Goal: Information Seeking & Learning: Check status

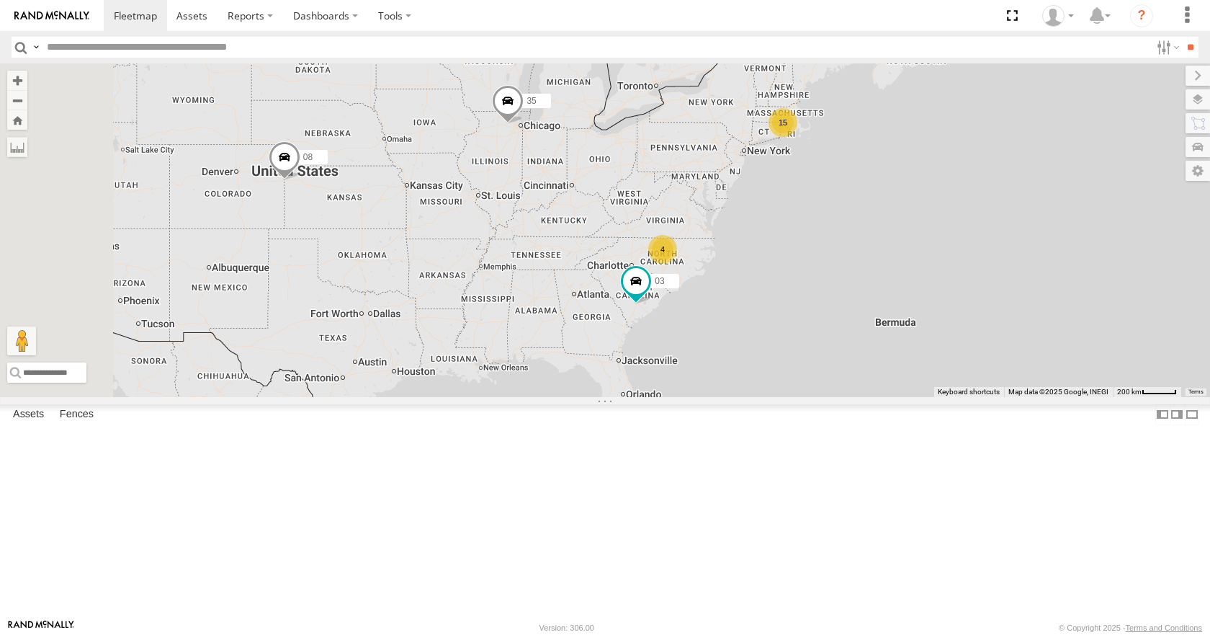
drag, startPoint x: 0, startPoint y: 0, endPoint x: 735, endPoint y: 287, distance: 789.1
click at [735, 287] on div "15 35 4 08 03" at bounding box center [605, 229] width 1210 height 333
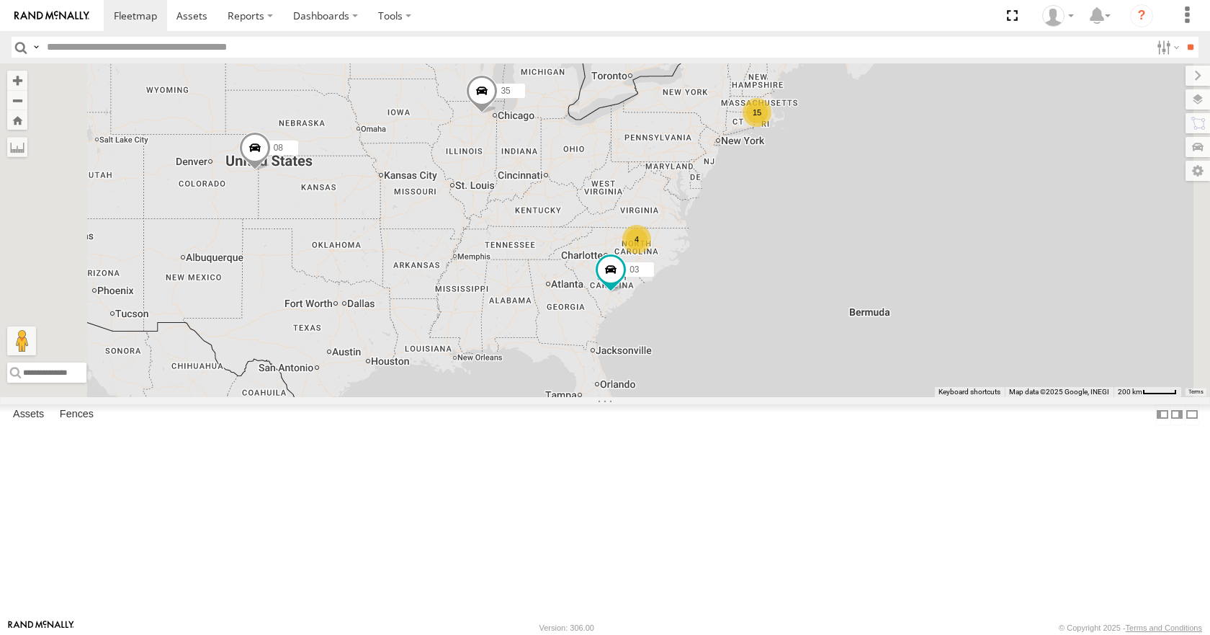
drag, startPoint x: 920, startPoint y: 235, endPoint x: 891, endPoint y: 225, distance: 31.2
click at [891, 225] on div "15 35 4 08 03" at bounding box center [605, 229] width 1210 height 333
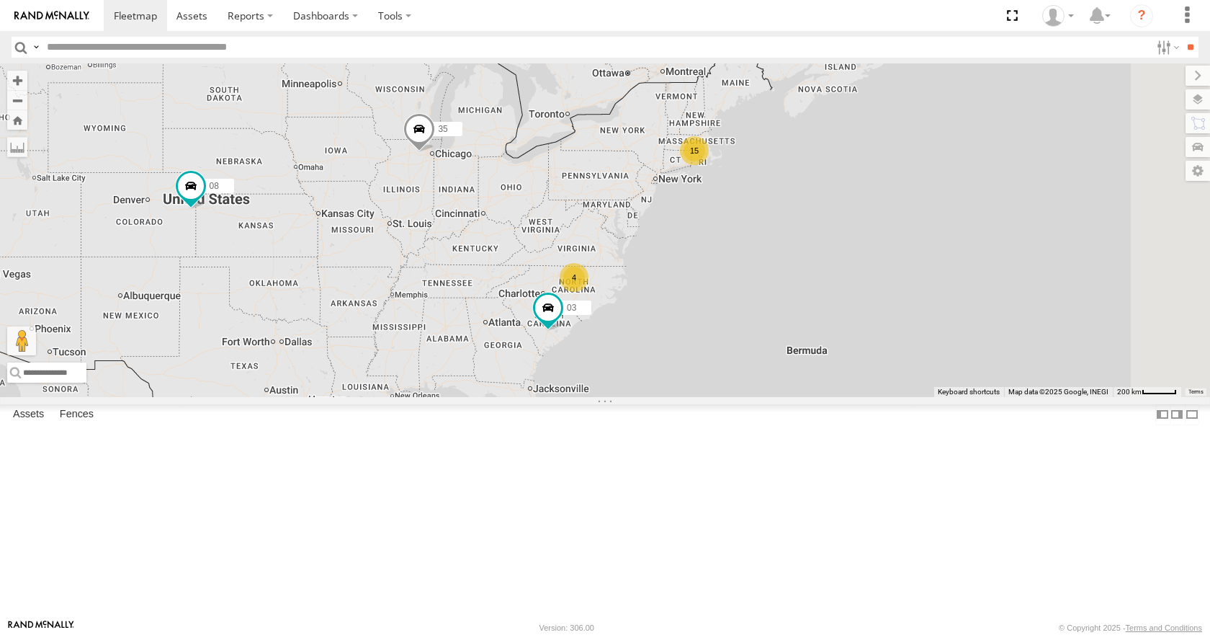
drag, startPoint x: 816, startPoint y: 320, endPoint x: 682, endPoint y: 327, distance: 134.9
click at [682, 327] on div "15 35 4 08 03" at bounding box center [605, 229] width 1210 height 333
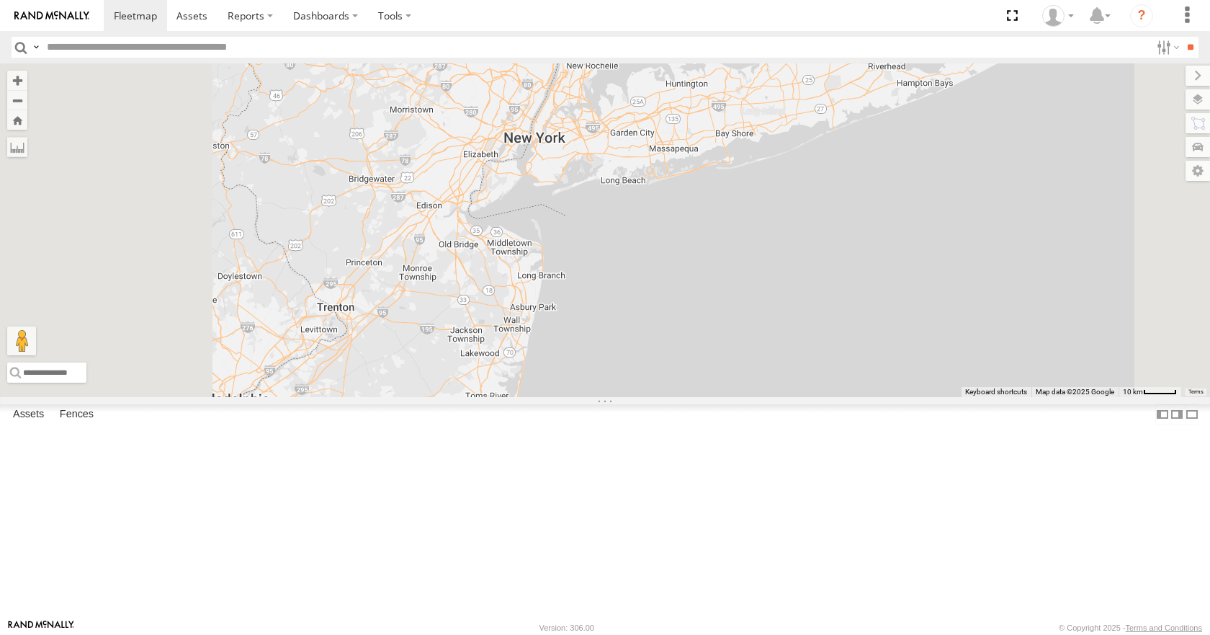
drag, startPoint x: 720, startPoint y: 379, endPoint x: 821, endPoint y: 239, distance: 172.8
click at [821, 239] on div "35 08 03 11 31" at bounding box center [605, 229] width 1210 height 333
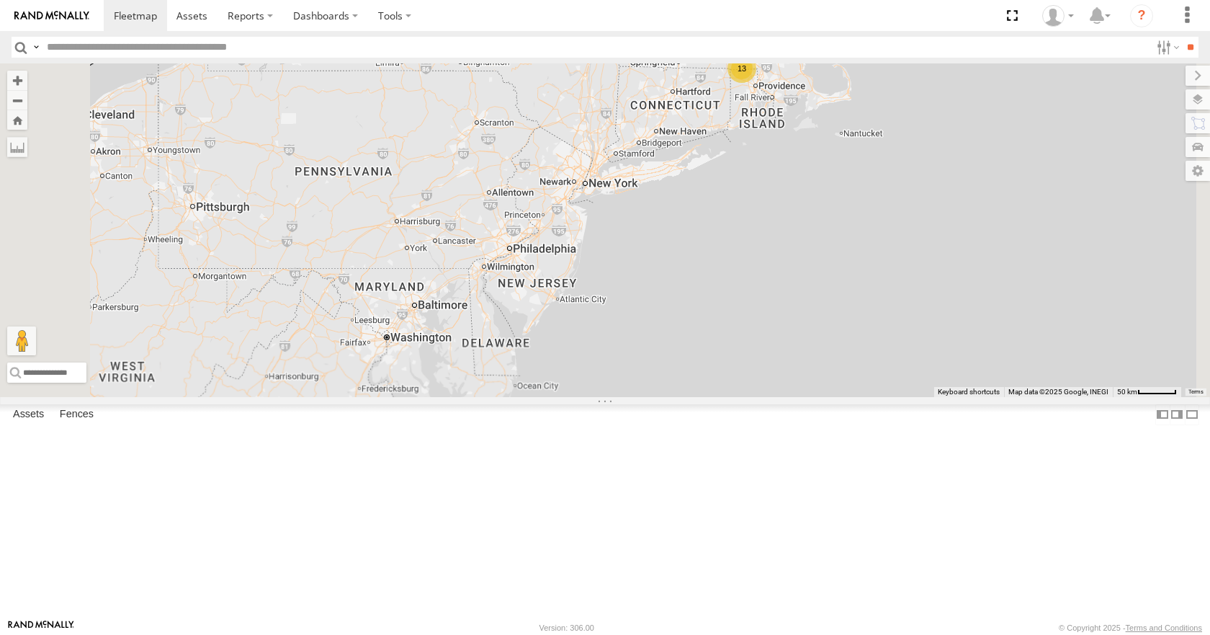
drag, startPoint x: 781, startPoint y: 316, endPoint x: 728, endPoint y: 337, distance: 56.6
click at [728, 337] on div "35 08 03 11 13 10" at bounding box center [605, 229] width 1210 height 333
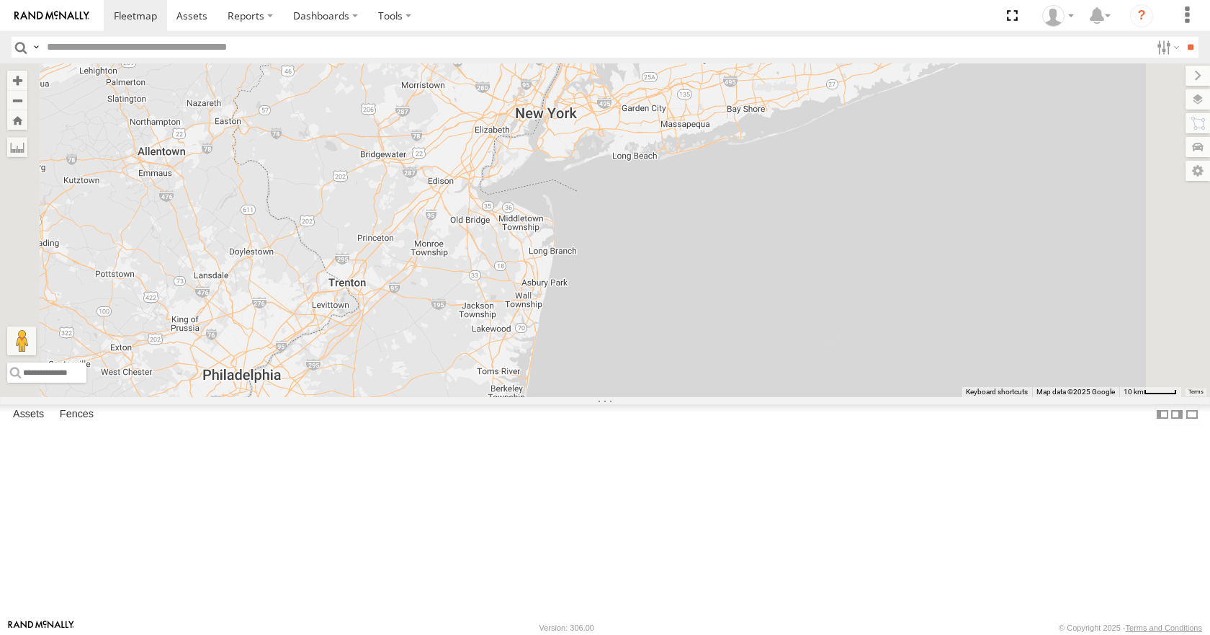
drag, startPoint x: 687, startPoint y: 324, endPoint x: 695, endPoint y: 326, distance: 7.5
click at [695, 326] on div "35 08 03 11 10" at bounding box center [605, 229] width 1210 height 333
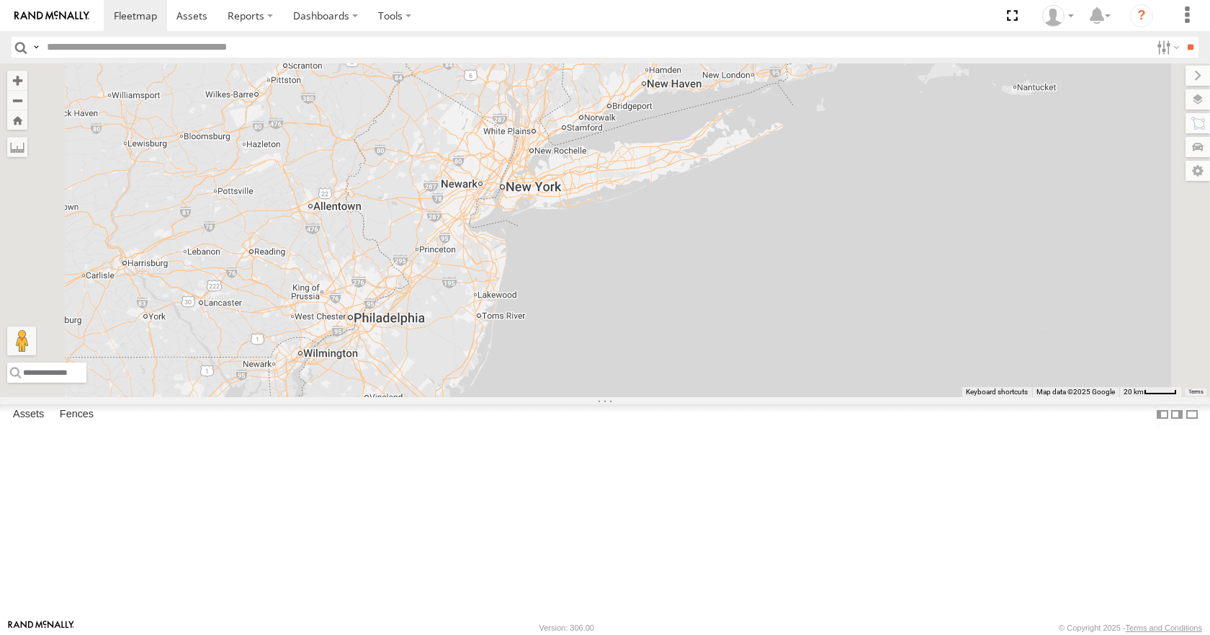
drag, startPoint x: 747, startPoint y: 186, endPoint x: 714, endPoint y: 215, distance: 44.4
click at [714, 215] on div "35 08 03 11 10 3" at bounding box center [605, 229] width 1210 height 333
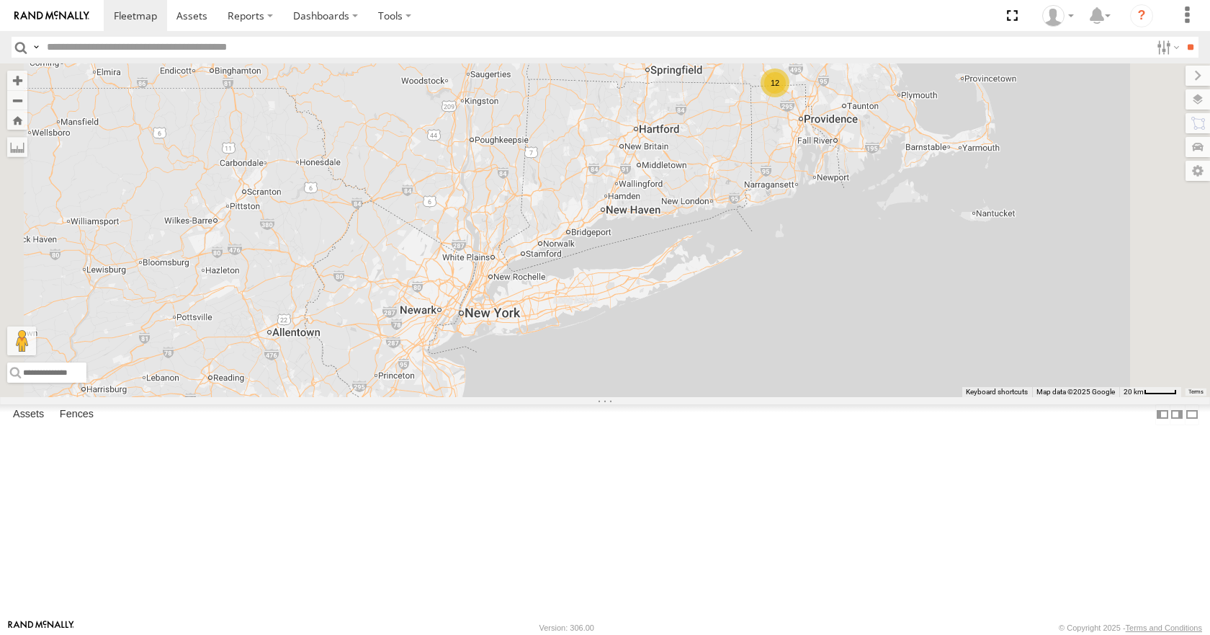
drag, startPoint x: 850, startPoint y: 254, endPoint x: 815, endPoint y: 380, distance: 131.6
click at [815, 380] on div "35 08 03 11 10 12" at bounding box center [605, 229] width 1210 height 333
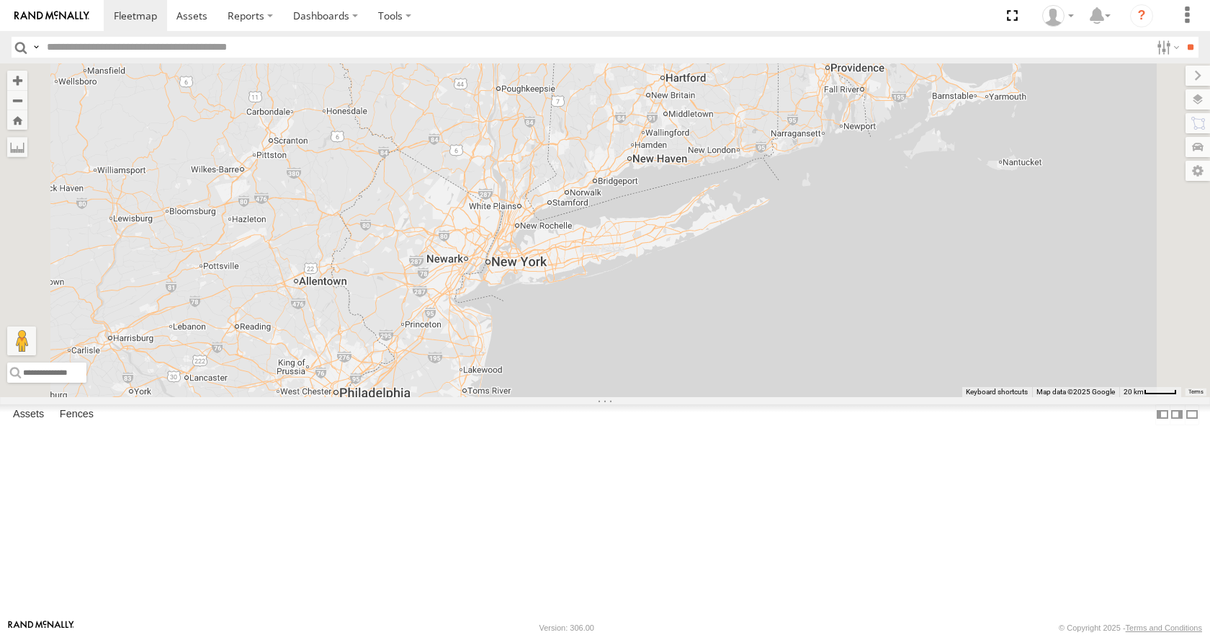
drag, startPoint x: 784, startPoint y: 346, endPoint x: 813, endPoint y: 283, distance: 69.3
click at [813, 283] on div "35 08 03 11 10 12 31" at bounding box center [605, 229] width 1210 height 333
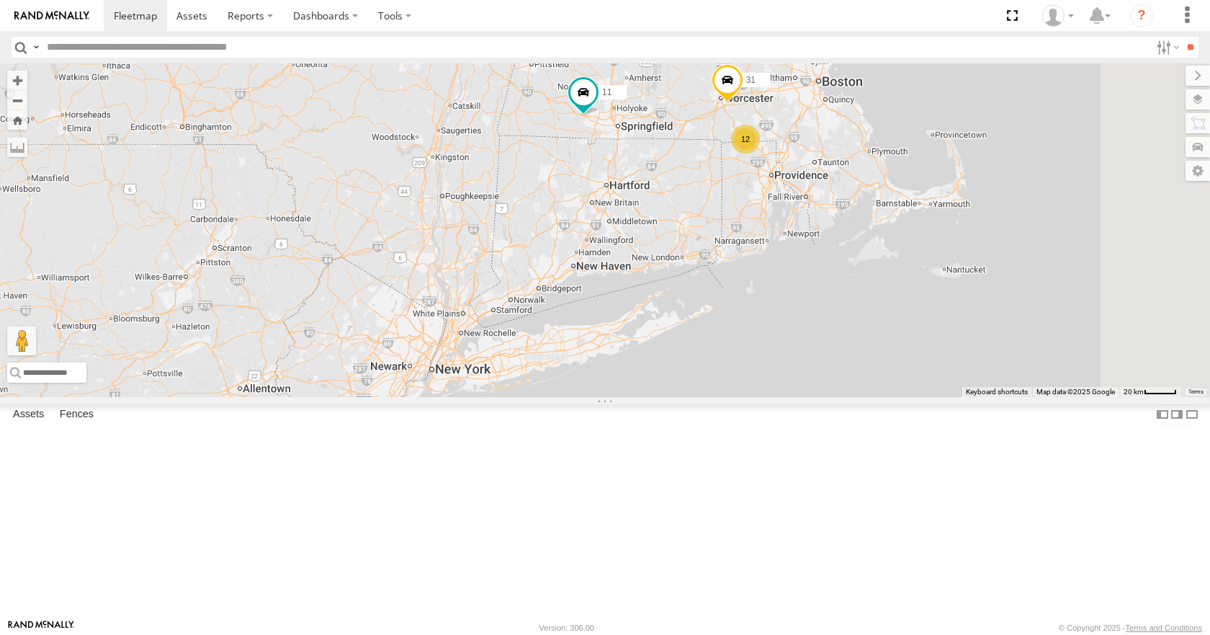
drag, startPoint x: 886, startPoint y: 185, endPoint x: 830, endPoint y: 295, distance: 123.7
click at [830, 295] on div "35 08 03 11 10 12 31" at bounding box center [605, 229] width 1210 height 333
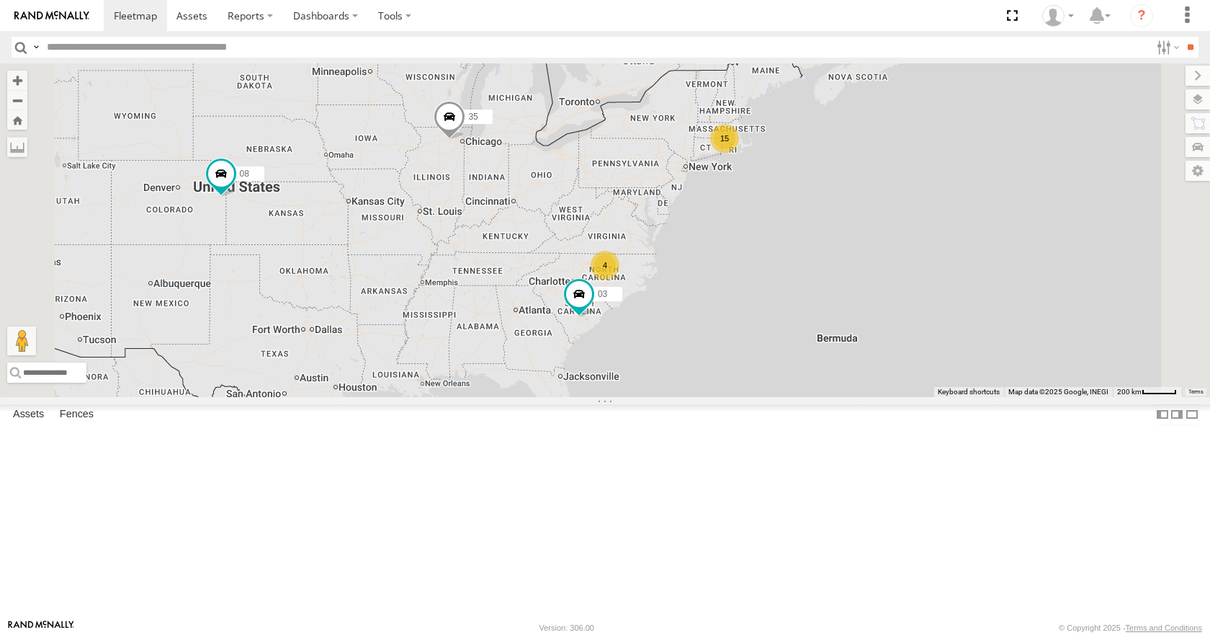
drag, startPoint x: 755, startPoint y: 331, endPoint x: 825, endPoint y: 283, distance: 84.5
click at [825, 283] on div "35 08 03 15 4" at bounding box center [605, 229] width 1210 height 333
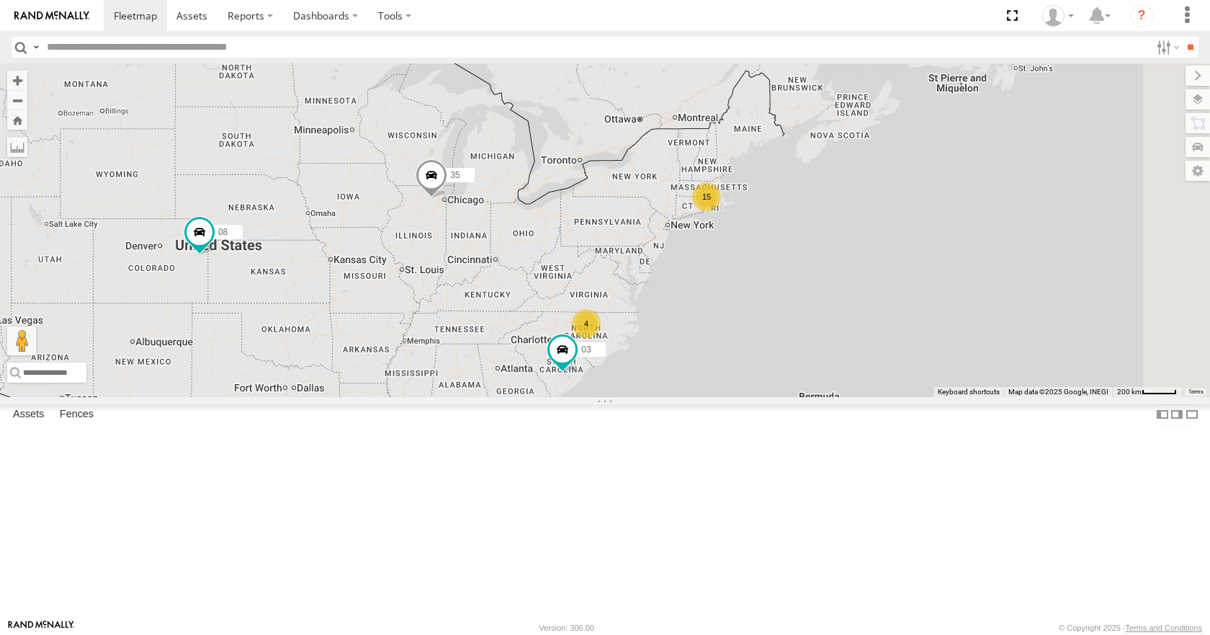
drag, startPoint x: 963, startPoint y: 322, endPoint x: 808, endPoint y: 377, distance: 164.3
click at [808, 377] on div "15 35 4 08 03" at bounding box center [605, 229] width 1210 height 333
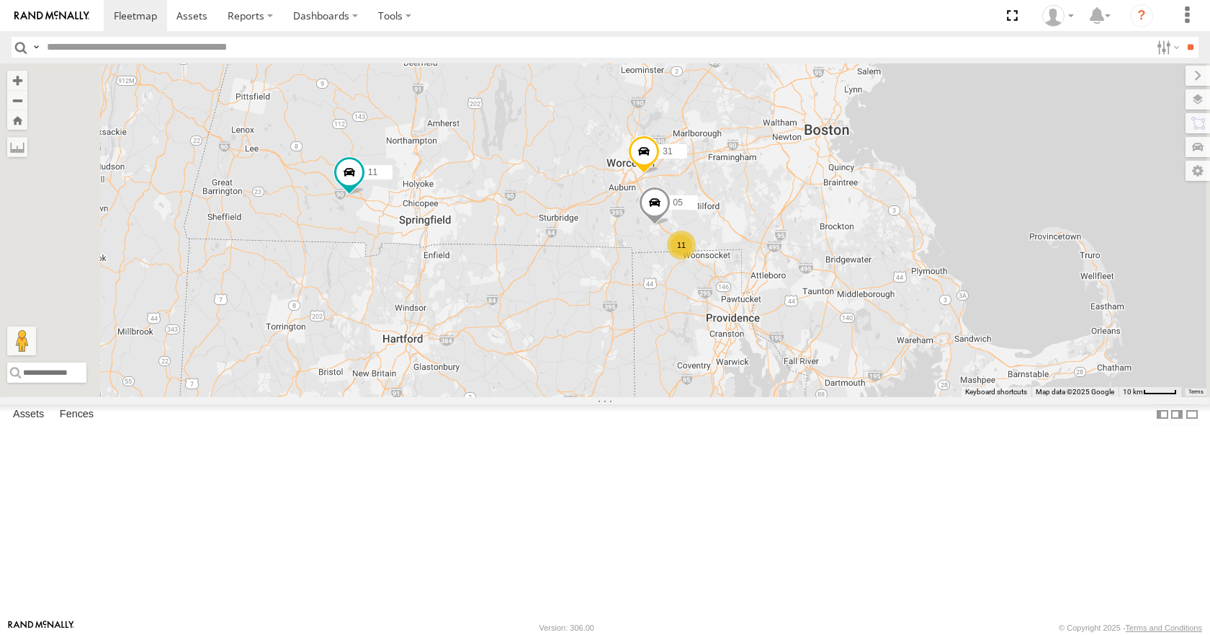
drag, startPoint x: 785, startPoint y: 311, endPoint x: 772, endPoint y: 339, distance: 30.6
click at [772, 339] on div "35 08 03 10 11 31 11 05" at bounding box center [605, 229] width 1210 height 333
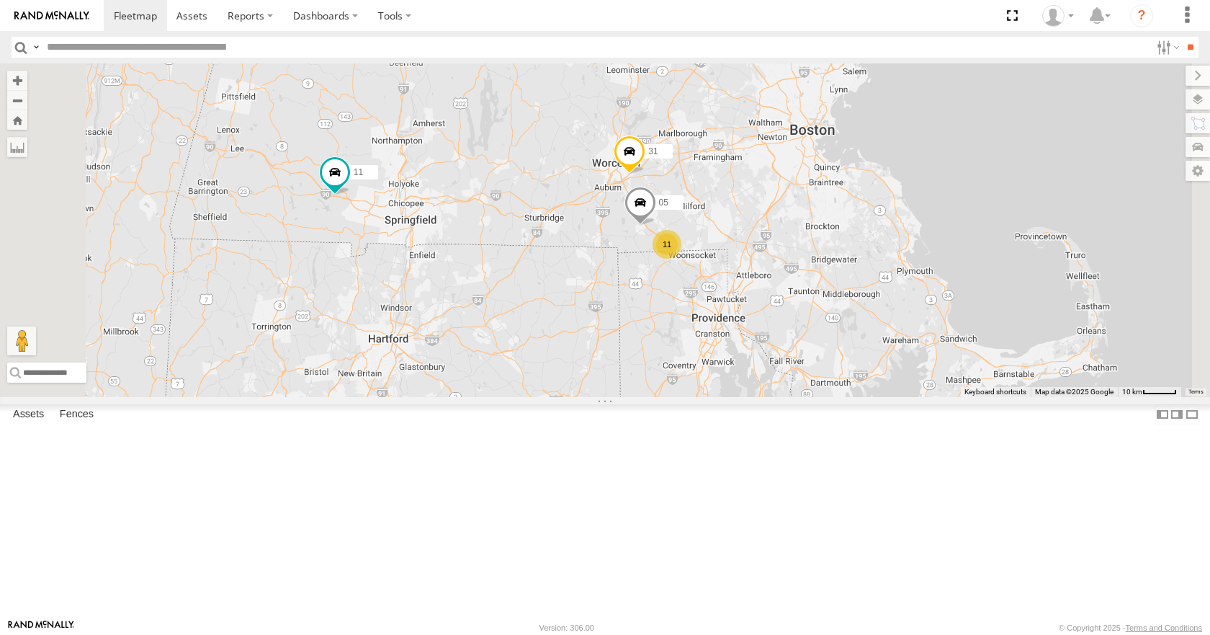
drag, startPoint x: 772, startPoint y: 339, endPoint x: 755, endPoint y: 339, distance: 16.6
click at [755, 339] on div "35 08 03 10 11 31 11 05" at bounding box center [605, 229] width 1210 height 333
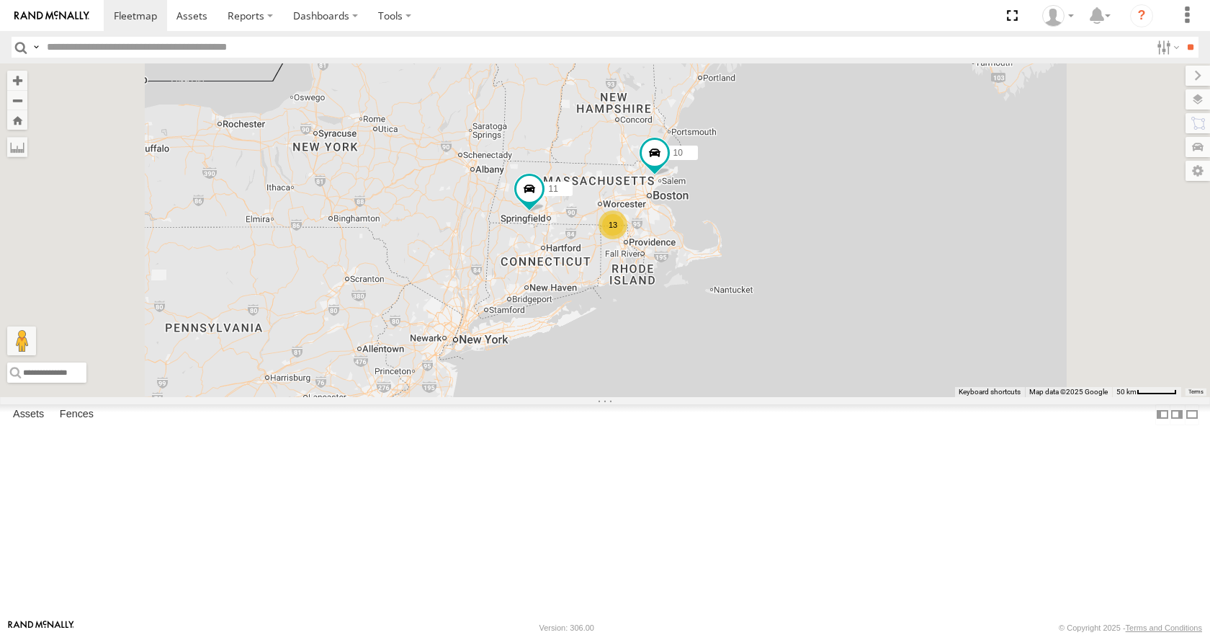
drag, startPoint x: 744, startPoint y: 273, endPoint x: 759, endPoint y: 264, distance: 17.4
click at [759, 264] on div "35 08 03 10 11 13" at bounding box center [605, 229] width 1210 height 333
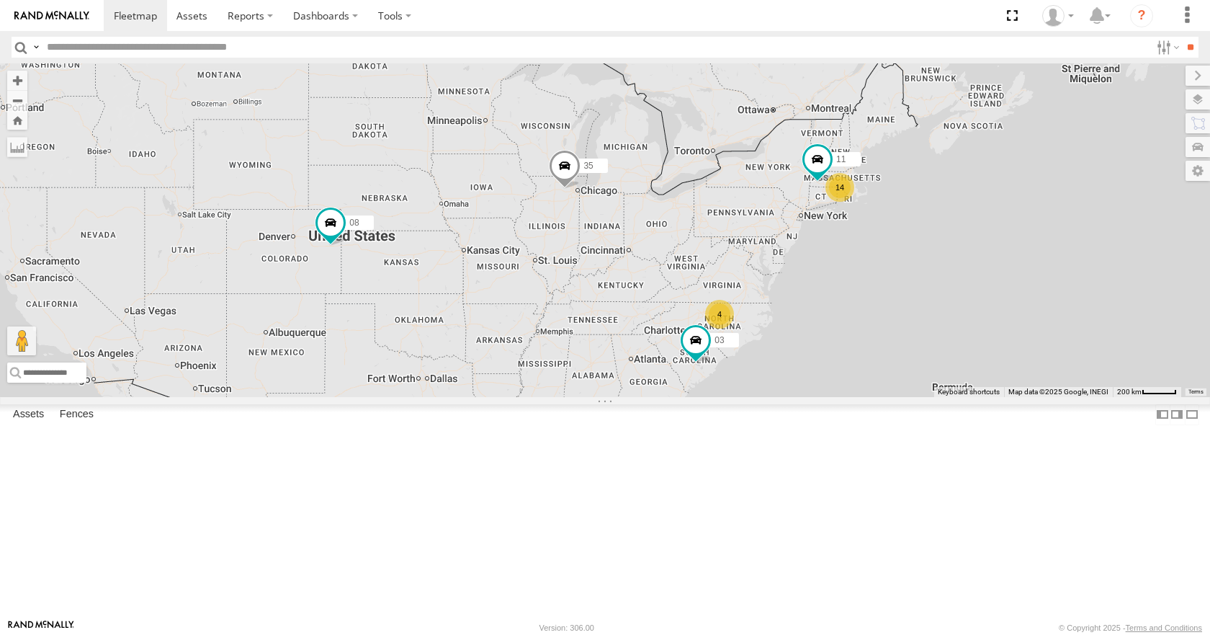
drag, startPoint x: 849, startPoint y: 334, endPoint x: 833, endPoint y: 375, distance: 44.3
click at [833, 375] on div "11 14 35 4 08 03" at bounding box center [605, 229] width 1210 height 333
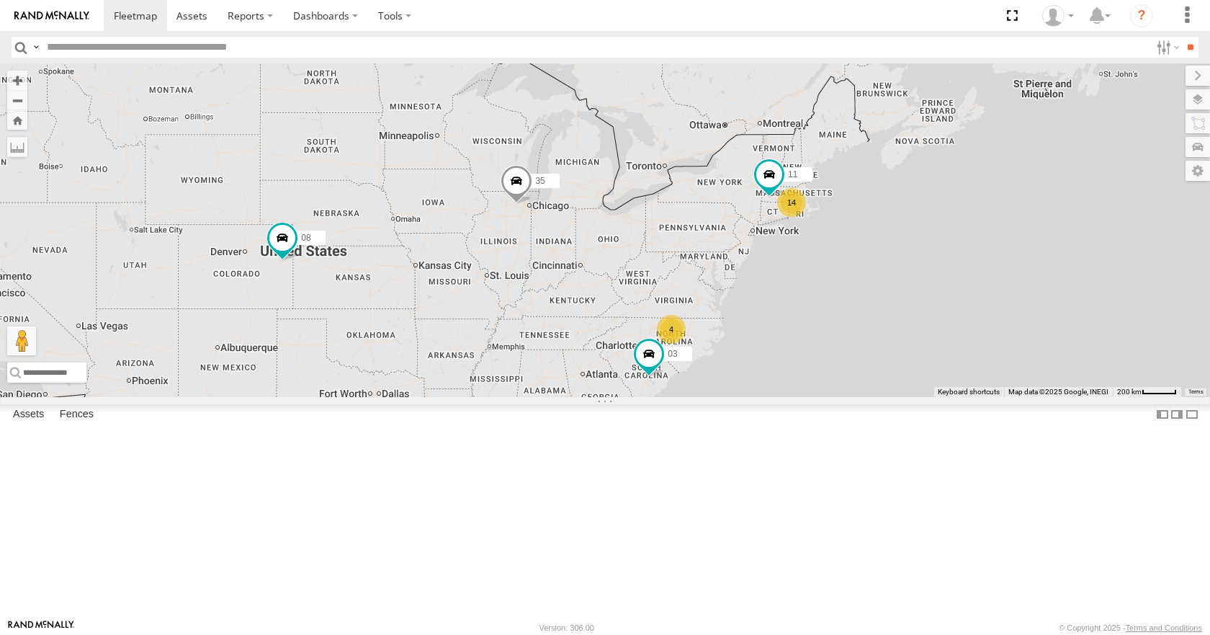
drag, startPoint x: 941, startPoint y: 327, endPoint x: 891, endPoint y: 344, distance: 53.3
click at [891, 344] on div "11 14 35 4 08 03" at bounding box center [605, 229] width 1210 height 333
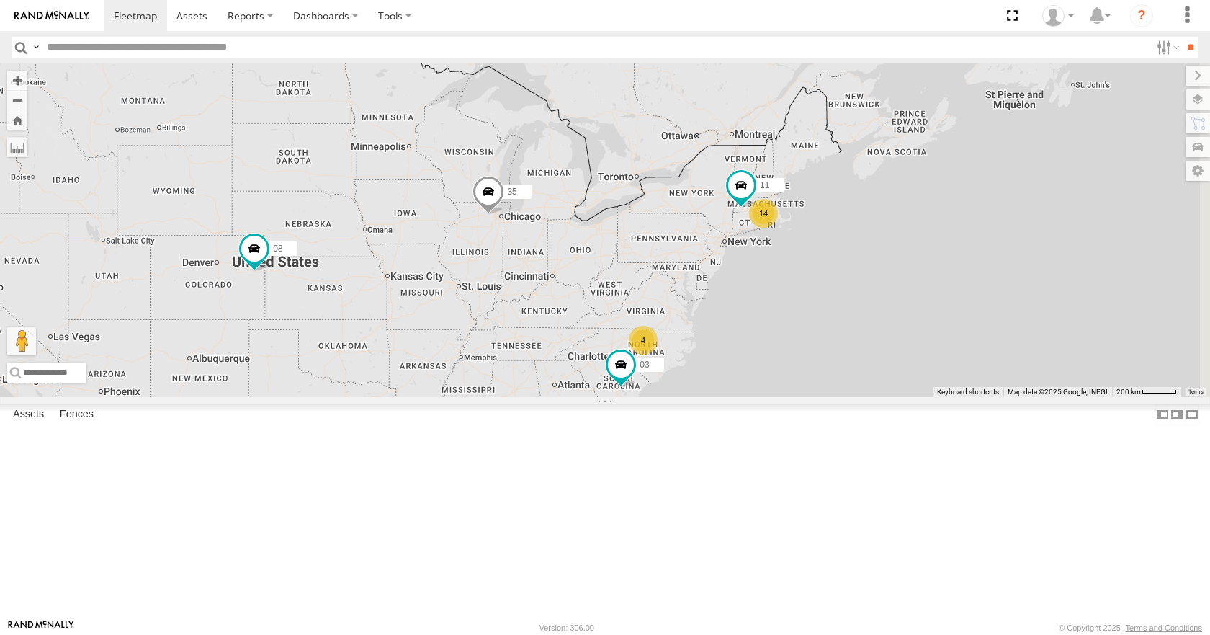
drag, startPoint x: 896, startPoint y: 318, endPoint x: 867, endPoint y: 329, distance: 30.5
click at [867, 329] on div "11 14 35 4 08 03" at bounding box center [605, 229] width 1210 height 333
drag, startPoint x: 873, startPoint y: 289, endPoint x: 854, endPoint y: 300, distance: 22.3
click at [854, 300] on div "11 14 35 4 08 03" at bounding box center [605, 229] width 1210 height 333
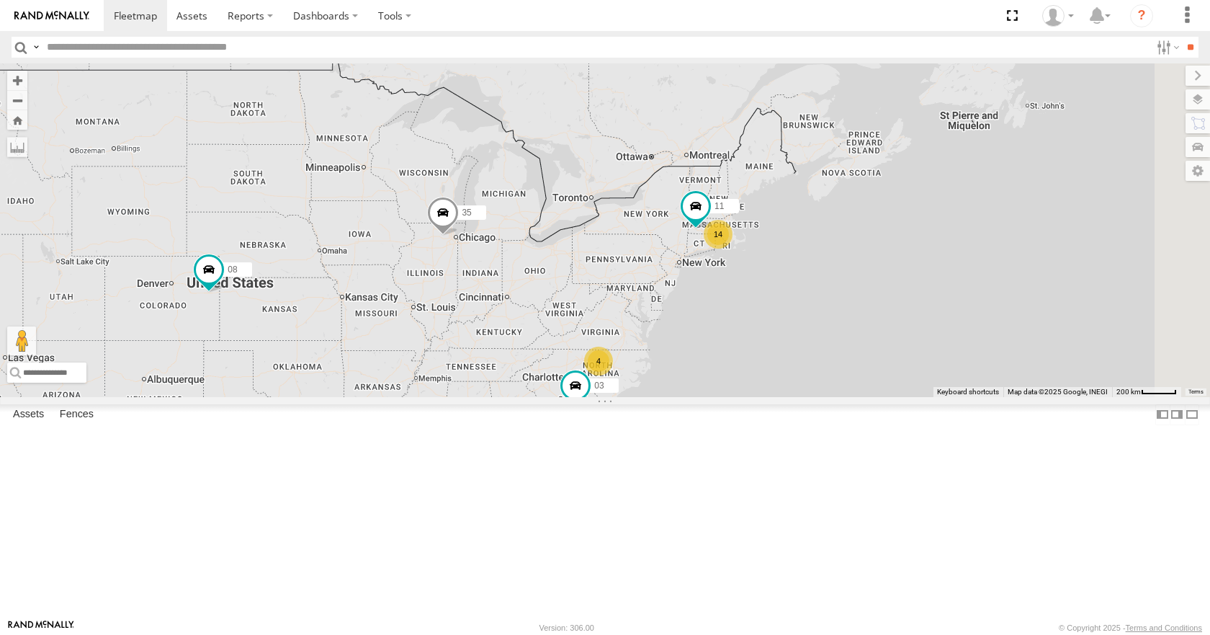
drag, startPoint x: 912, startPoint y: 266, endPoint x: 889, endPoint y: 275, distance: 24.6
click at [889, 275] on div "11 14 35 4 08 03" at bounding box center [605, 229] width 1210 height 333
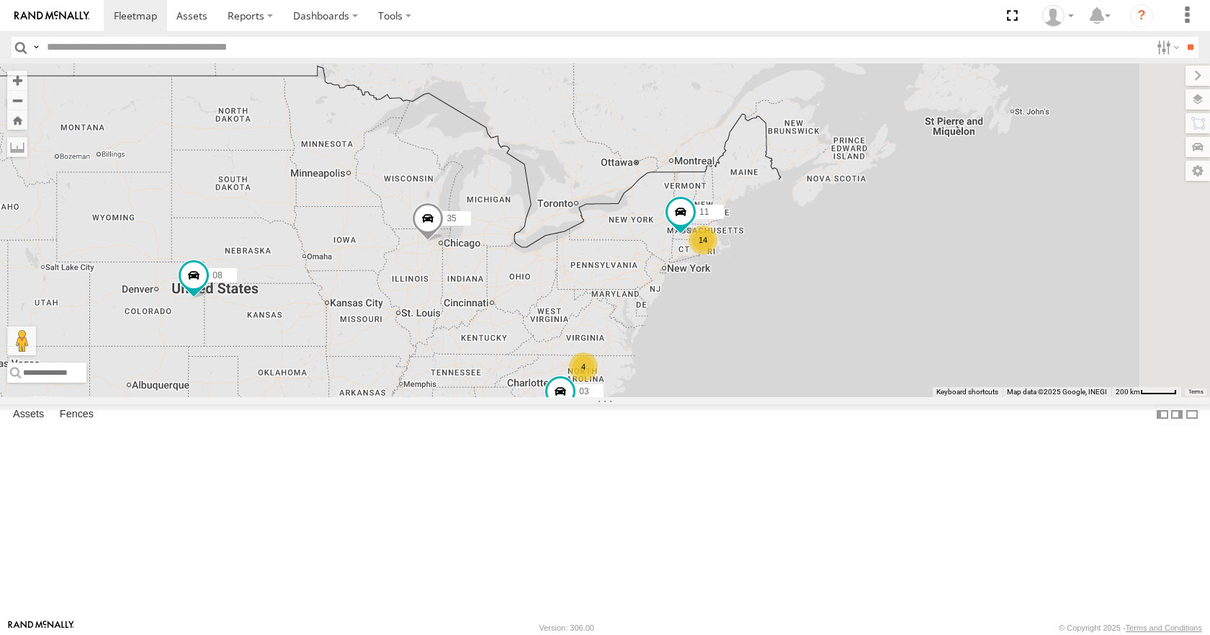
drag, startPoint x: 889, startPoint y: 251, endPoint x: 851, endPoint y: 267, distance: 41.6
click at [851, 267] on div "11 14 35 4 08 03" at bounding box center [605, 229] width 1210 height 333
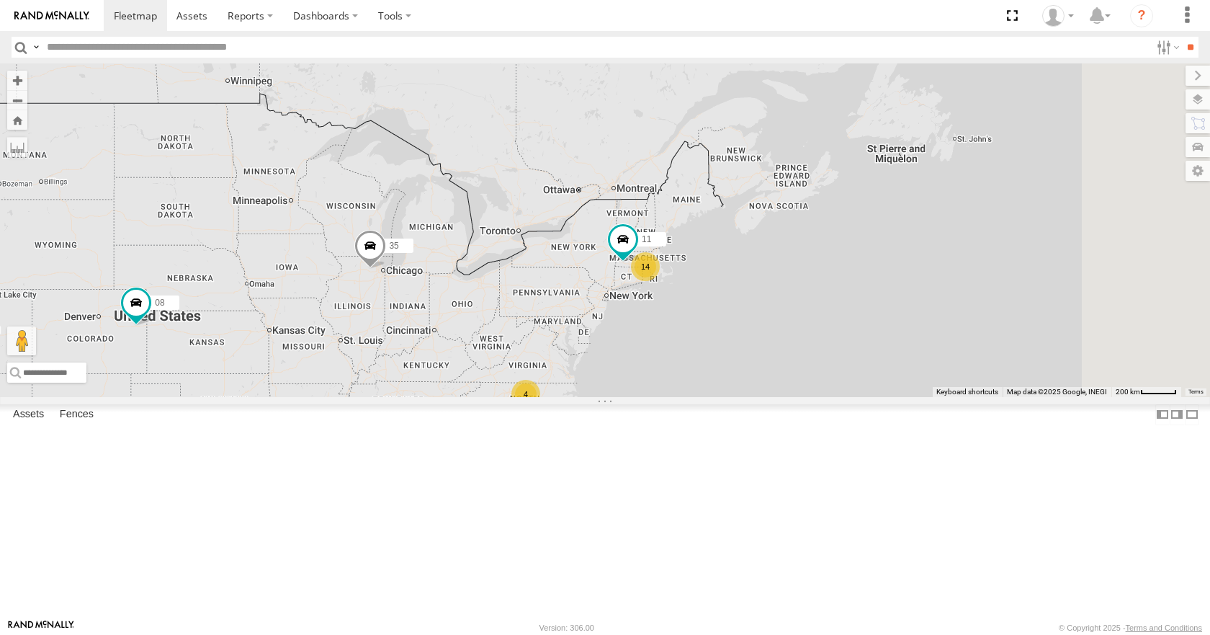
drag, startPoint x: 871, startPoint y: 301, endPoint x: 916, endPoint y: 277, distance: 50.6
click at [916, 272] on div "11 14 35 4 08 03" at bounding box center [605, 229] width 1210 height 333
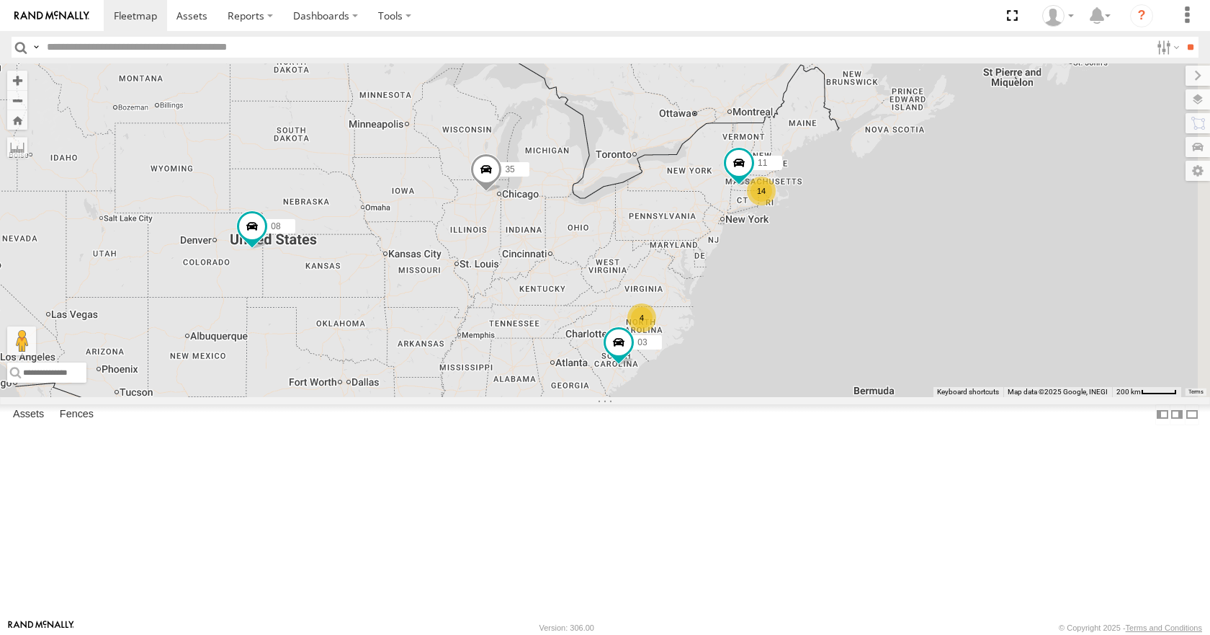
drag, startPoint x: 940, startPoint y: 261, endPoint x: 991, endPoint y: 238, distance: 56.1
click at [991, 238] on div "11 14 35 4 08 03" at bounding box center [605, 229] width 1210 height 333
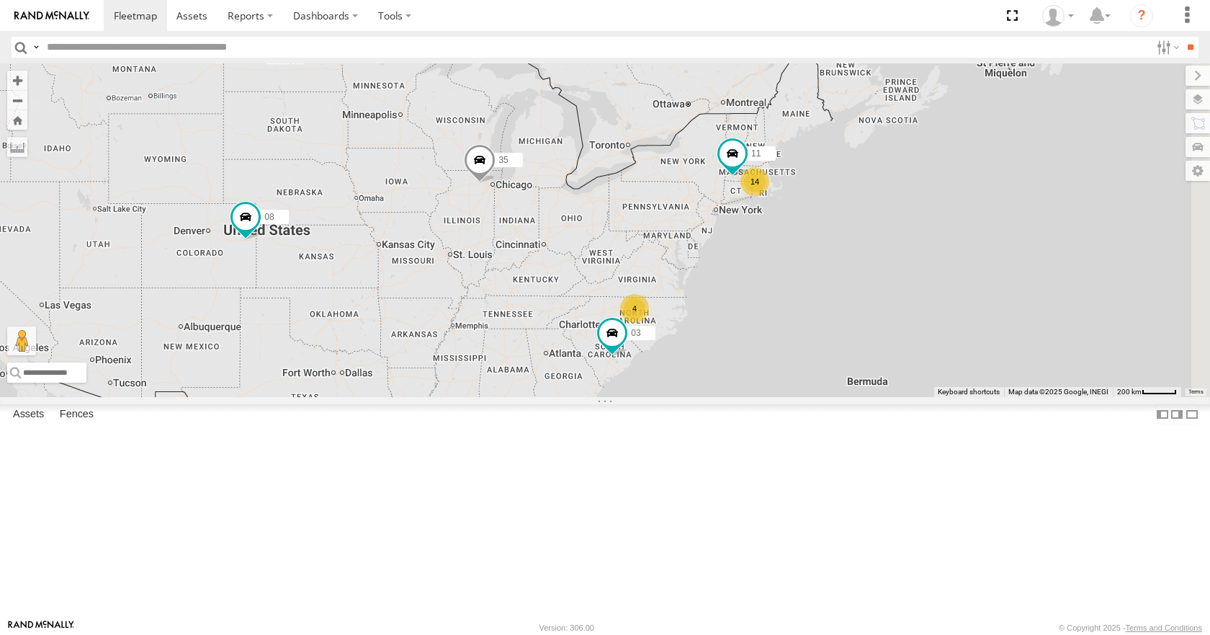
drag, startPoint x: 1051, startPoint y: 153, endPoint x: 1020, endPoint y: 163, distance: 33.1
click at [1015, 163] on div "11 14 35 4 08 03" at bounding box center [605, 229] width 1210 height 333
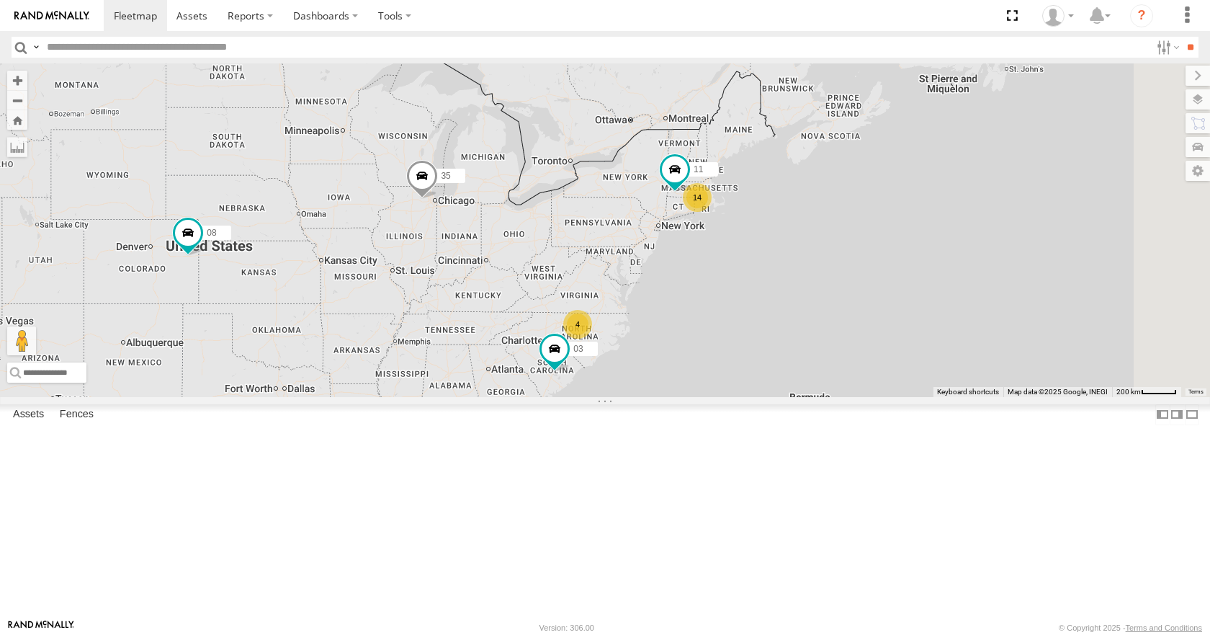
drag, startPoint x: 1020, startPoint y: 182, endPoint x: 991, endPoint y: 194, distance: 30.7
click at [991, 194] on div "11 14 35 4 08 03" at bounding box center [605, 229] width 1210 height 333
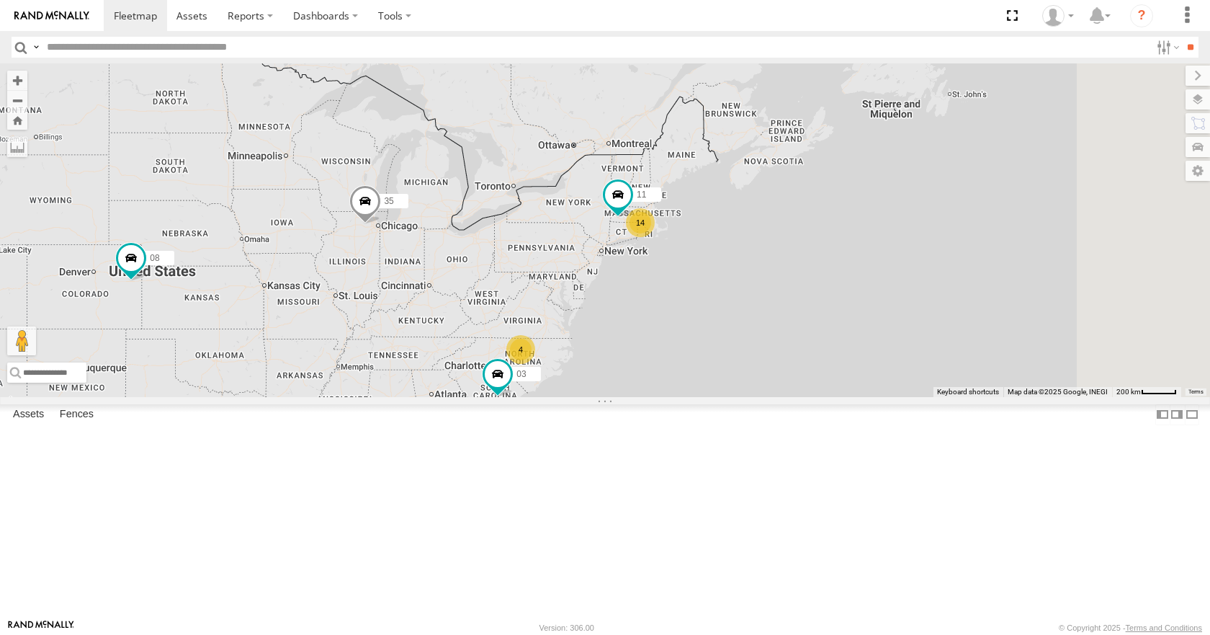
drag, startPoint x: 985, startPoint y: 262, endPoint x: 970, endPoint y: 269, distance: 17.1
click at [972, 268] on div "11 14 35 4 08 03" at bounding box center [605, 229] width 1210 height 333
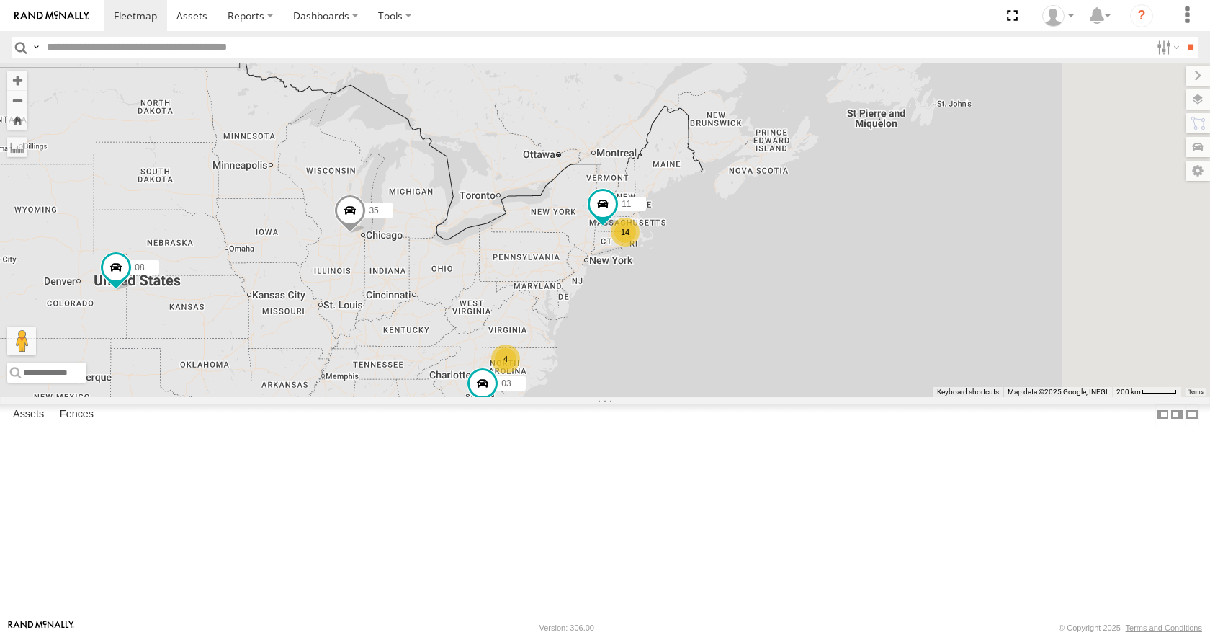
drag, startPoint x: 953, startPoint y: 296, endPoint x: 946, endPoint y: 305, distance: 10.8
click at [946, 305] on div "11 14 35 4 08 03" at bounding box center [605, 229] width 1210 height 333
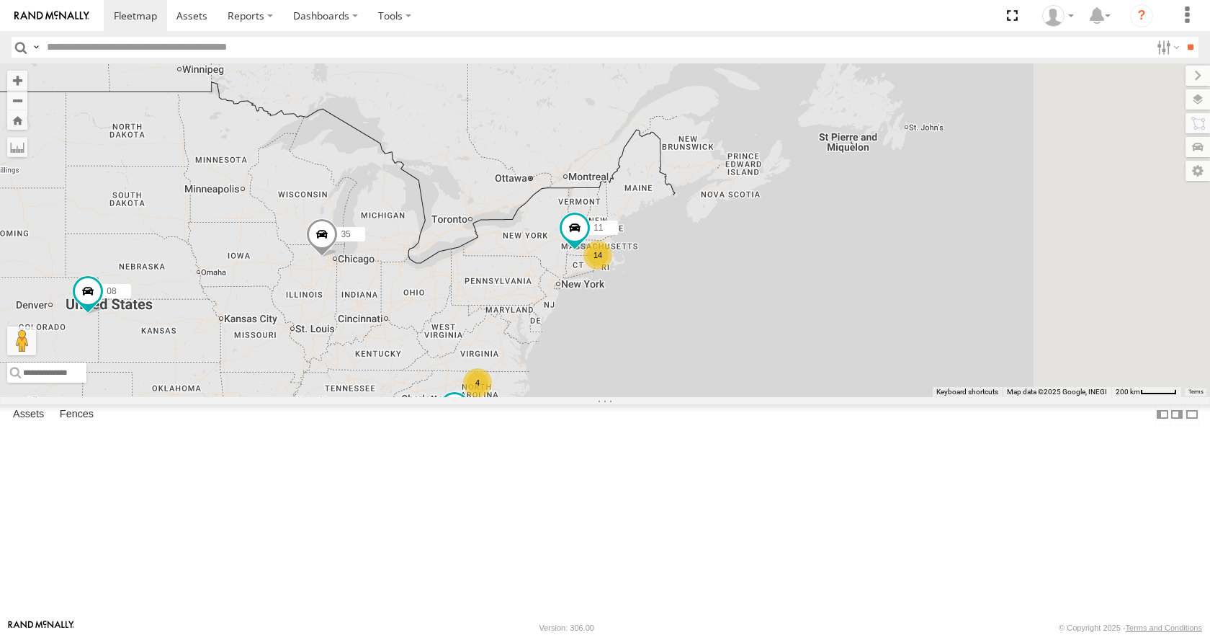
drag, startPoint x: 1034, startPoint y: 227, endPoint x: 1014, endPoint y: 241, distance: 24.8
click at [1014, 236] on div "11 14 35 4 08 03" at bounding box center [605, 229] width 1210 height 333
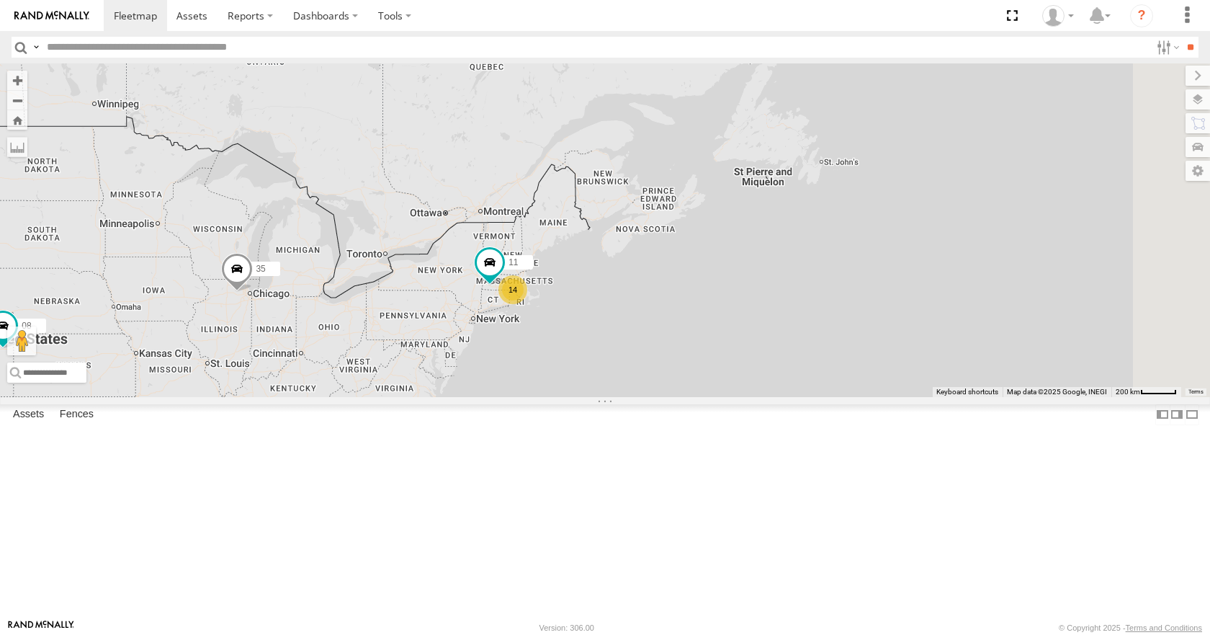
drag, startPoint x: 989, startPoint y: 301, endPoint x: 976, endPoint y: 305, distance: 13.7
click at [976, 305] on div "11 14 35 4 08 03" at bounding box center [605, 229] width 1210 height 333
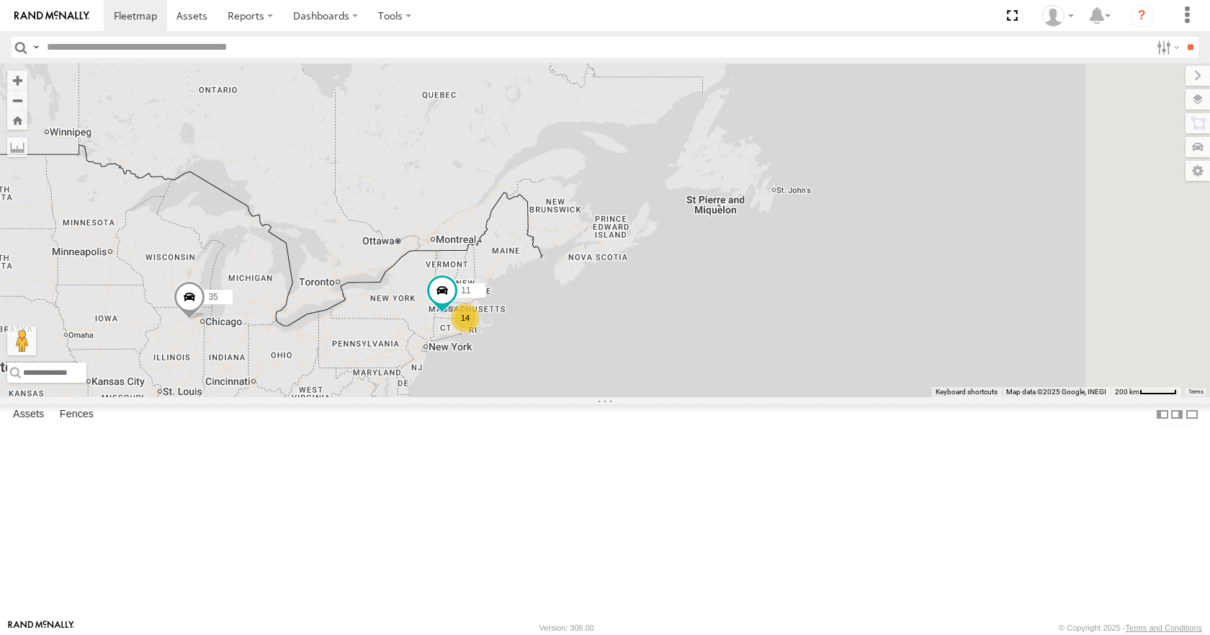
drag, startPoint x: 1029, startPoint y: 238, endPoint x: 995, endPoint y: 262, distance: 41.0
click at [995, 262] on div "11 14 35 4 08 03" at bounding box center [605, 229] width 1210 height 333
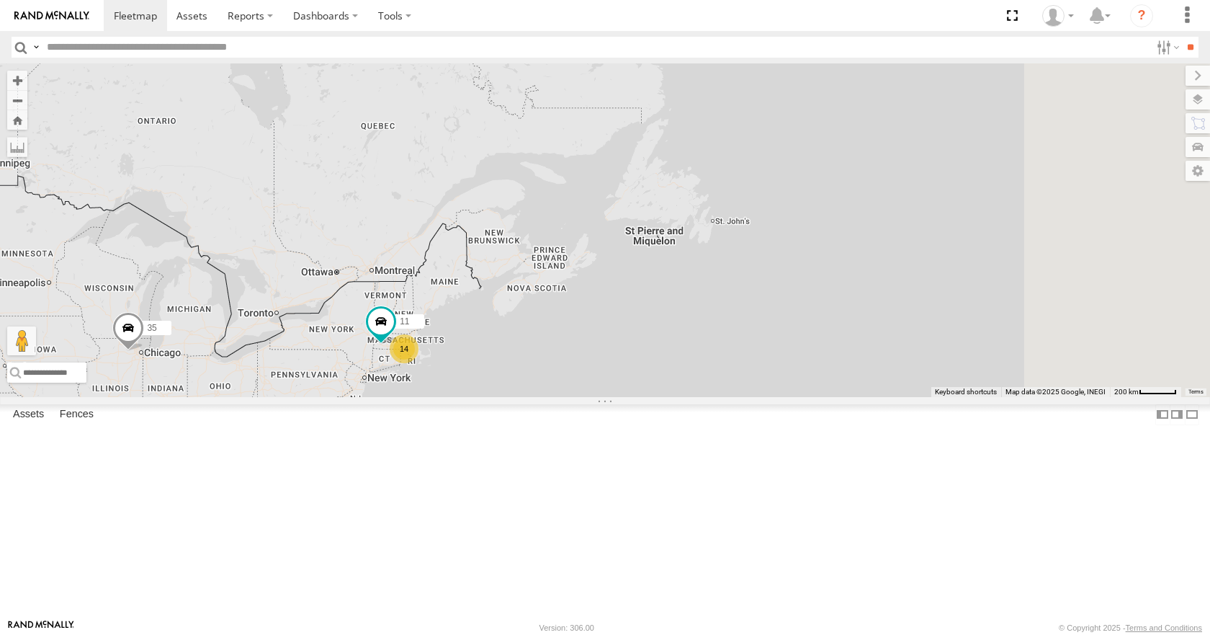
drag, startPoint x: 955, startPoint y: 347, endPoint x: 859, endPoint y: 398, distance: 109.3
click at [921, 360] on div "11 14 35 4 08 03" at bounding box center [605, 229] width 1210 height 333
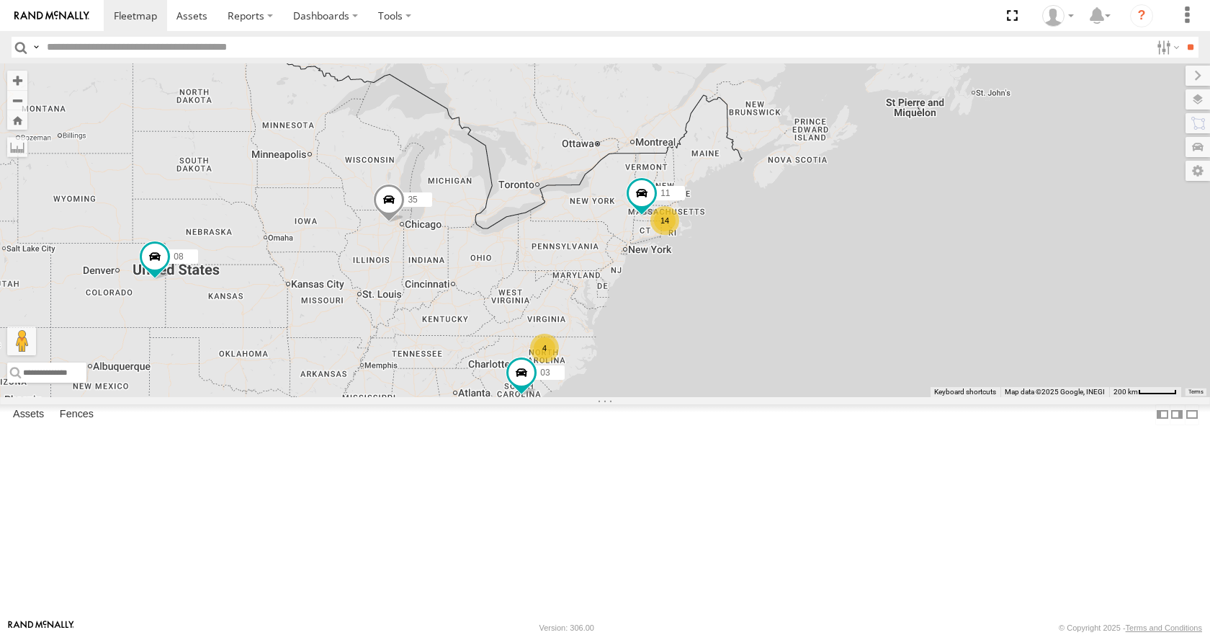
drag, startPoint x: 780, startPoint y: 424, endPoint x: 1048, endPoint y: 292, distance: 299.0
click at [1067, 284] on div "11 14 35 4 08 03" at bounding box center [605, 229] width 1210 height 333
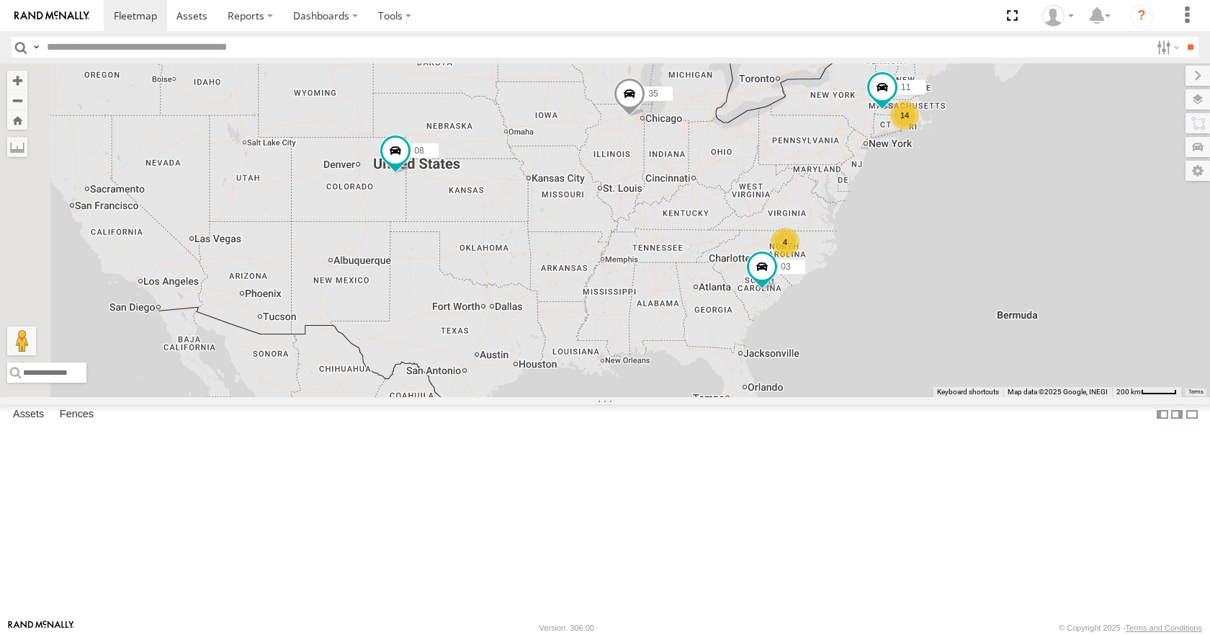
drag, startPoint x: 844, startPoint y: 404, endPoint x: 1063, endPoint y: 311, distance: 238.2
click at [1063, 311] on div "11 14 35 4 08 03" at bounding box center [605, 229] width 1210 height 333
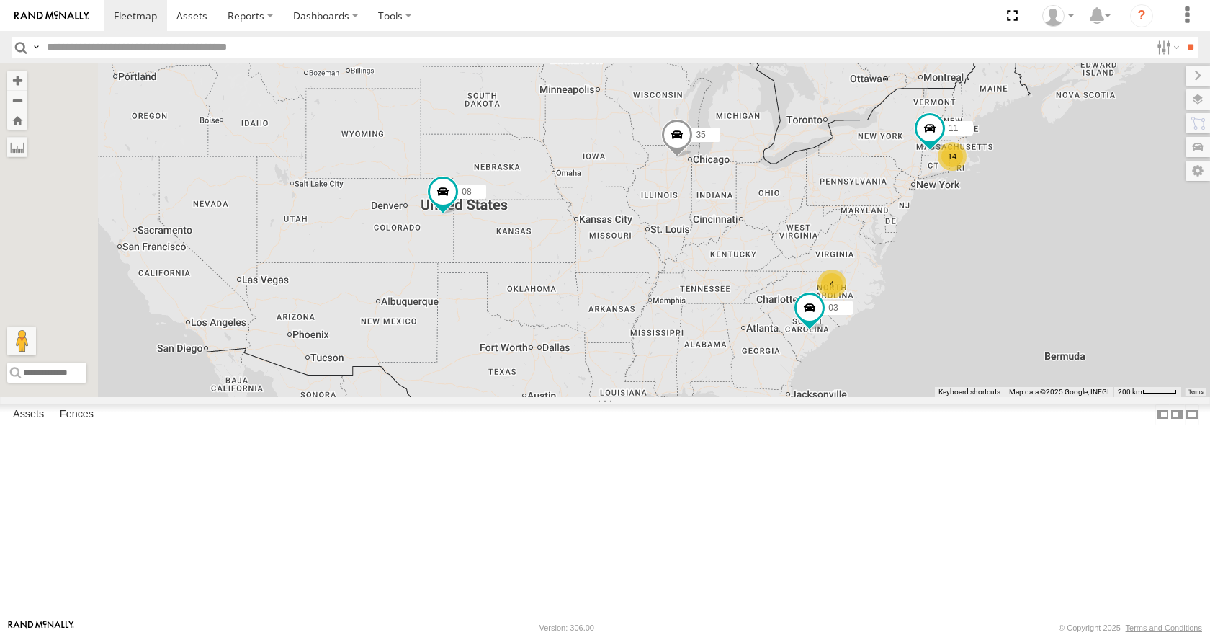
drag, startPoint x: 909, startPoint y: 274, endPoint x: 926, endPoint y: 321, distance: 49.9
click at [926, 321] on div "11 14 35 4 08 03" at bounding box center [605, 229] width 1210 height 333
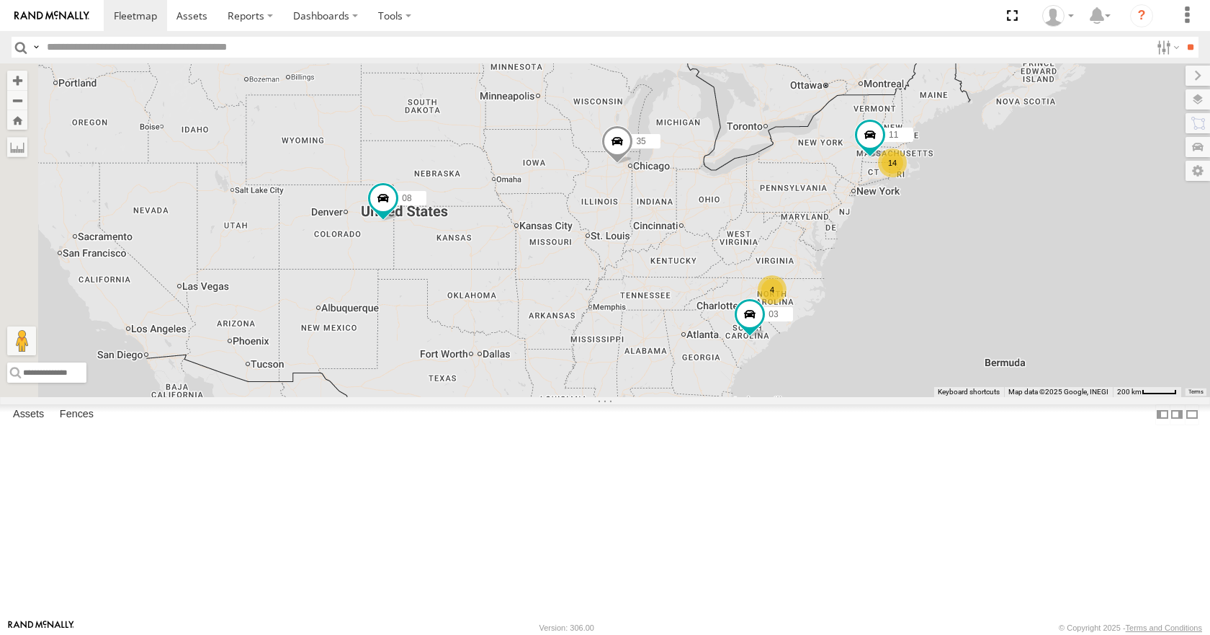
drag, startPoint x: 898, startPoint y: 291, endPoint x: 852, endPoint y: 303, distance: 46.8
click at [852, 303] on div "11 14 35 4 08 03" at bounding box center [605, 229] width 1210 height 333
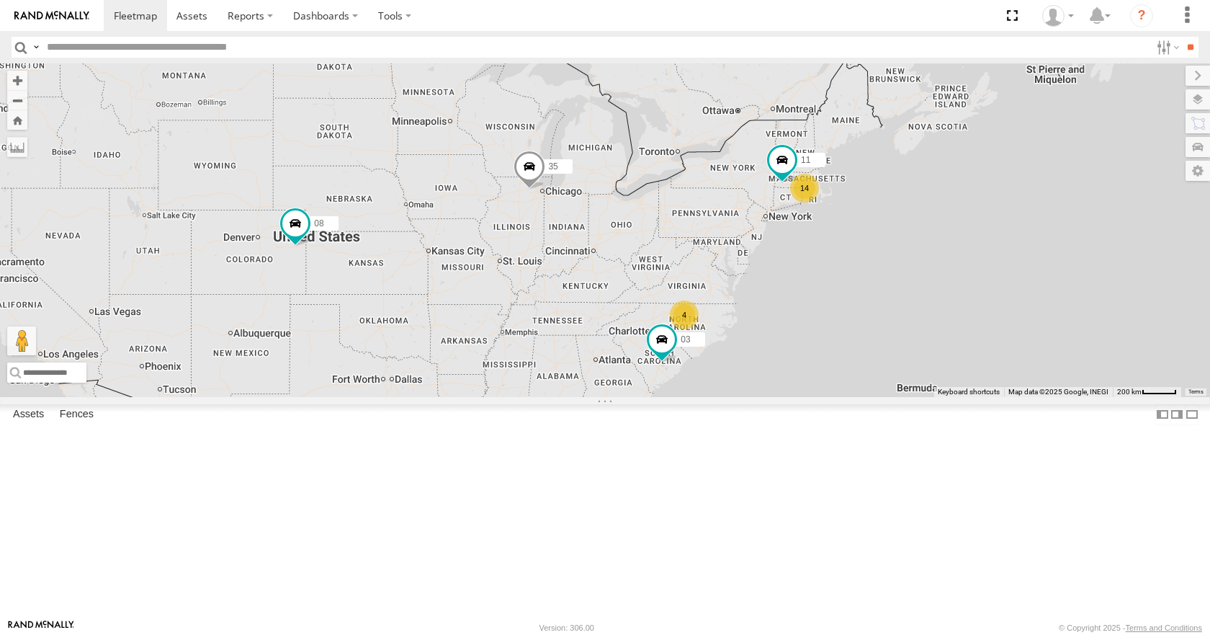
drag, startPoint x: 891, startPoint y: 223, endPoint x: 845, endPoint y: 237, distance: 48.3
click at [845, 237] on div "11 14 35 4 08 03" at bounding box center [605, 229] width 1210 height 333
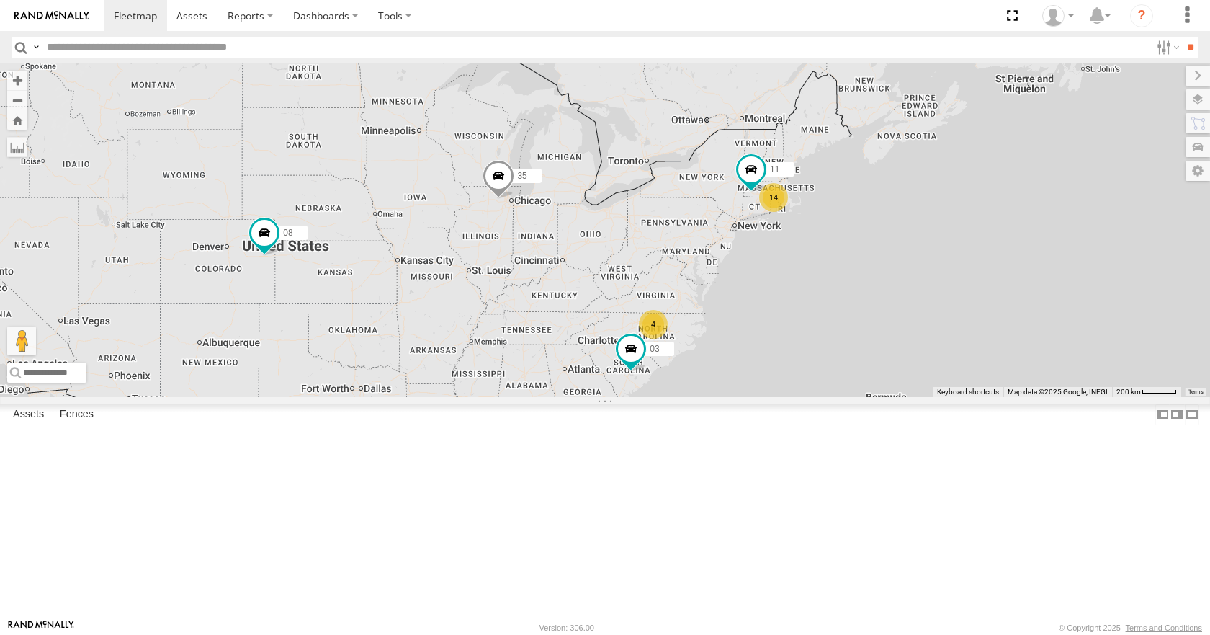
click at [855, 208] on div "11 14 35 4 08 03" at bounding box center [605, 229] width 1210 height 333
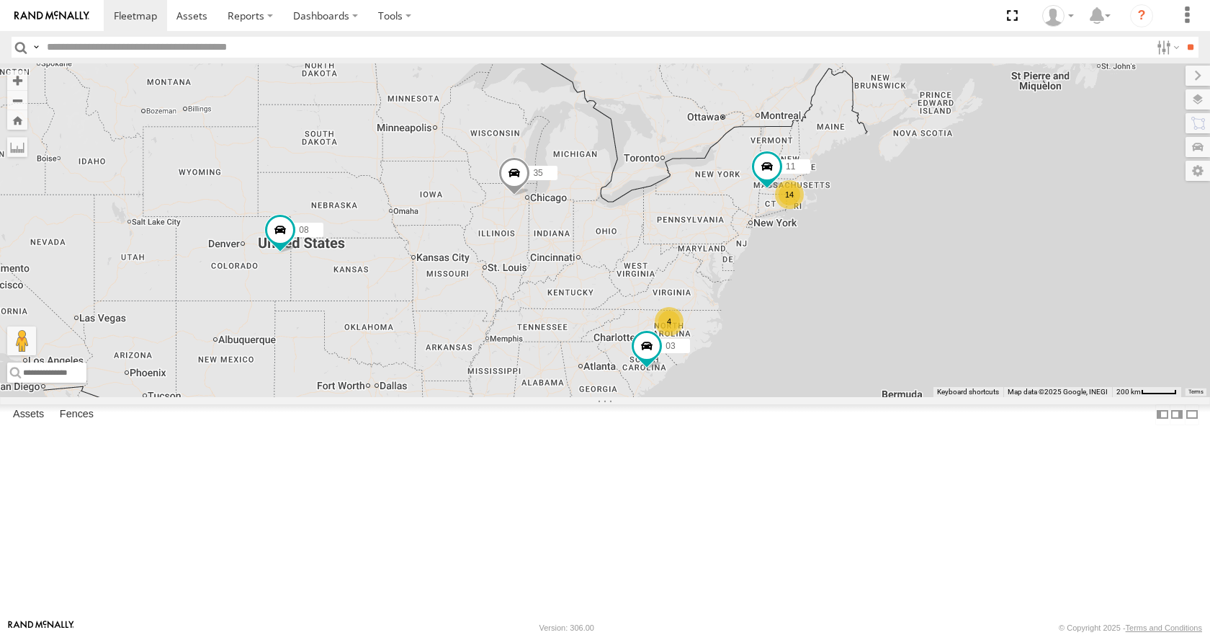
drag, startPoint x: 872, startPoint y: 214, endPoint x: 890, endPoint y: 211, distance: 18.2
click at [890, 211] on div "11 14 35 4 08 03" at bounding box center [605, 229] width 1210 height 333
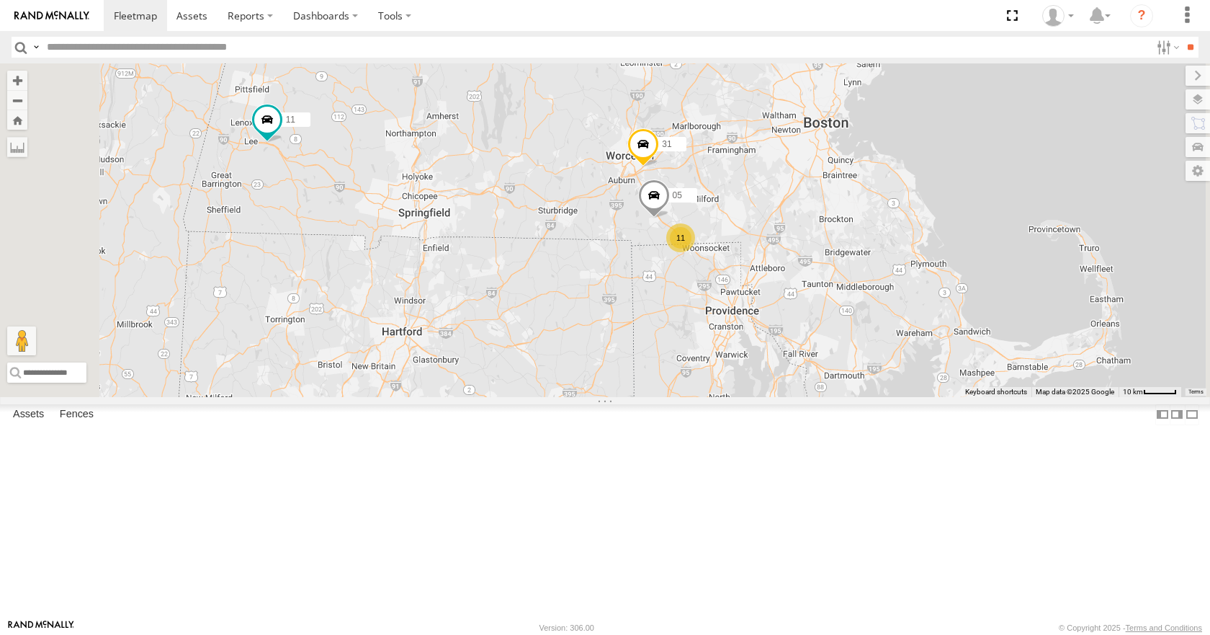
drag, startPoint x: 1014, startPoint y: 212, endPoint x: 978, endPoint y: 282, distance: 79.0
click at [978, 282] on div "35 08 11 03 11 10 05 31" at bounding box center [605, 229] width 1210 height 333
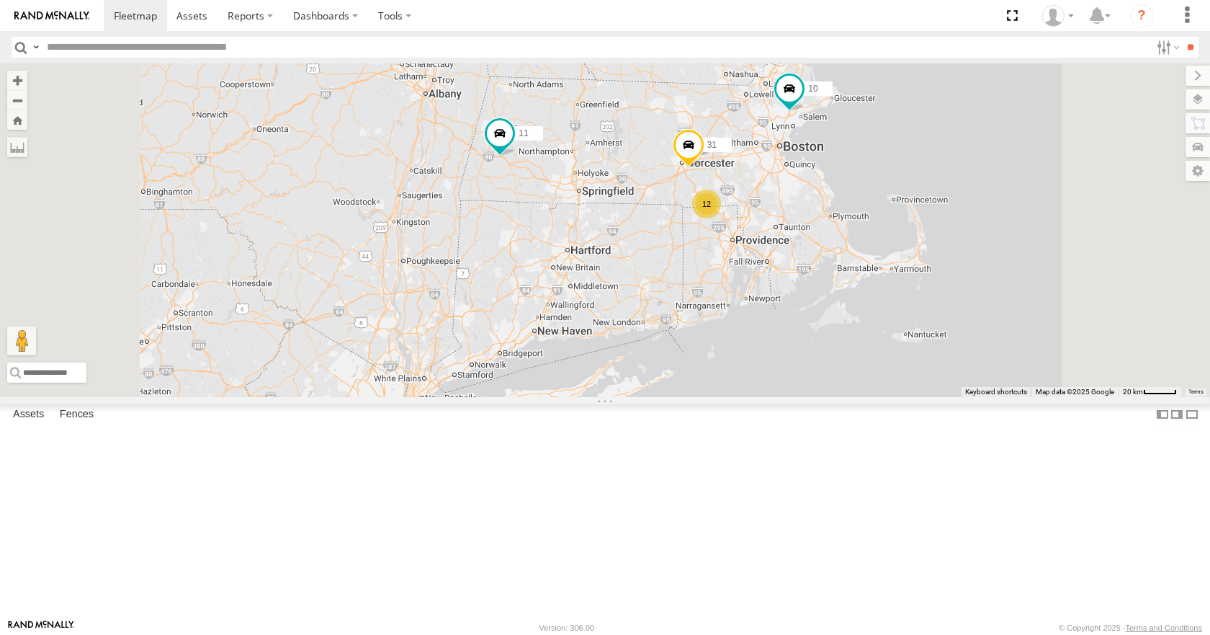
drag, startPoint x: 966, startPoint y: 202, endPoint x: 953, endPoint y: 243, distance: 43.3
click at [953, 243] on div "35 08 11 03 10 31 12" at bounding box center [605, 229] width 1210 height 333
drag, startPoint x: 937, startPoint y: 213, endPoint x: 927, endPoint y: 226, distance: 16.4
click at [927, 226] on div "35 08 11 03 10 31 12" at bounding box center [605, 229] width 1210 height 333
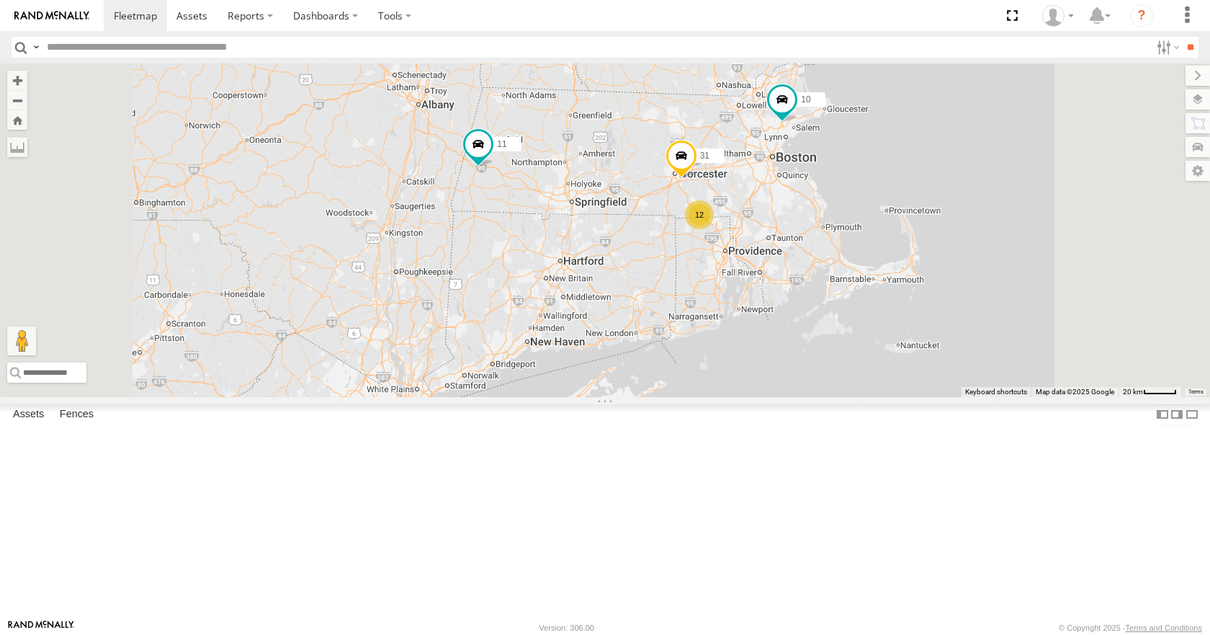
drag, startPoint x: 926, startPoint y: 187, endPoint x: 910, endPoint y: 192, distance: 16.9
click at [910, 192] on div "35 08 11 03 10 31 12" at bounding box center [605, 229] width 1210 height 333
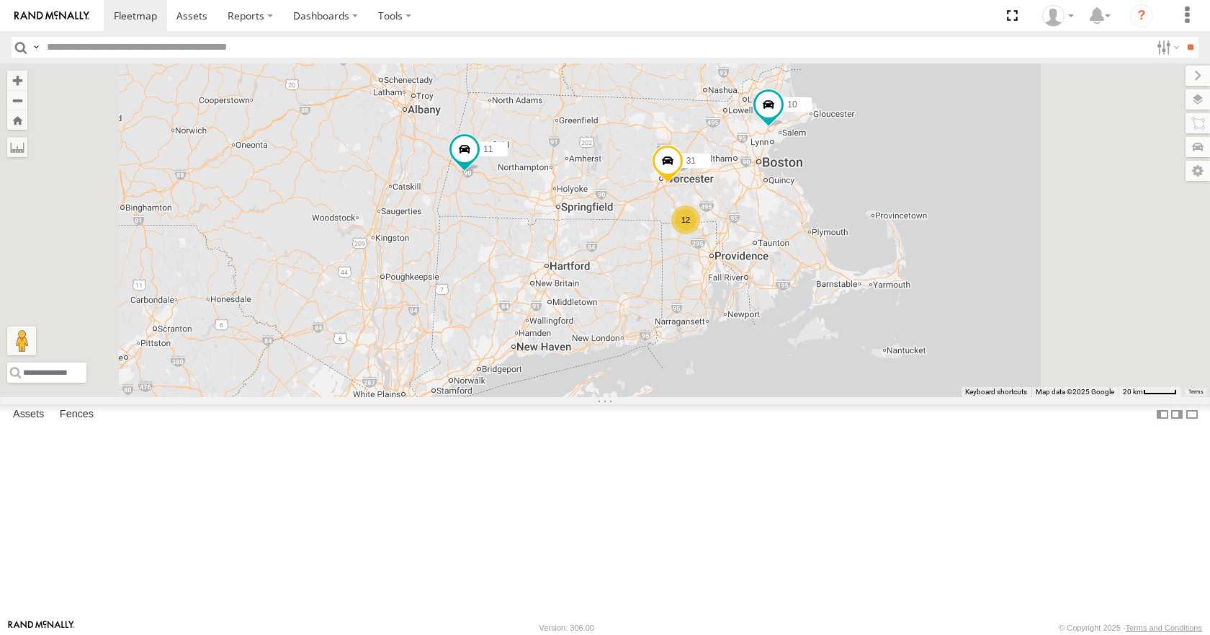
drag, startPoint x: 910, startPoint y: 145, endPoint x: 900, endPoint y: 153, distance: 12.8
click at [900, 153] on div "35 08 11 03 10 31 12" at bounding box center [605, 229] width 1210 height 333
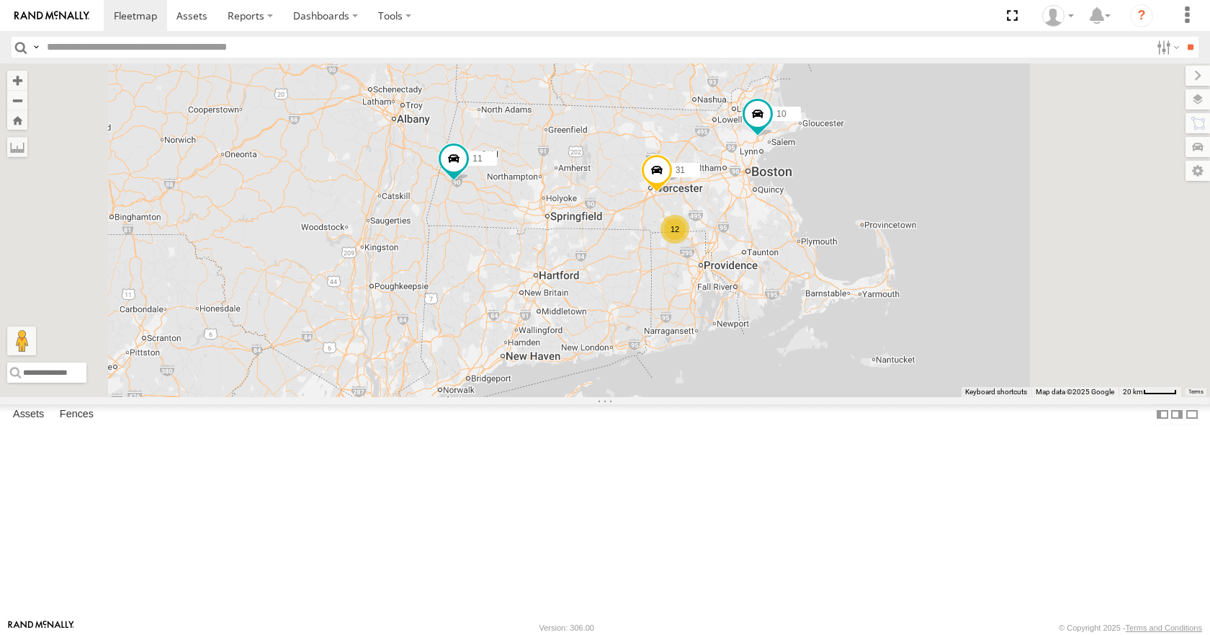
drag, startPoint x: 887, startPoint y: 120, endPoint x: 880, endPoint y: 124, distance: 8.4
click at [880, 124] on div "35 08 11 03 10 31 12" at bounding box center [605, 229] width 1210 height 333
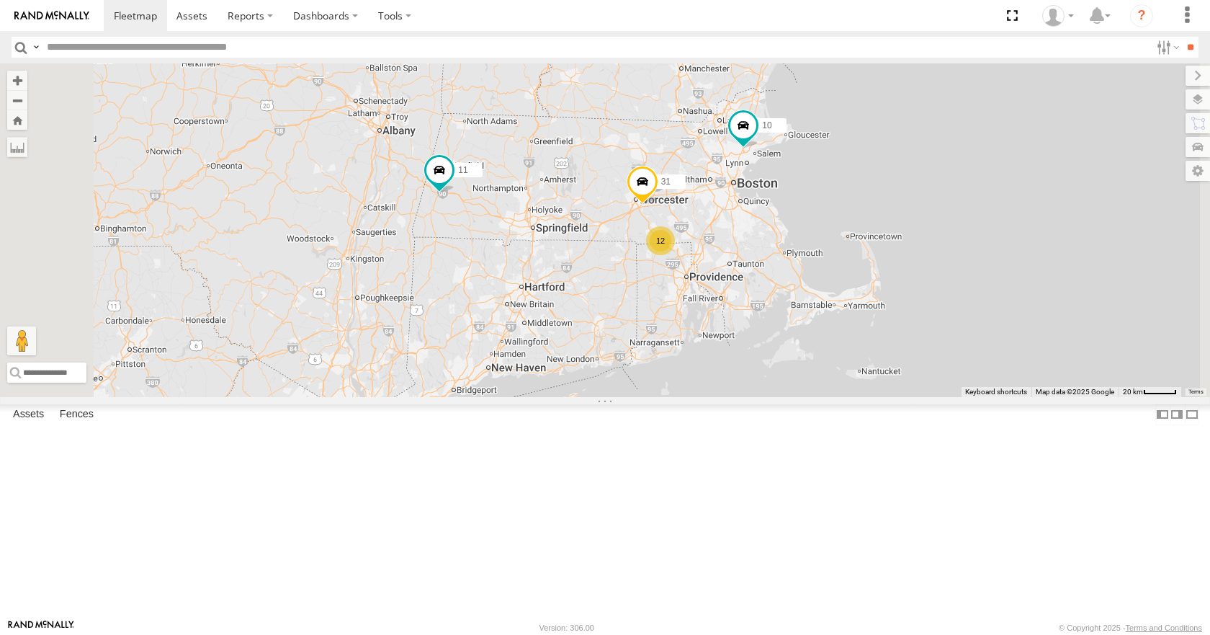
drag, startPoint x: 953, startPoint y: 101, endPoint x: 941, endPoint y: 107, distance: 13.5
click at [941, 107] on div "35 08 11 03 10 31 12" at bounding box center [605, 229] width 1210 height 333
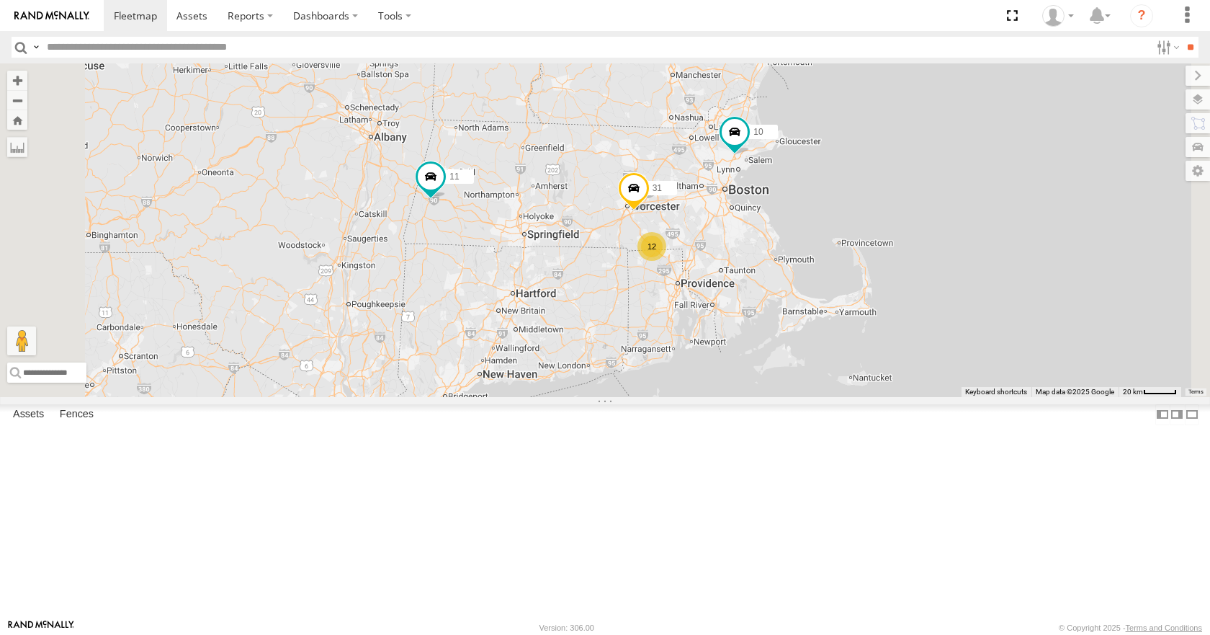
click at [962, 160] on div "35 08 11 03 10 31 12" at bounding box center [605, 229] width 1210 height 333
click at [933, 118] on div "35 08 11 03 10 31 12" at bounding box center [605, 229] width 1210 height 333
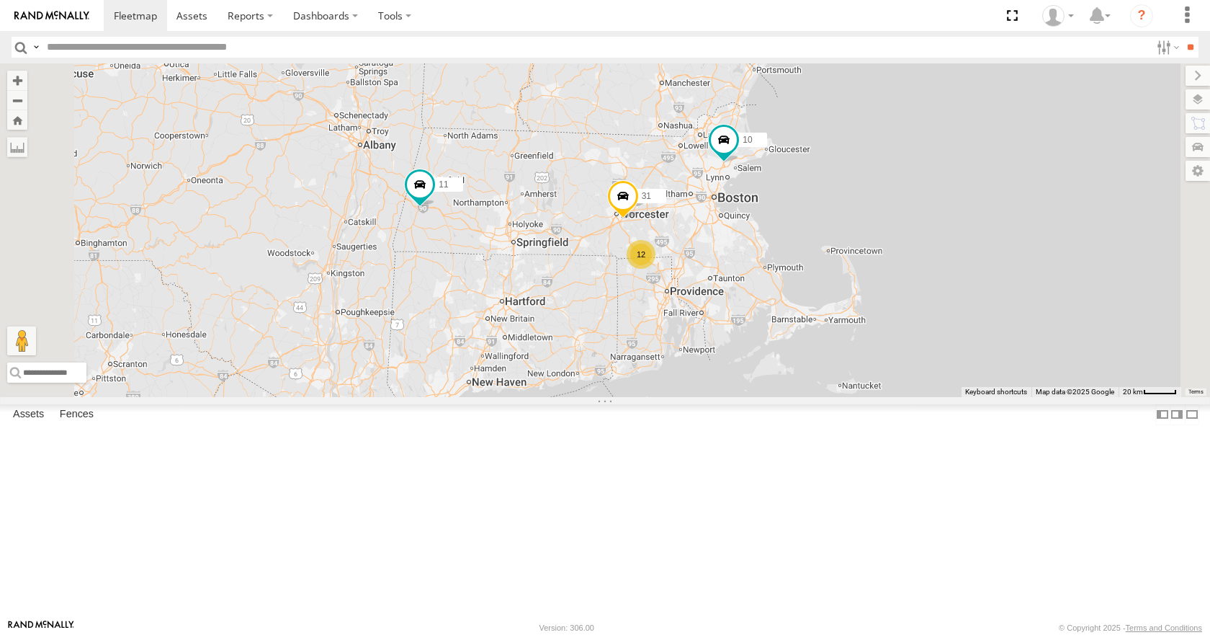
click at [954, 166] on div "35 08 11 03 10 31 12" at bounding box center [605, 229] width 1210 height 333
drag, startPoint x: 956, startPoint y: 202, endPoint x: 944, endPoint y: 187, distance: 20.0
click at [944, 187] on div "35 08 11 03 10 31 12" at bounding box center [605, 229] width 1210 height 333
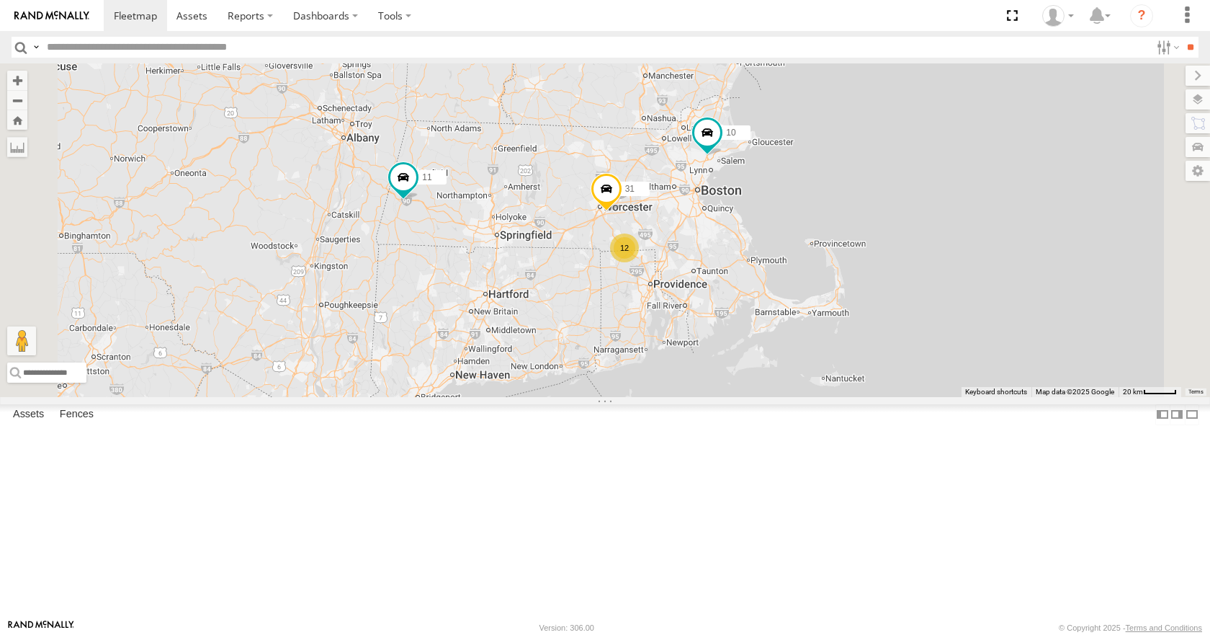
drag, startPoint x: 936, startPoint y: 148, endPoint x: 936, endPoint y: 159, distance: 11.5
click at [936, 159] on div "35 08 11 03 10 31 12" at bounding box center [605, 229] width 1210 height 333
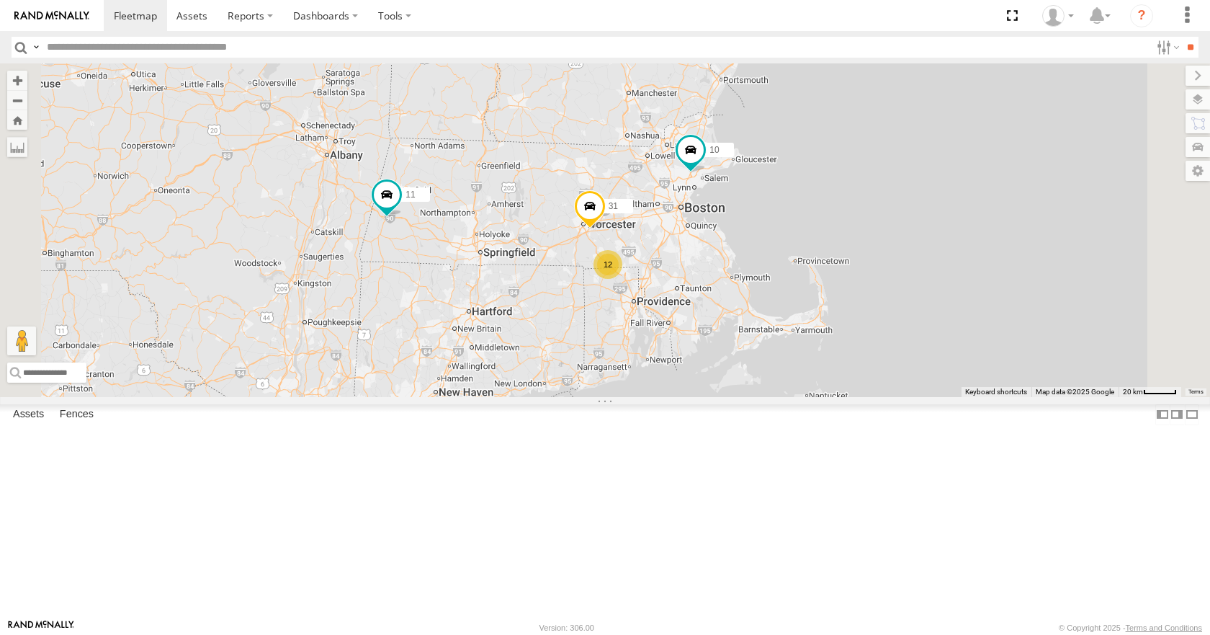
drag, startPoint x: 989, startPoint y: 81, endPoint x: 968, endPoint y: 98, distance: 27.1
click at [968, 98] on div "35 08 11 03 10 31 12" at bounding box center [605, 229] width 1210 height 333
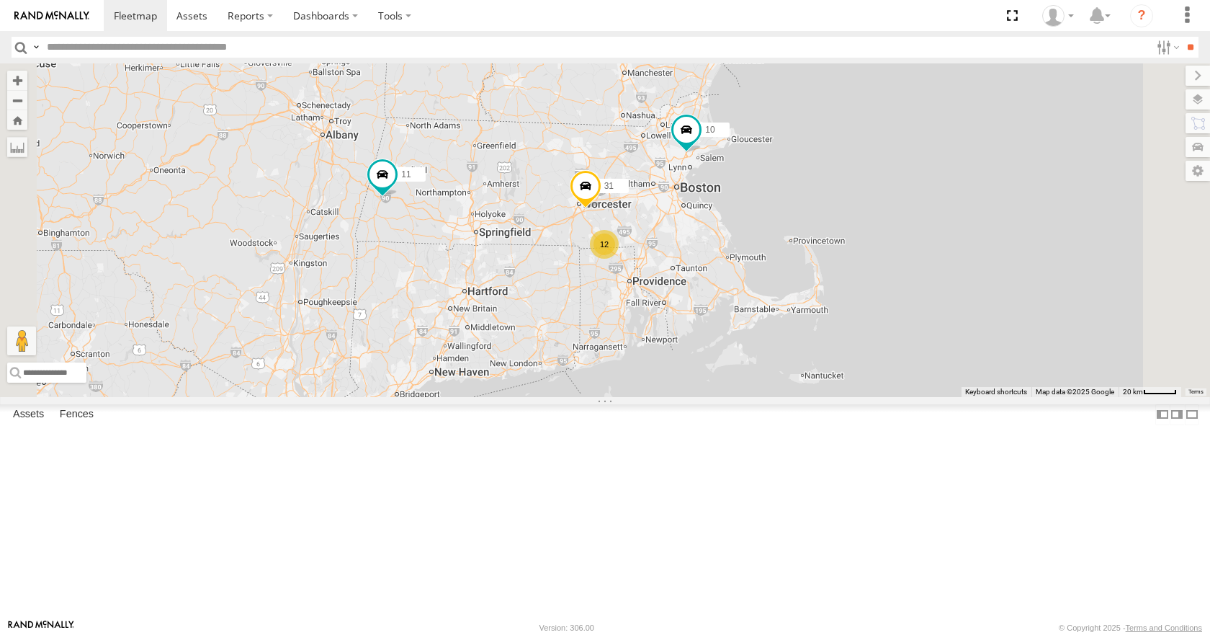
drag, startPoint x: 918, startPoint y: 257, endPoint x: 954, endPoint y: 192, distance: 74.2
click at [954, 192] on div "35 08 11 03 10 31 12" at bounding box center [605, 229] width 1210 height 333
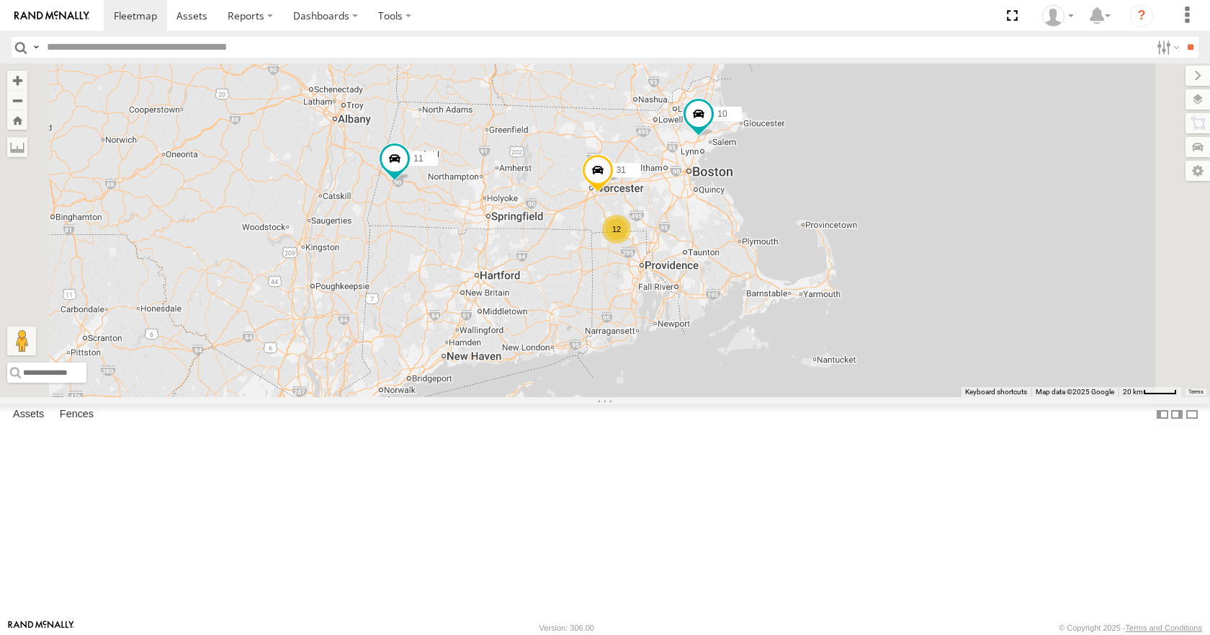
drag, startPoint x: 953, startPoint y: 218, endPoint x: 946, endPoint y: 235, distance: 17.8
click at [947, 233] on div "35 08 11 03 10 31 12" at bounding box center [605, 229] width 1210 height 333
drag, startPoint x: 934, startPoint y: 256, endPoint x: 918, endPoint y: 269, distance: 21.5
click at [918, 269] on div "35 08 11 03 10 31 12" at bounding box center [605, 229] width 1210 height 333
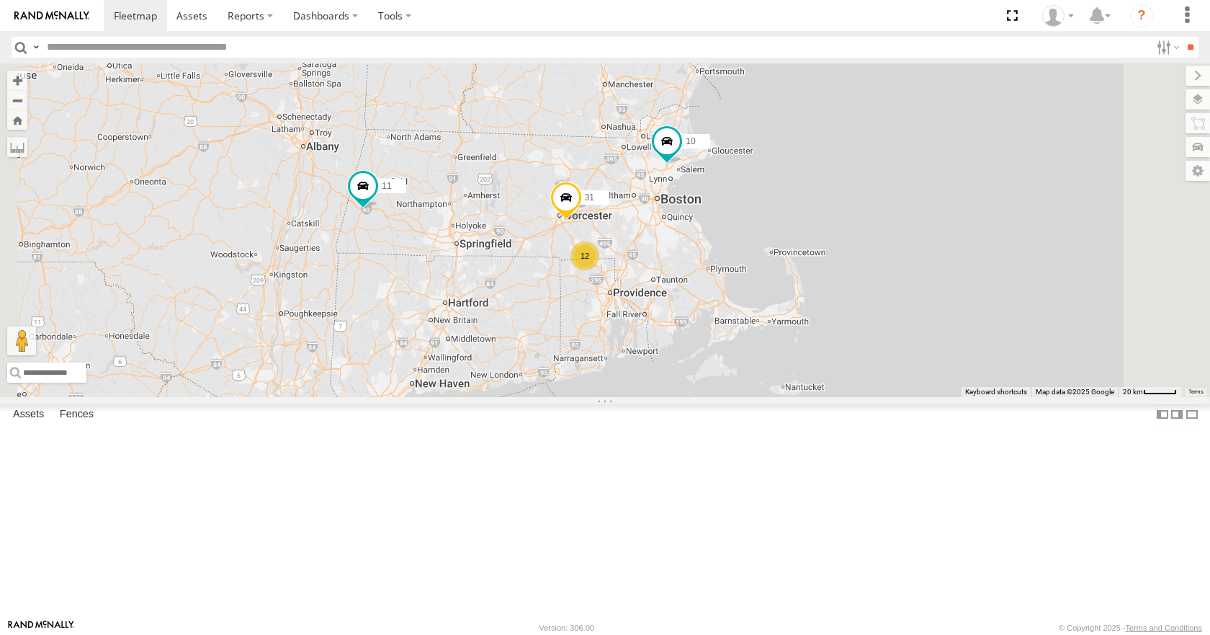
drag, startPoint x: 885, startPoint y: 271, endPoint x: 878, endPoint y: 275, distance: 7.4
click at [878, 275] on div "35 08 11 03 10 31 12" at bounding box center [605, 229] width 1210 height 333
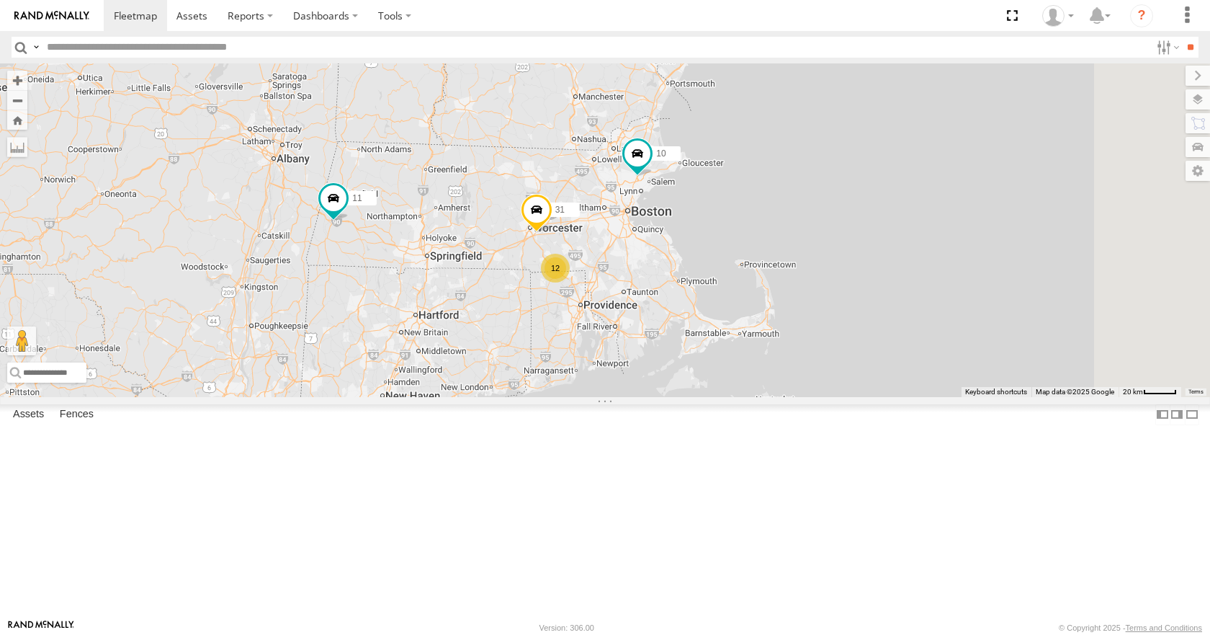
drag, startPoint x: 867, startPoint y: 301, endPoint x: 845, endPoint y: 312, distance: 24.8
click at [845, 312] on div "35 08 11 03 10 31 12" at bounding box center [605, 229] width 1210 height 333
click at [841, 293] on div "35 08 11 03 10 31 12" at bounding box center [605, 229] width 1210 height 333
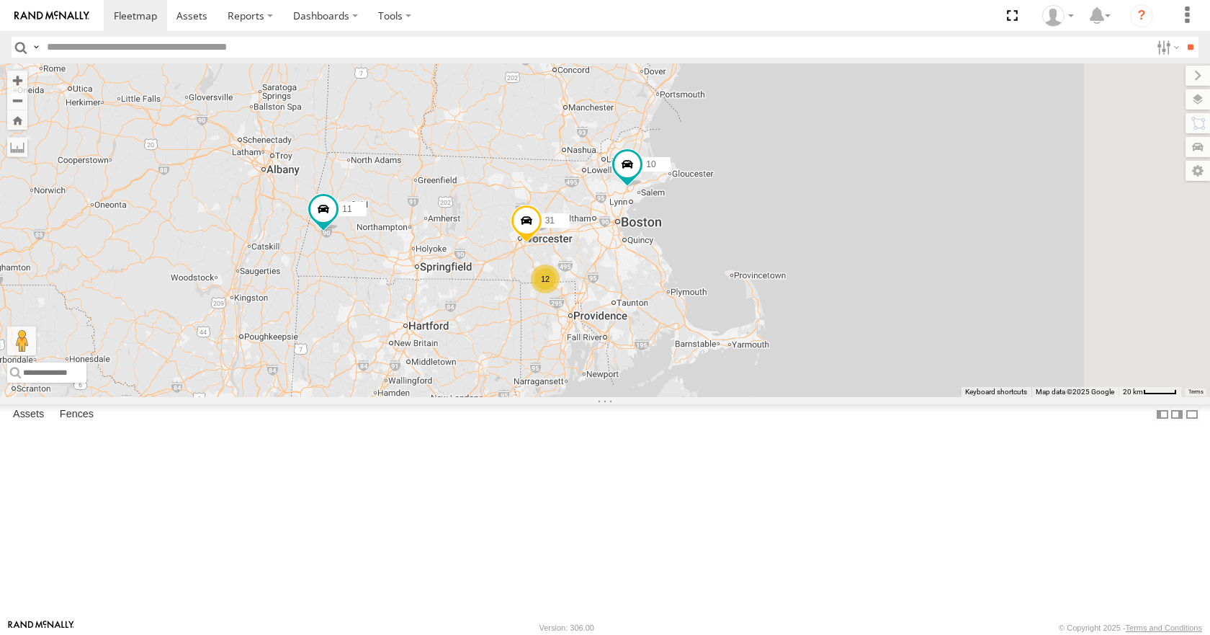
drag, startPoint x: 883, startPoint y: 269, endPoint x: 875, endPoint y: 282, distance: 15.6
click at [875, 282] on div "35 08 11 03 10 31 12" at bounding box center [605, 229] width 1210 height 333
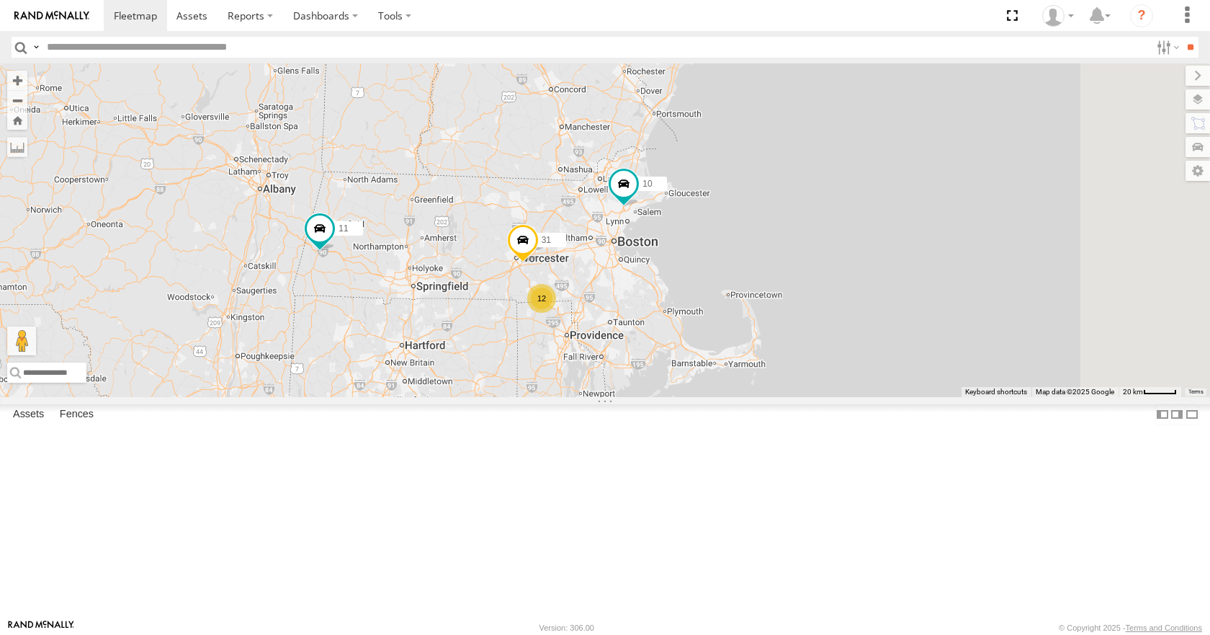
drag, startPoint x: 855, startPoint y: 209, endPoint x: 858, endPoint y: 233, distance: 24.8
click at [858, 233] on div "35 08 11 03 10 31 12" at bounding box center [605, 229] width 1210 height 333
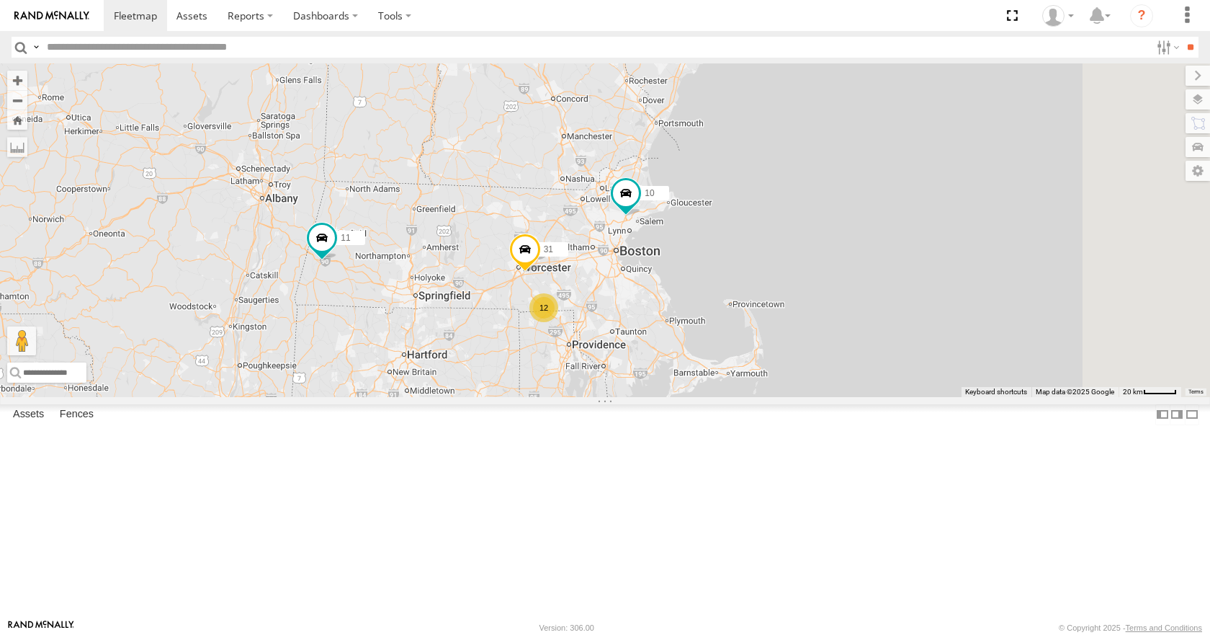
drag, startPoint x: 845, startPoint y: 215, endPoint x: 842, endPoint y: 229, distance: 14.9
click at [842, 229] on div "35 08 11 03 10 31 12" at bounding box center [605, 229] width 1210 height 333
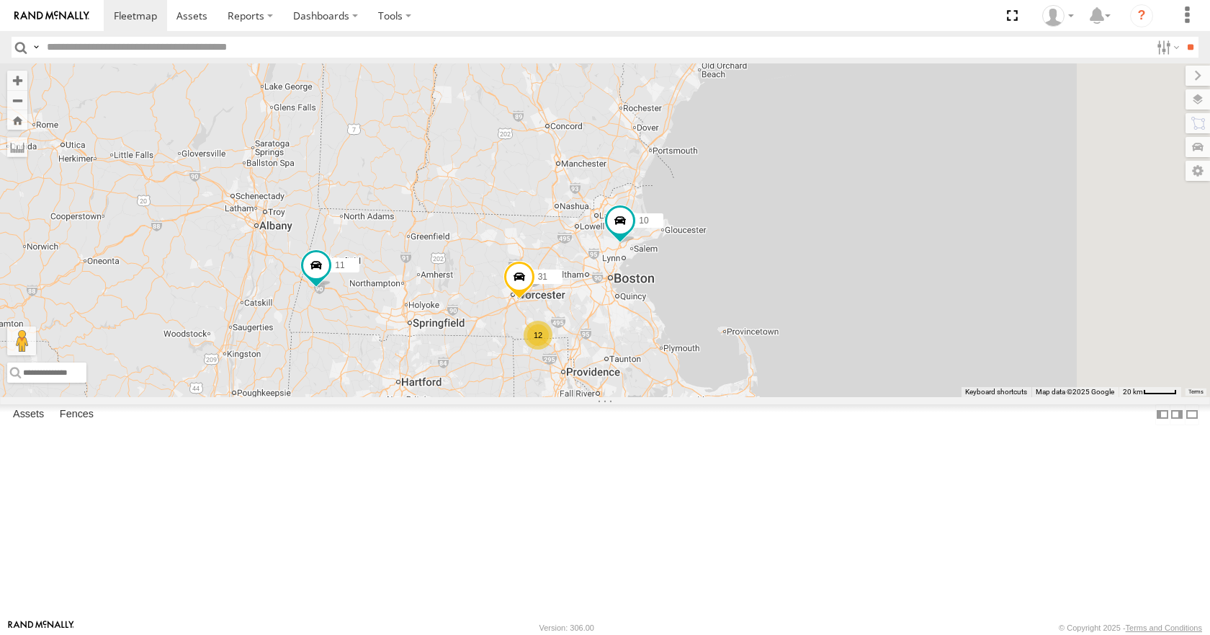
click at [829, 222] on div "35 08 11 03 10 31 12" at bounding box center [605, 229] width 1210 height 333
drag, startPoint x: 829, startPoint y: 240, endPoint x: 838, endPoint y: 240, distance: 8.6
click at [838, 240] on div "35 08 11 03 10 31 12" at bounding box center [605, 229] width 1210 height 333
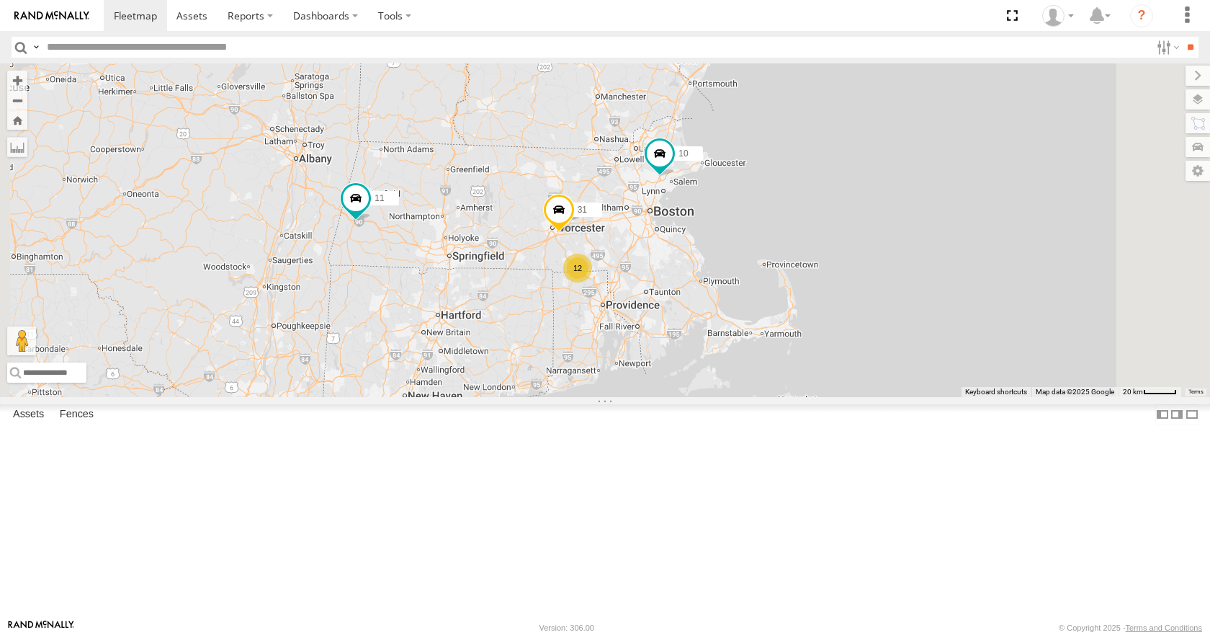
drag, startPoint x: 860, startPoint y: 269, endPoint x: 894, endPoint y: 197, distance: 80.6
click at [894, 197] on div "35 08 11 03 10 31 12" at bounding box center [605, 229] width 1210 height 333
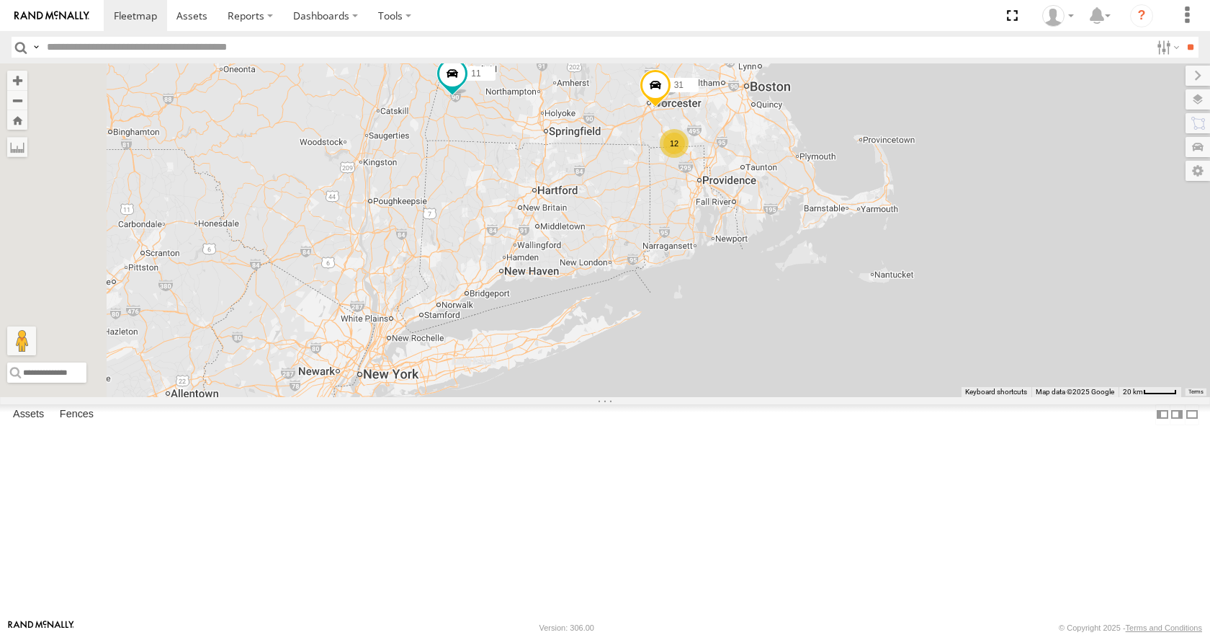
drag, startPoint x: 664, startPoint y: 413, endPoint x: 762, endPoint y: 288, distance: 158.6
click at [762, 288] on div "35 08 11 03 10 31 12" at bounding box center [605, 229] width 1210 height 333
drag, startPoint x: 740, startPoint y: 278, endPoint x: 715, endPoint y: 306, distance: 37.8
click at [715, 306] on div "35 08 11 03 10 31 12" at bounding box center [605, 229] width 1210 height 333
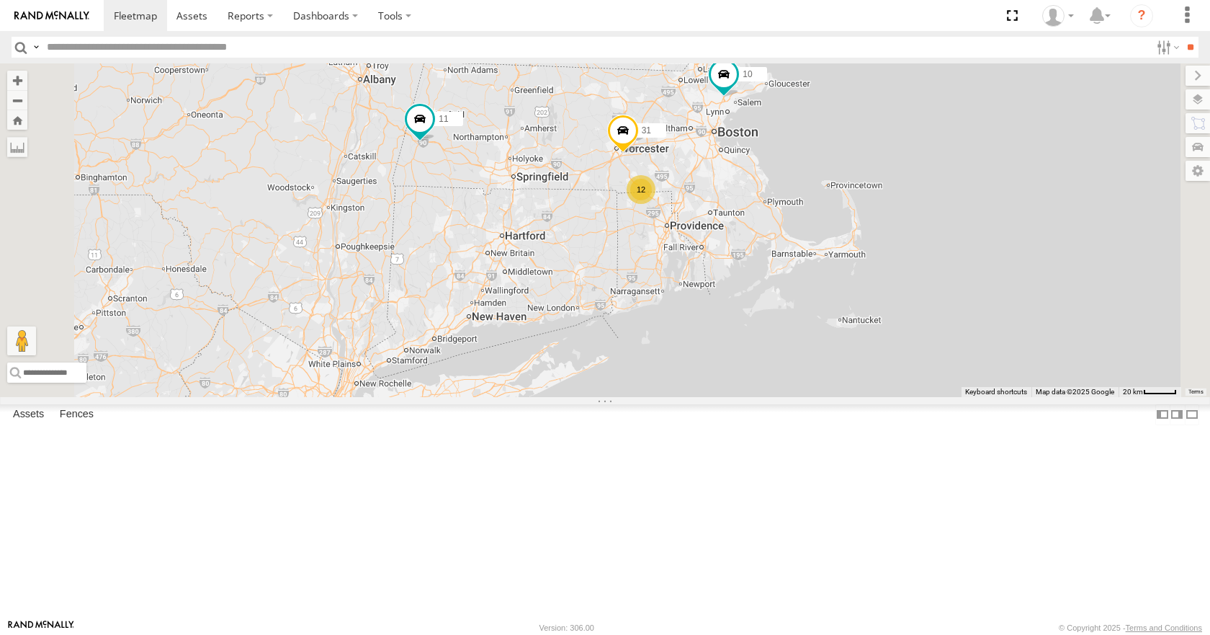
drag, startPoint x: 717, startPoint y: 245, endPoint x: 708, endPoint y: 266, distance: 22.6
click at [708, 266] on div "35 08 11 03 10 31 12" at bounding box center [605, 229] width 1210 height 333
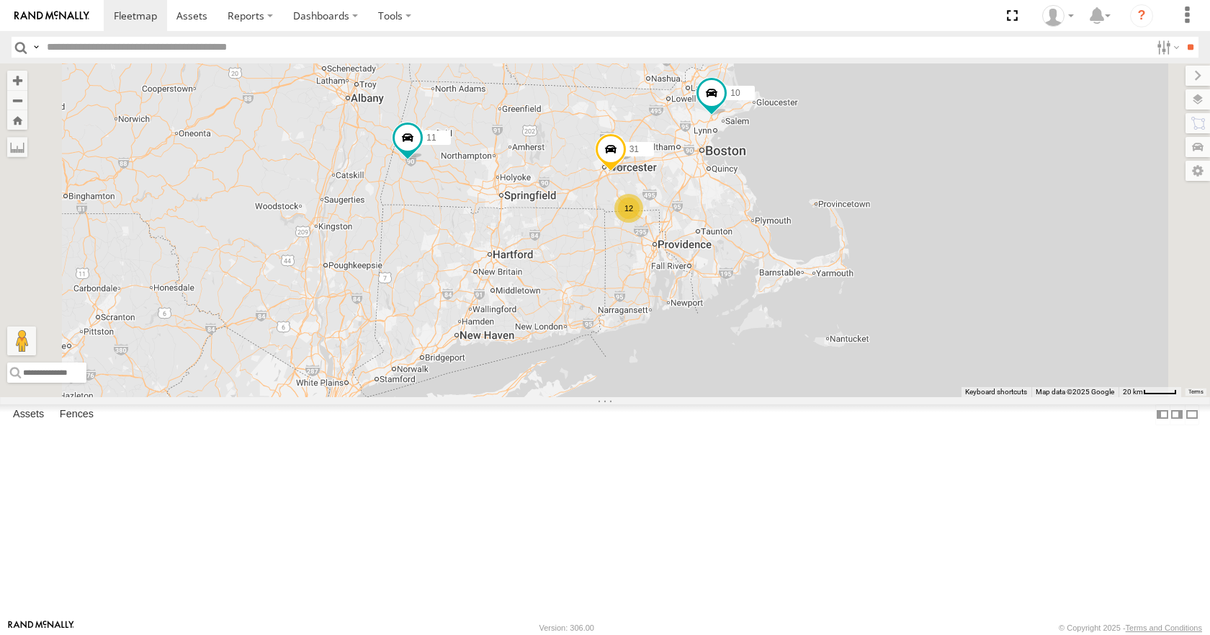
drag, startPoint x: 718, startPoint y: 213, endPoint x: 707, endPoint y: 231, distance: 21.4
click at [707, 231] on div "35 08 11 03 10 31 12" at bounding box center [605, 229] width 1210 height 333
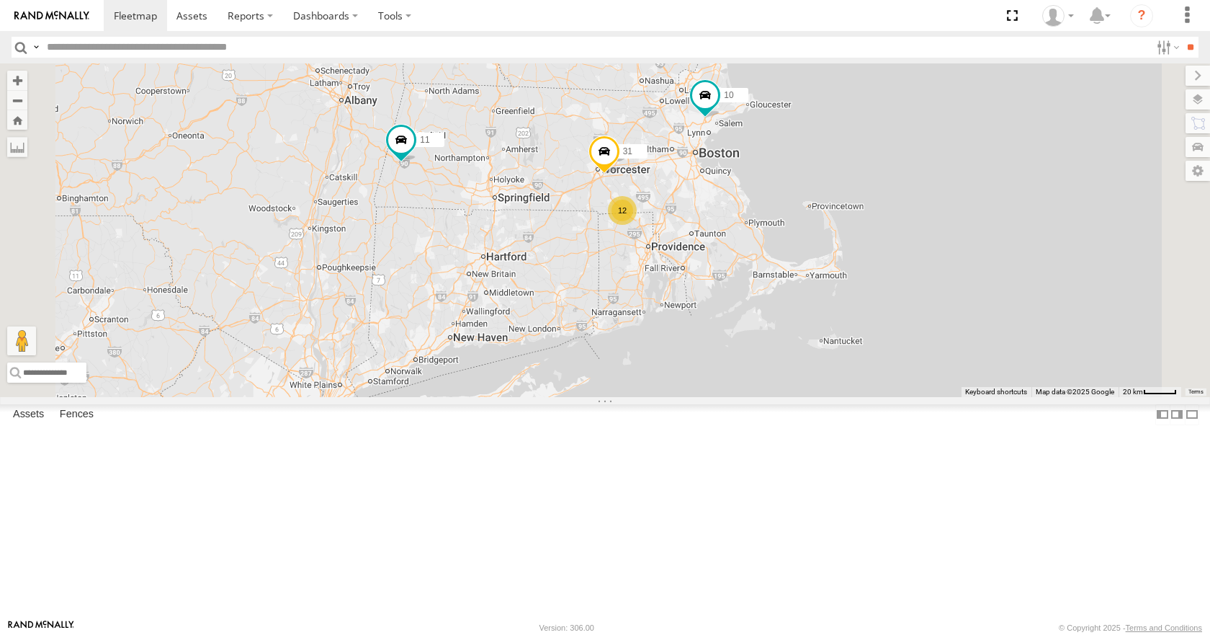
drag, startPoint x: 705, startPoint y: 213, endPoint x: 692, endPoint y: 213, distance: 13.0
click at [692, 213] on div "35 08 11 03 10 31 12" at bounding box center [605, 229] width 1210 height 333
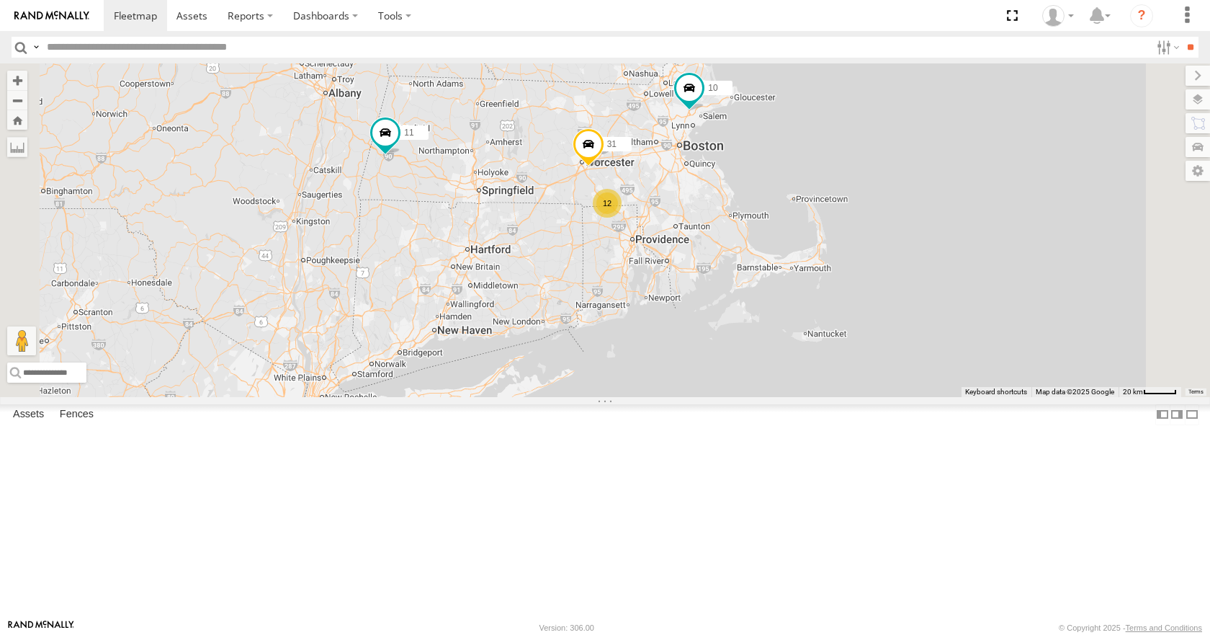
drag, startPoint x: 680, startPoint y: 270, endPoint x: 694, endPoint y: 262, distance: 15.8
click at [694, 262] on div "35 08 11 03 10 12 31" at bounding box center [605, 229] width 1210 height 333
click at [689, 221] on div "35 08 11 03 10 12 31" at bounding box center [605, 229] width 1210 height 333
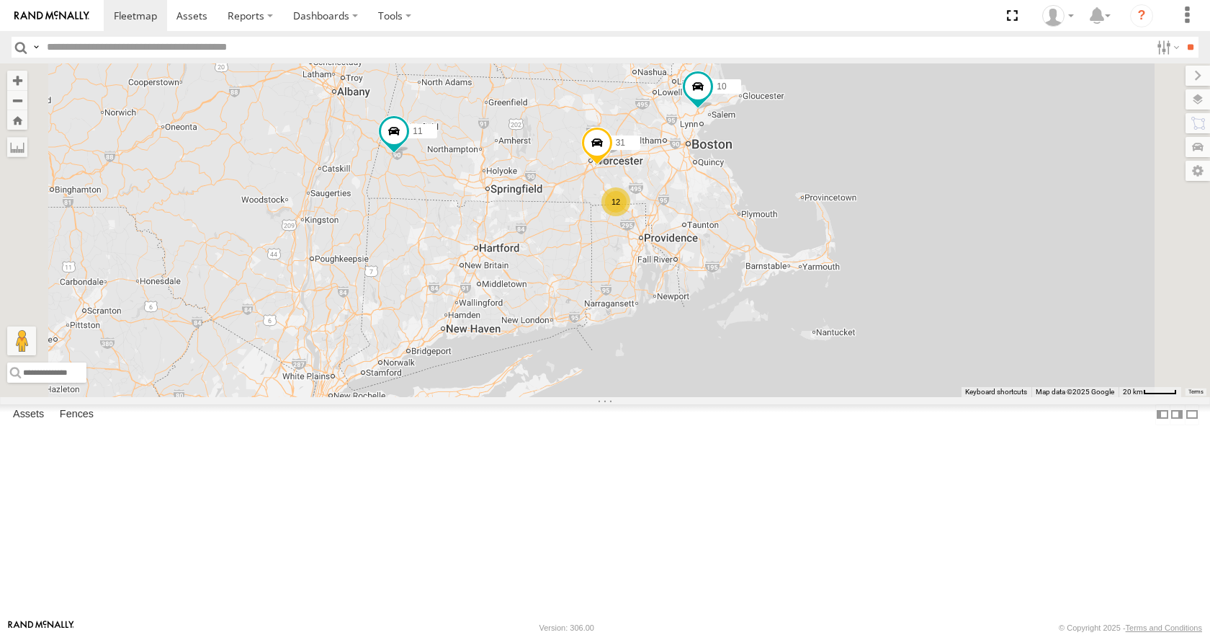
click at [694, 197] on div "35 08 11 03 10 12 31" at bounding box center [605, 229] width 1210 height 333
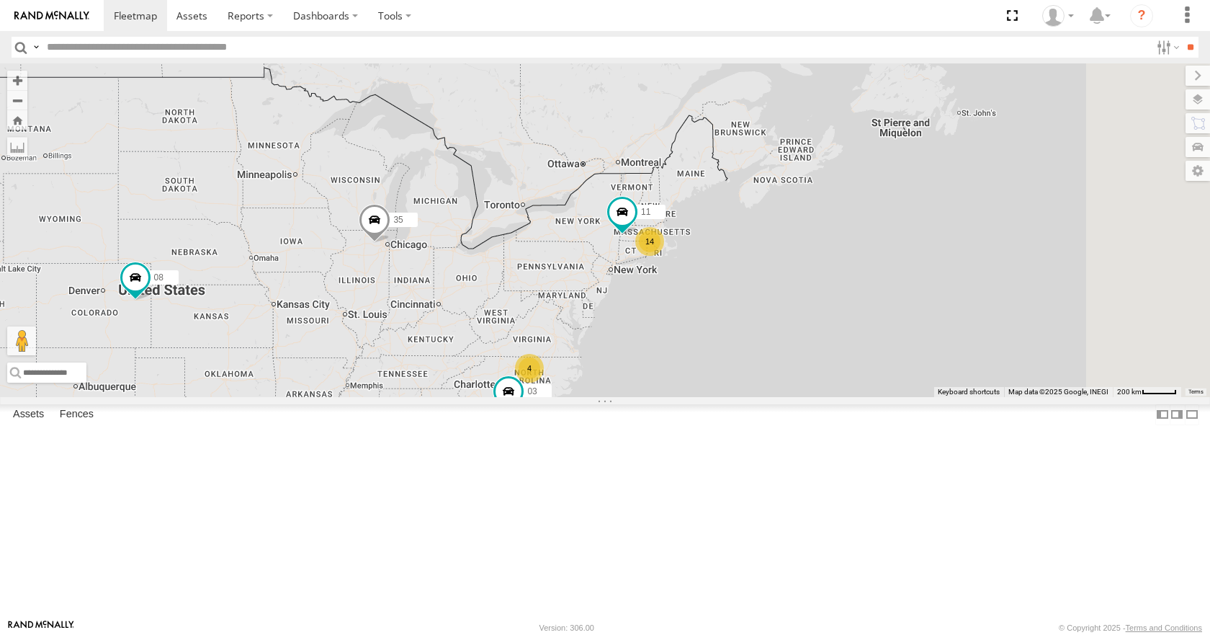
drag, startPoint x: 903, startPoint y: 287, endPoint x: 695, endPoint y: 382, distance: 228.3
click at [695, 382] on div "11 14 35 4 08 03" at bounding box center [605, 229] width 1210 height 333
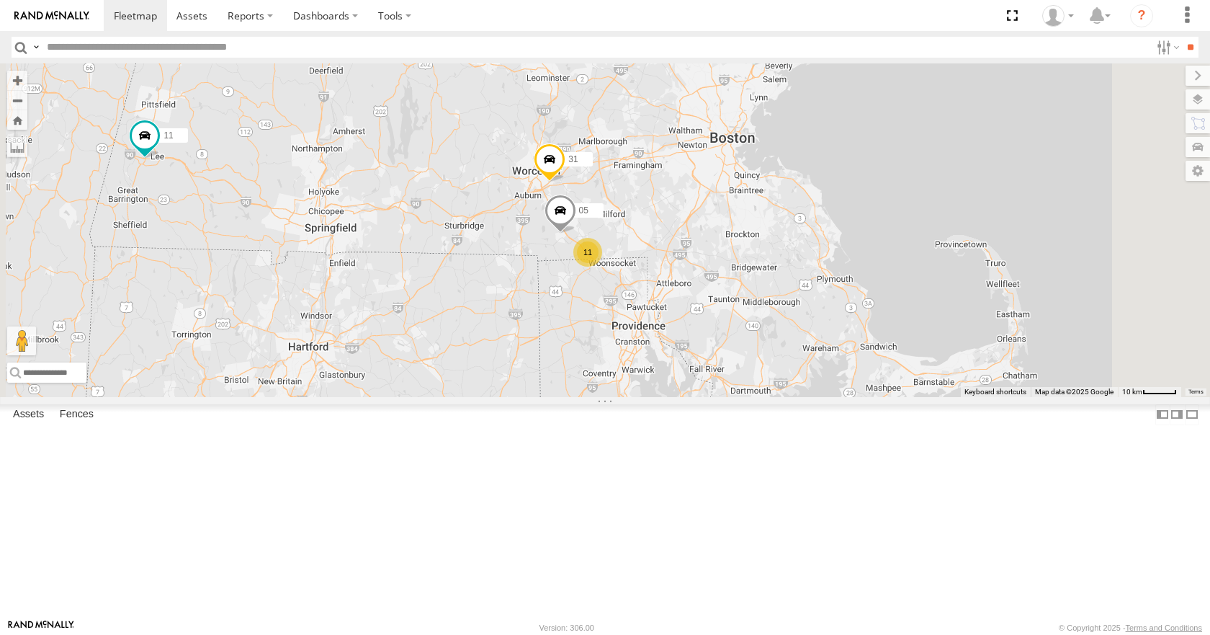
drag, startPoint x: 840, startPoint y: 344, endPoint x: 860, endPoint y: 271, distance: 75.3
click at [860, 271] on div "11 35 08 03 10 31 11 05" at bounding box center [605, 229] width 1210 height 333
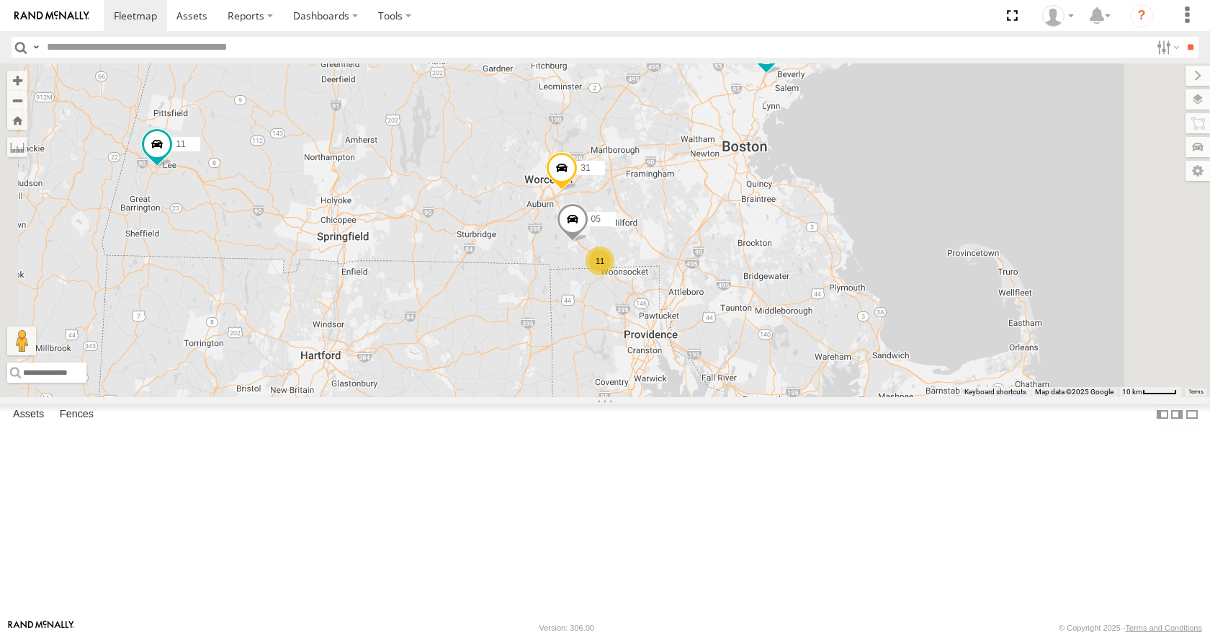
drag, startPoint x: 852, startPoint y: 219, endPoint x: 867, endPoint y: 238, distance: 24.2
click at [867, 238] on div "11 35 08 03 10 31 11 05" at bounding box center [605, 229] width 1210 height 333
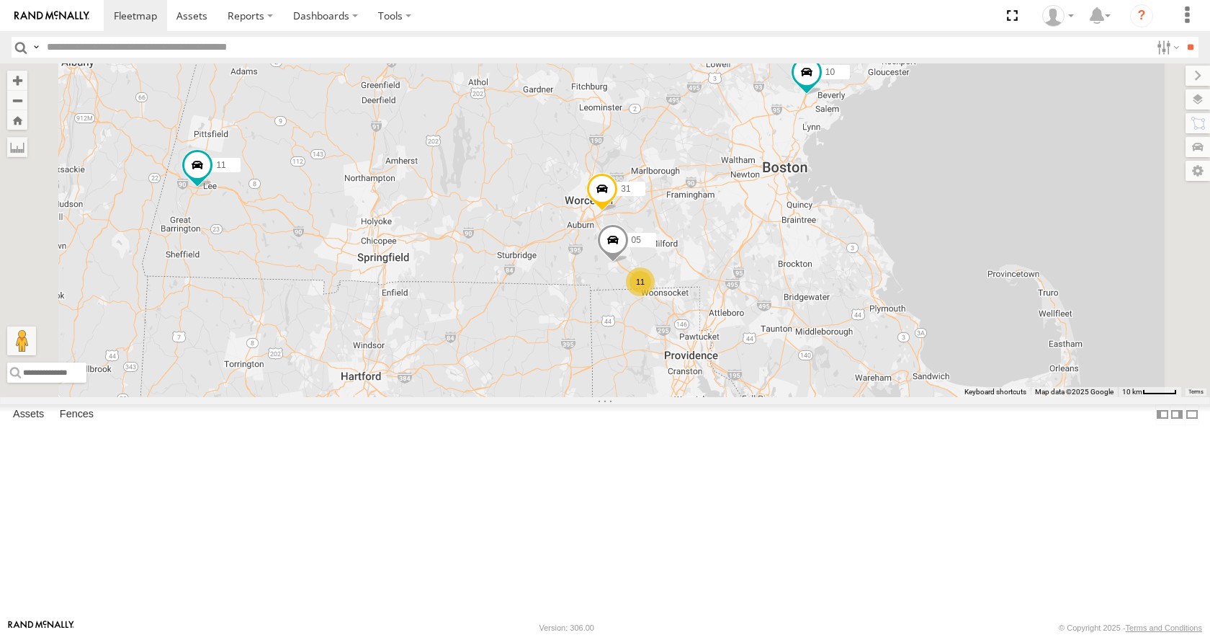
drag, startPoint x: 862, startPoint y: 226, endPoint x: 903, endPoint y: 246, distance: 45.1
click at [903, 246] on div "11 35 08 03 10 31 11 05" at bounding box center [605, 229] width 1210 height 333
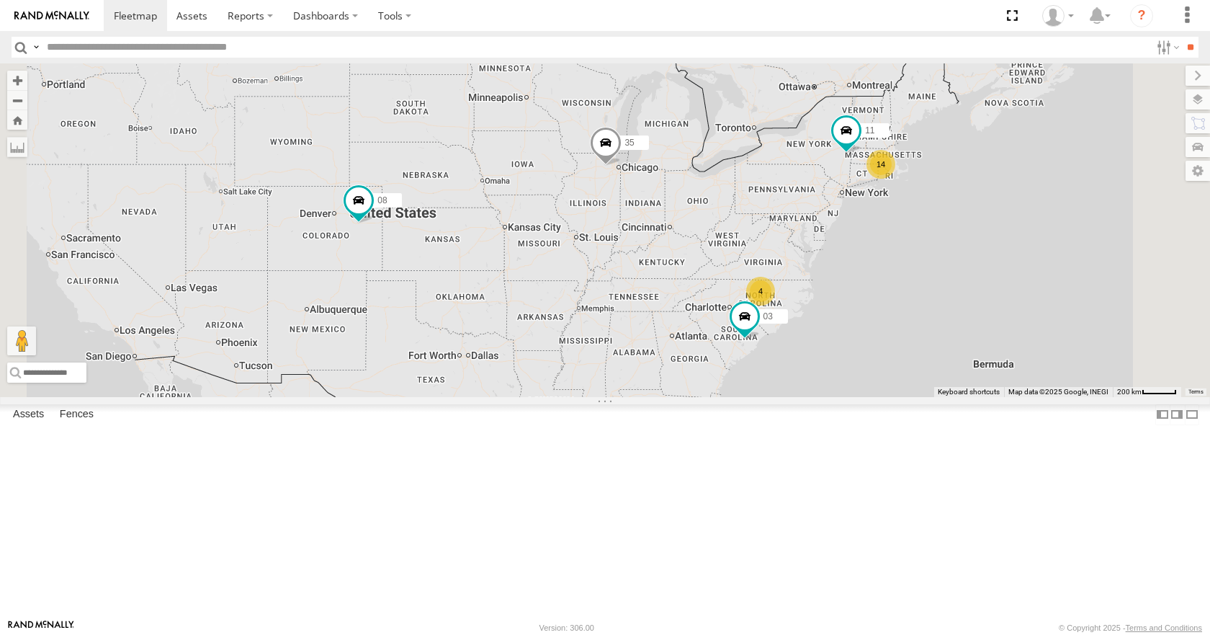
drag, startPoint x: 625, startPoint y: 334, endPoint x: 638, endPoint y: 362, distance: 30.7
click at [638, 362] on div "14 35 4 08 11 03" at bounding box center [605, 229] width 1210 height 333
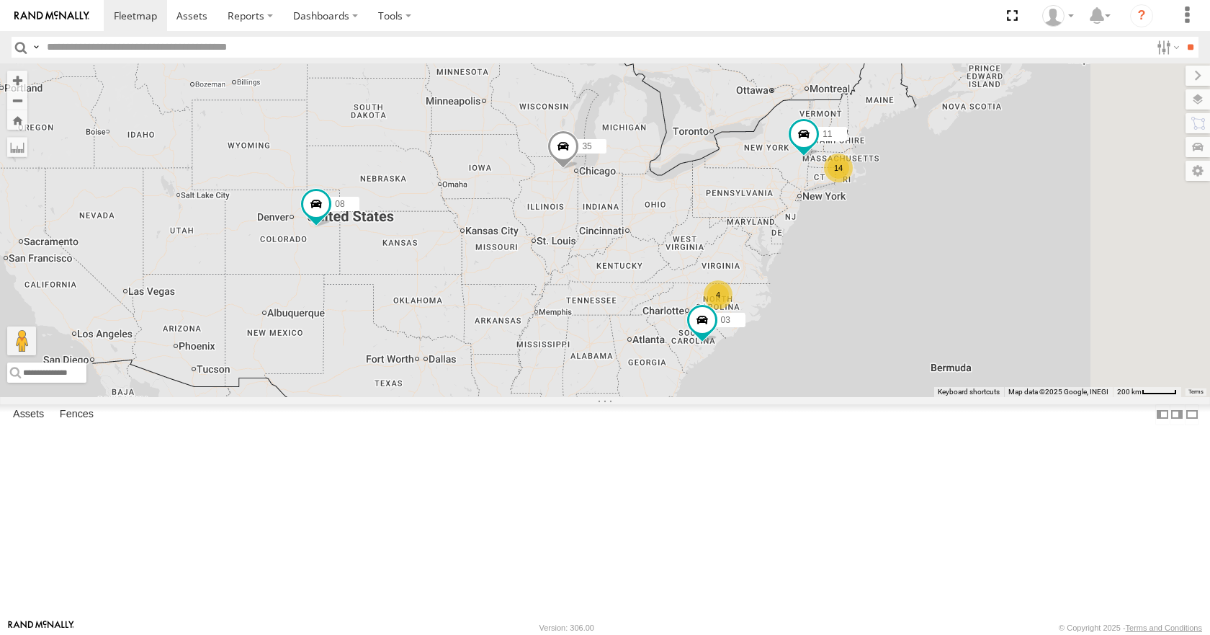
drag, startPoint x: 729, startPoint y: 355, endPoint x: 694, endPoint y: 348, distance: 36.0
click at [694, 348] on div "14 35 4 08 11 03" at bounding box center [605, 229] width 1210 height 333
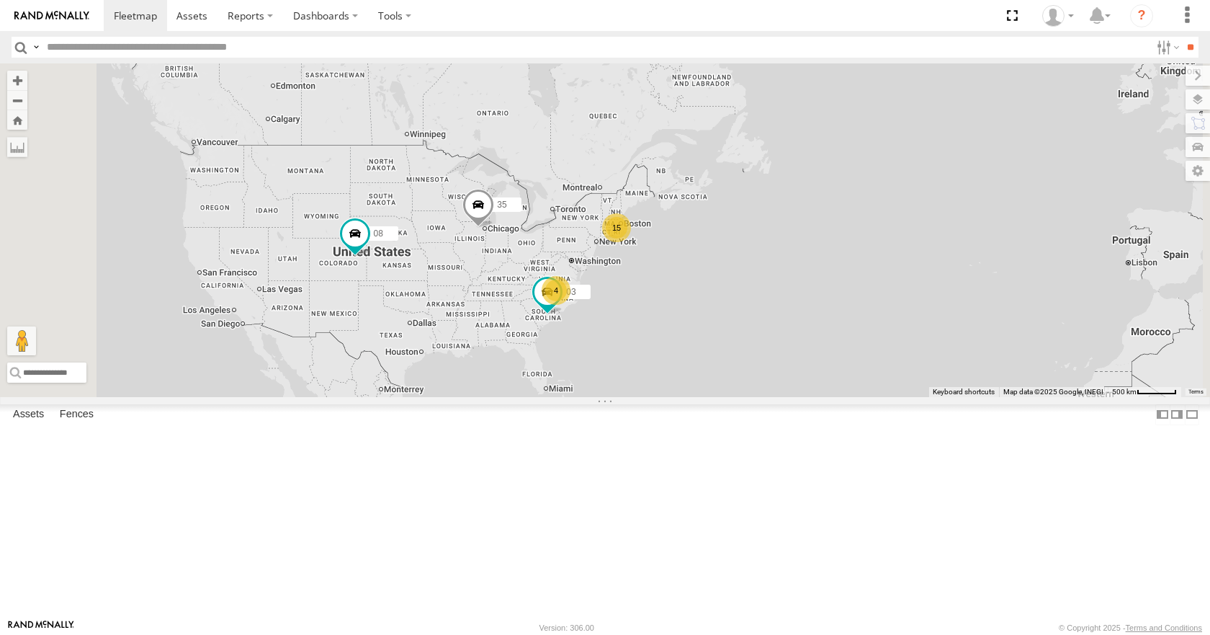
drag, startPoint x: 617, startPoint y: 390, endPoint x: 632, endPoint y: 380, distance: 17.8
click at [632, 380] on div "35 08 03 15 4" at bounding box center [605, 229] width 1210 height 333
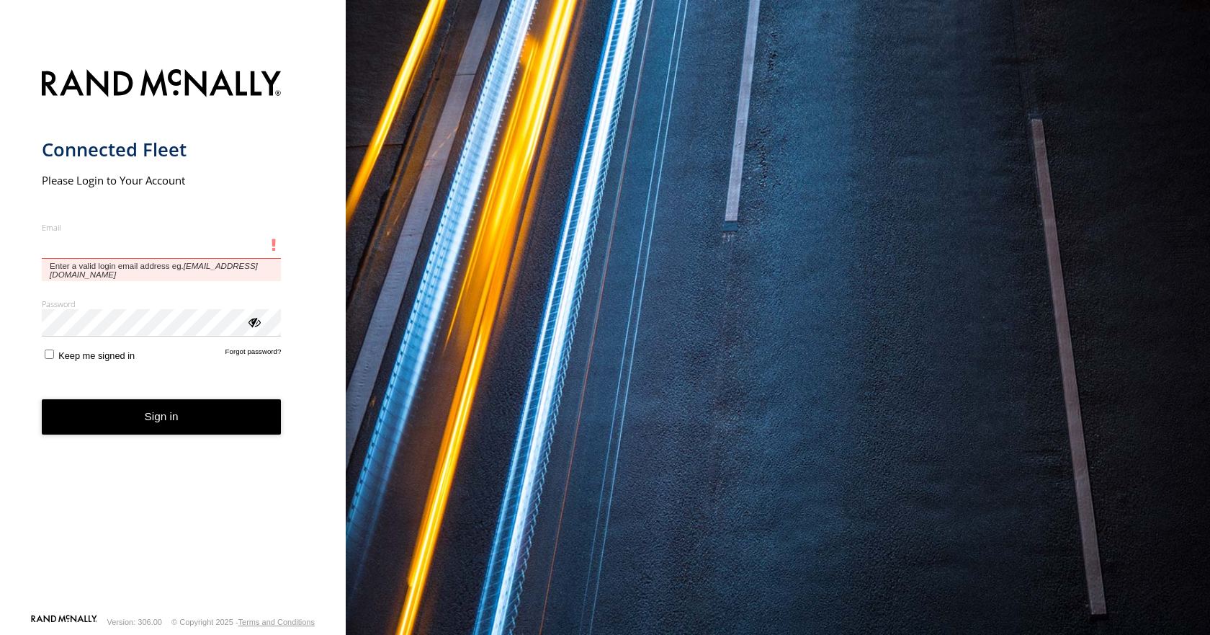
type input "**********"
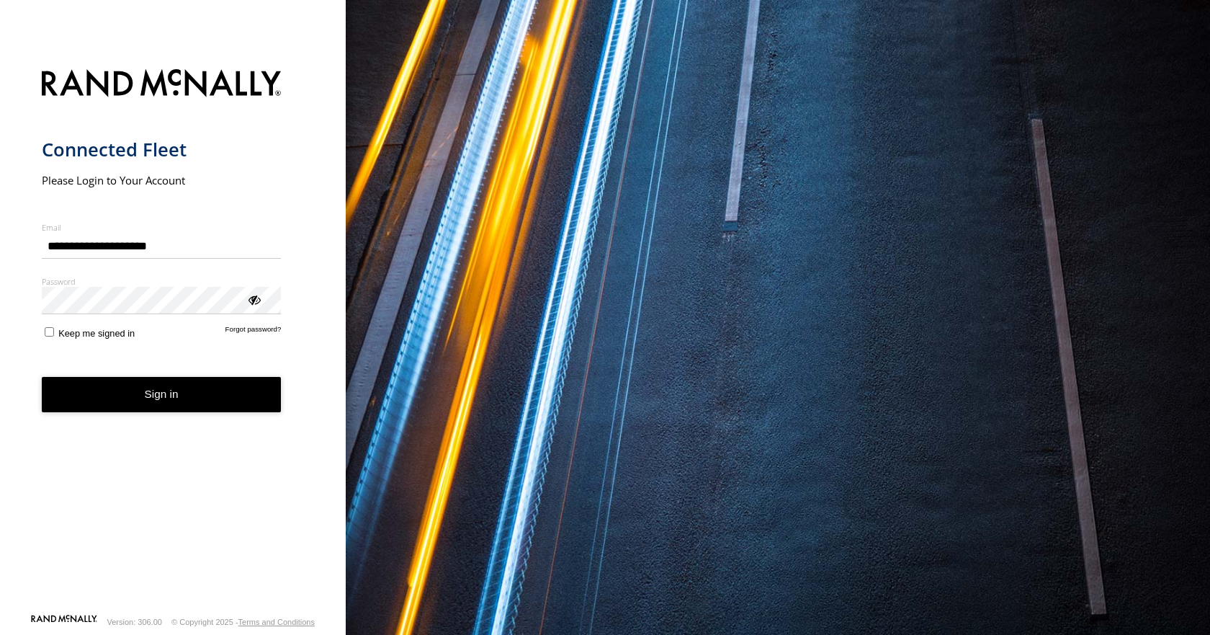
click at [146, 414] on form "**********" at bounding box center [173, 337] width 263 height 553
click at [149, 398] on button "Sign in" at bounding box center [162, 394] width 240 height 35
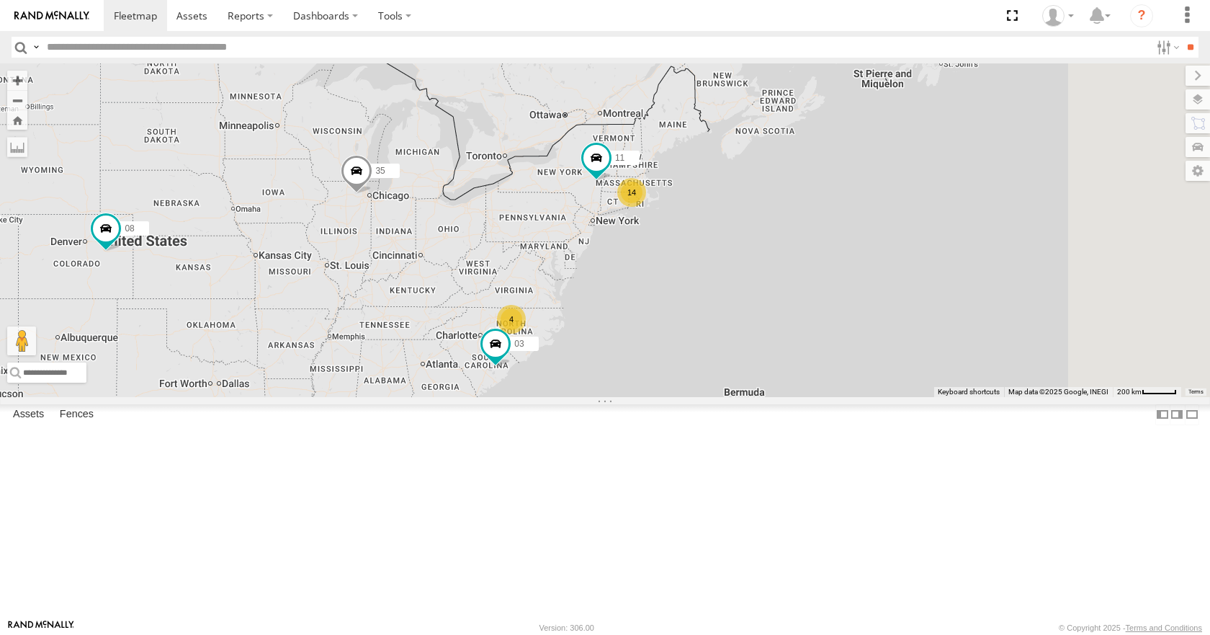
drag, startPoint x: 976, startPoint y: 308, endPoint x: 741, endPoint y: 351, distance: 238.8
click at [741, 351] on div "35 08 14 4 11 03" at bounding box center [605, 229] width 1210 height 333
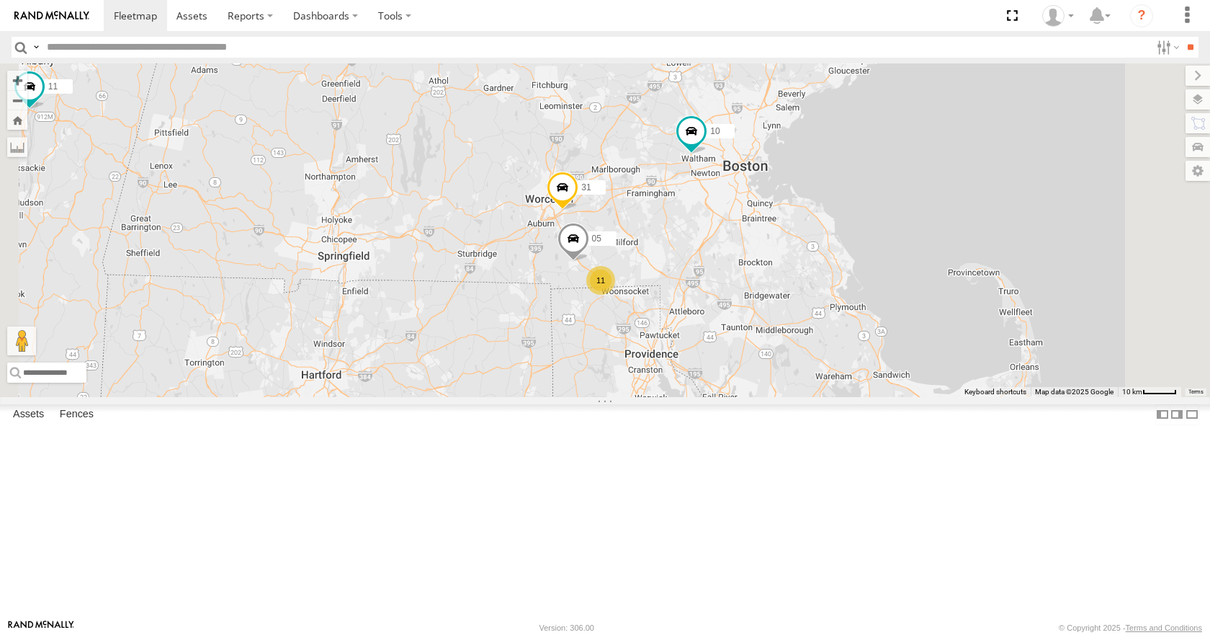
drag, startPoint x: 775, startPoint y: 269, endPoint x: 823, endPoint y: 271, distance: 48.3
click at [823, 271] on div "35 08 11 03 10 31 11 05" at bounding box center [605, 229] width 1210 height 333
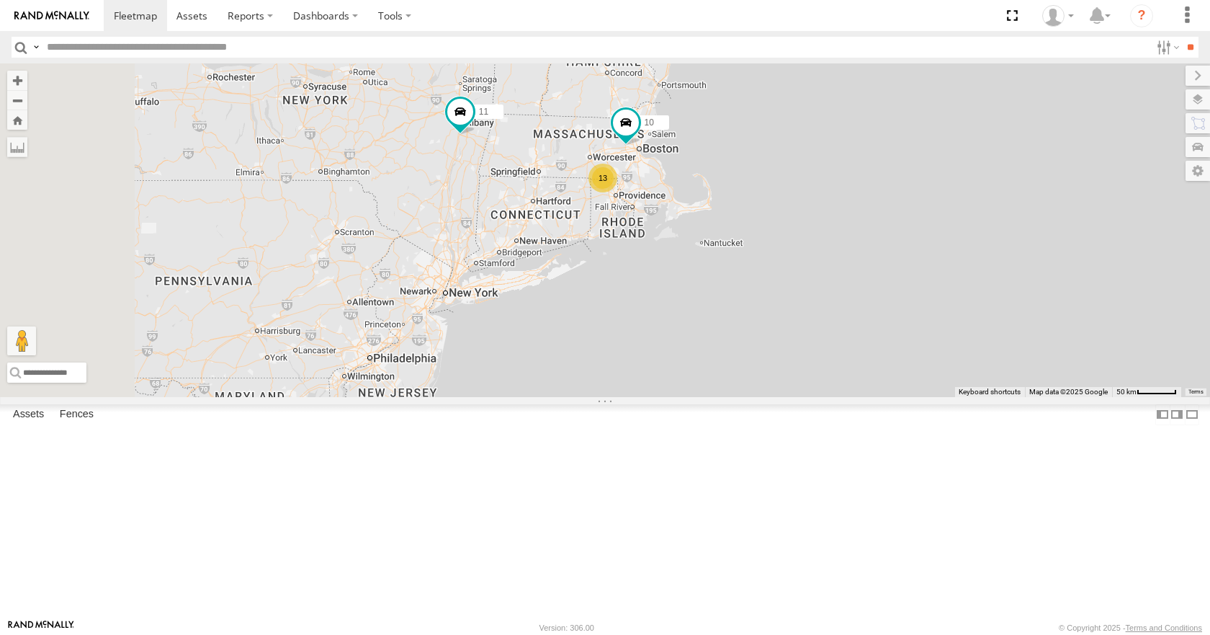
drag, startPoint x: 695, startPoint y: 261, endPoint x: 730, endPoint y: 259, distance: 34.6
click at [730, 259] on div "35 08 11 03 10 13" at bounding box center [605, 229] width 1210 height 333
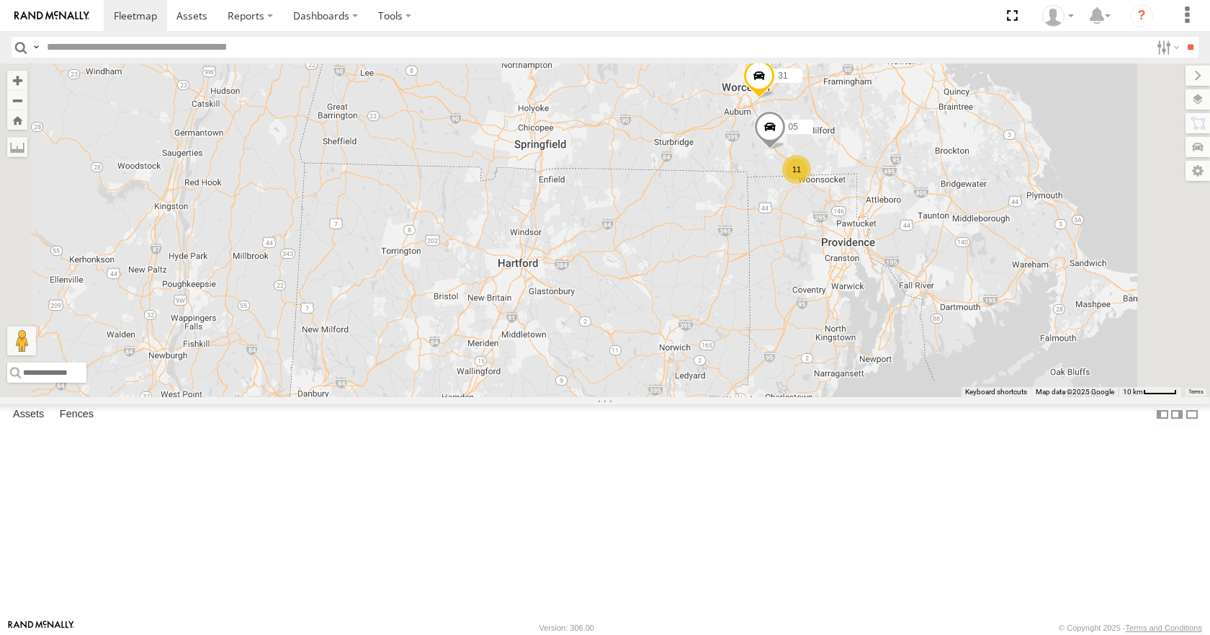
drag, startPoint x: 965, startPoint y: 396, endPoint x: 852, endPoint y: 471, distance: 136.7
click at [852, 396] on div "11 35 08 03 11 10 05 31" at bounding box center [605, 229] width 1210 height 333
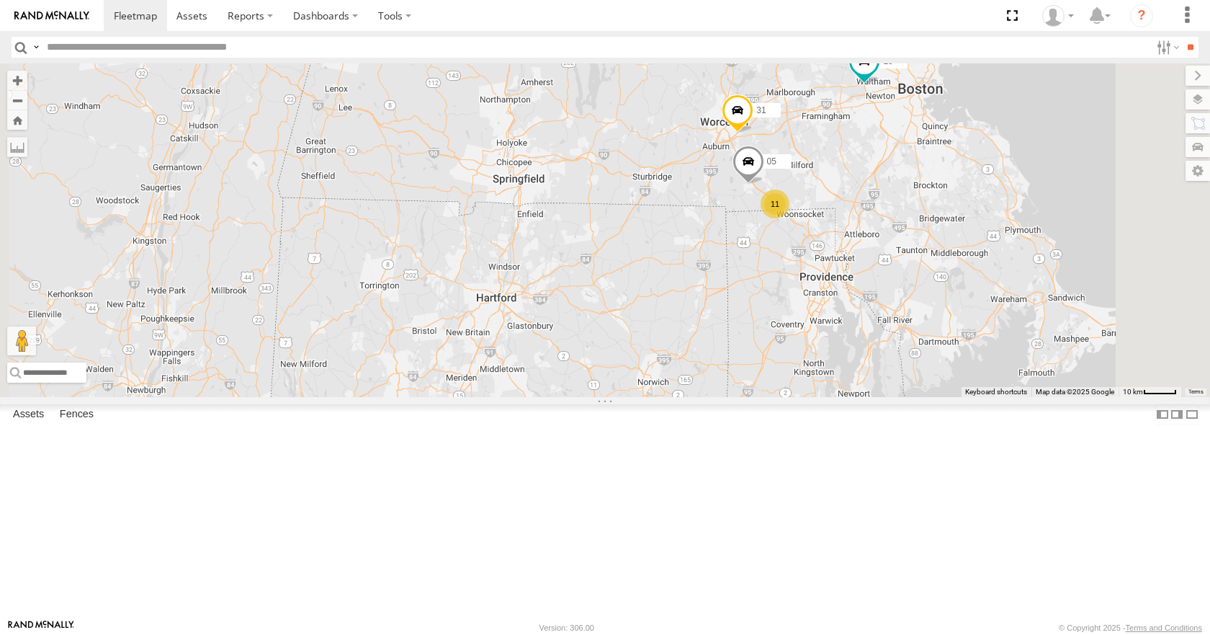
drag, startPoint x: 860, startPoint y: 438, endPoint x: 837, endPoint y: 477, distance: 45.2
click at [837, 396] on div "11 35 08 03 10 31 11 05" at bounding box center [605, 229] width 1210 height 333
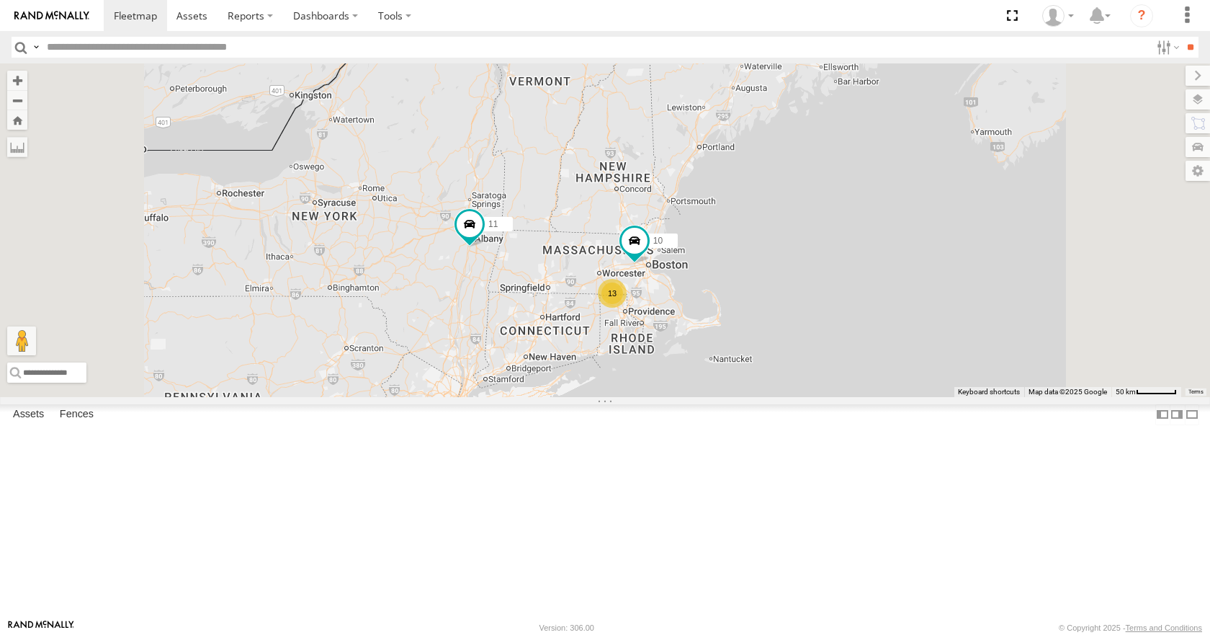
drag, startPoint x: 729, startPoint y: 375, endPoint x: 680, endPoint y: 367, distance: 49.6
click at [680, 367] on div "11 35 08 03 10 13" at bounding box center [605, 229] width 1210 height 333
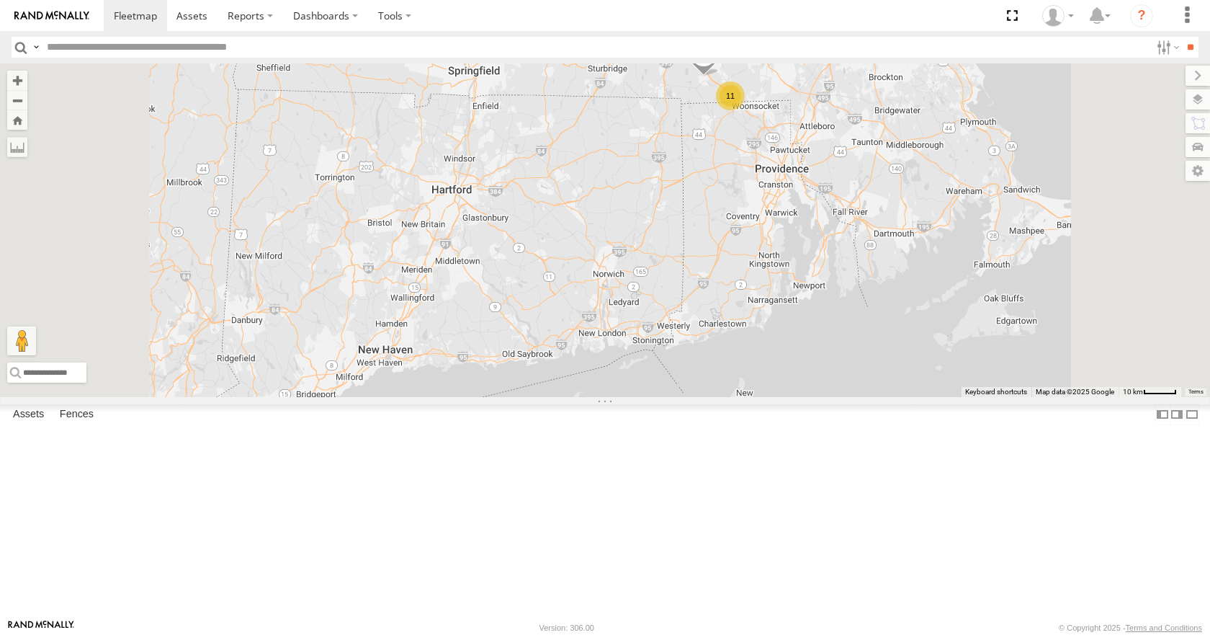
drag, startPoint x: 758, startPoint y: 442, endPoint x: 782, endPoint y: 380, distance: 66.0
click at [782, 380] on div "11 35 08 03 10 31 11 05" at bounding box center [605, 229] width 1210 height 333
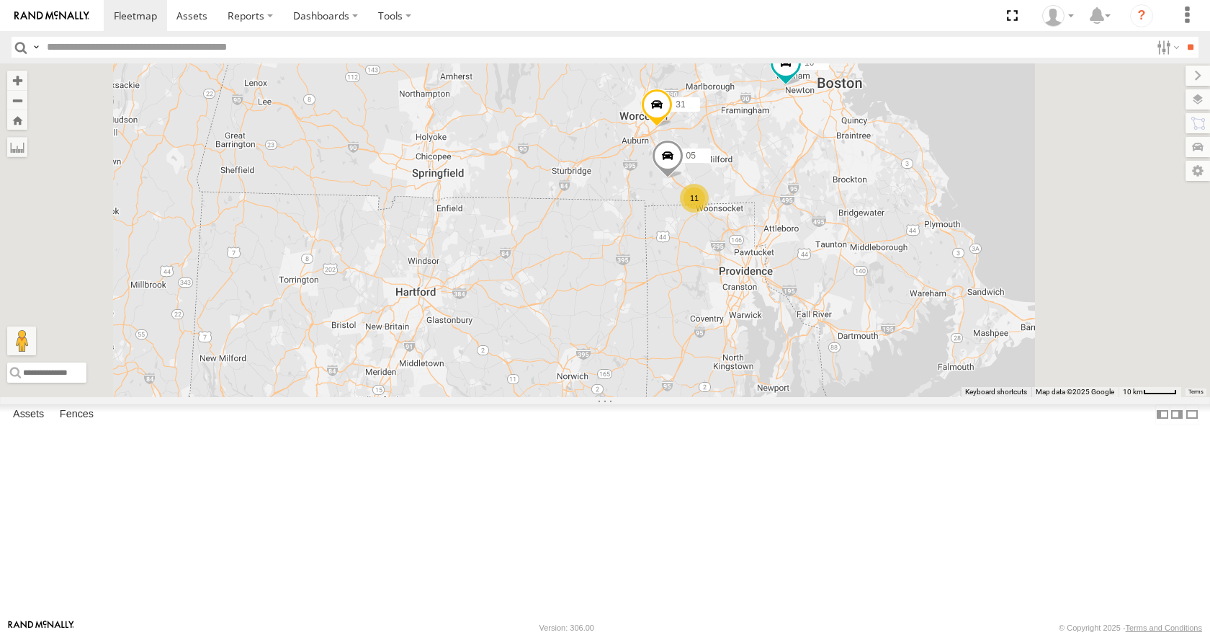
drag, startPoint x: 788, startPoint y: 361, endPoint x: 752, endPoint y: 466, distance: 111.2
click at [752, 396] on div "11 35 08 03 10 31 11 05" at bounding box center [605, 229] width 1210 height 333
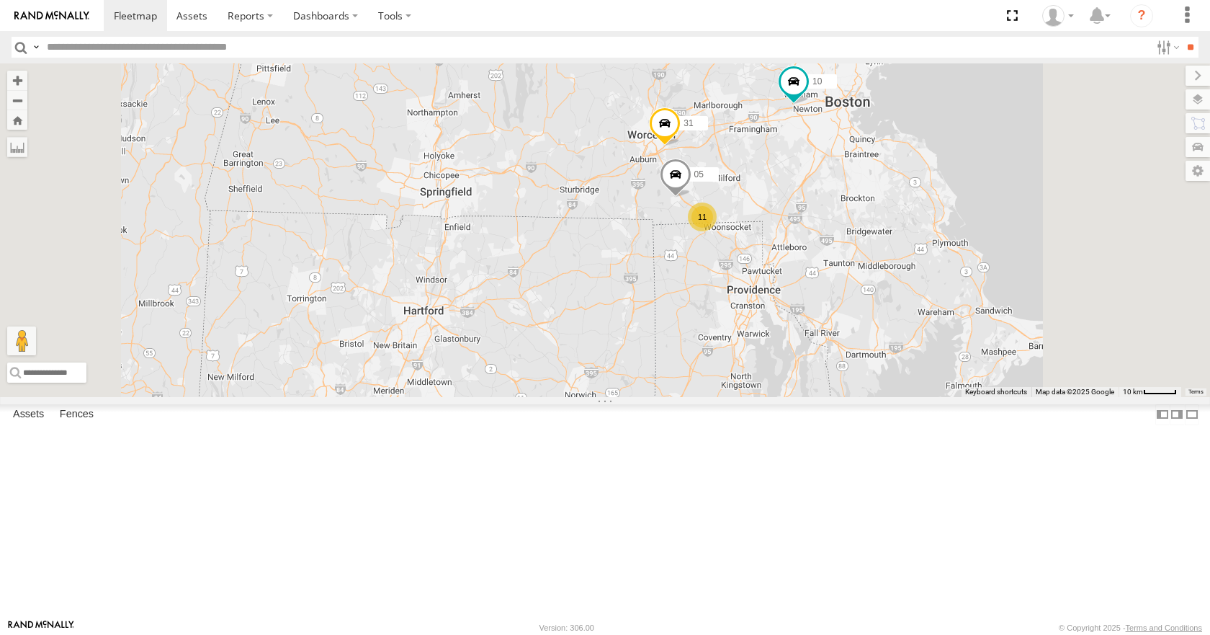
drag, startPoint x: 733, startPoint y: 442, endPoint x: 741, endPoint y: 464, distance: 23.0
click at [741, 396] on div "11 35 08 03 10 31 11 05" at bounding box center [605, 229] width 1210 height 333
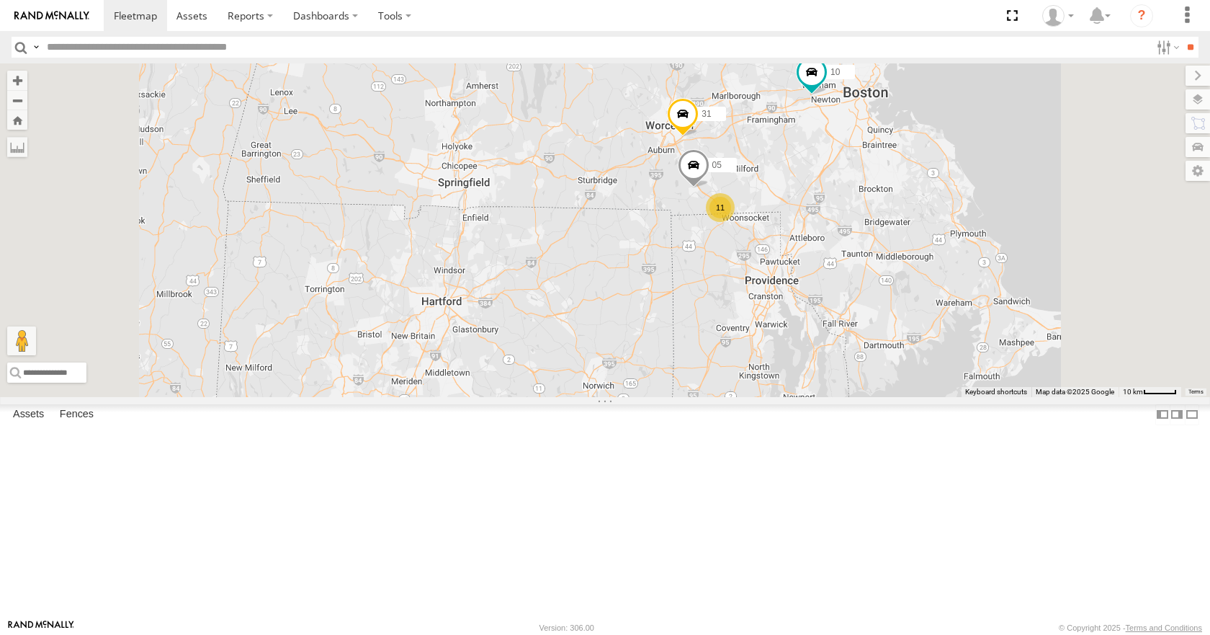
drag, startPoint x: 764, startPoint y: 462, endPoint x: 810, endPoint y: 426, distance: 58.5
click at [810, 396] on div "11 35 08 03 10 31 11 05" at bounding box center [605, 229] width 1210 height 333
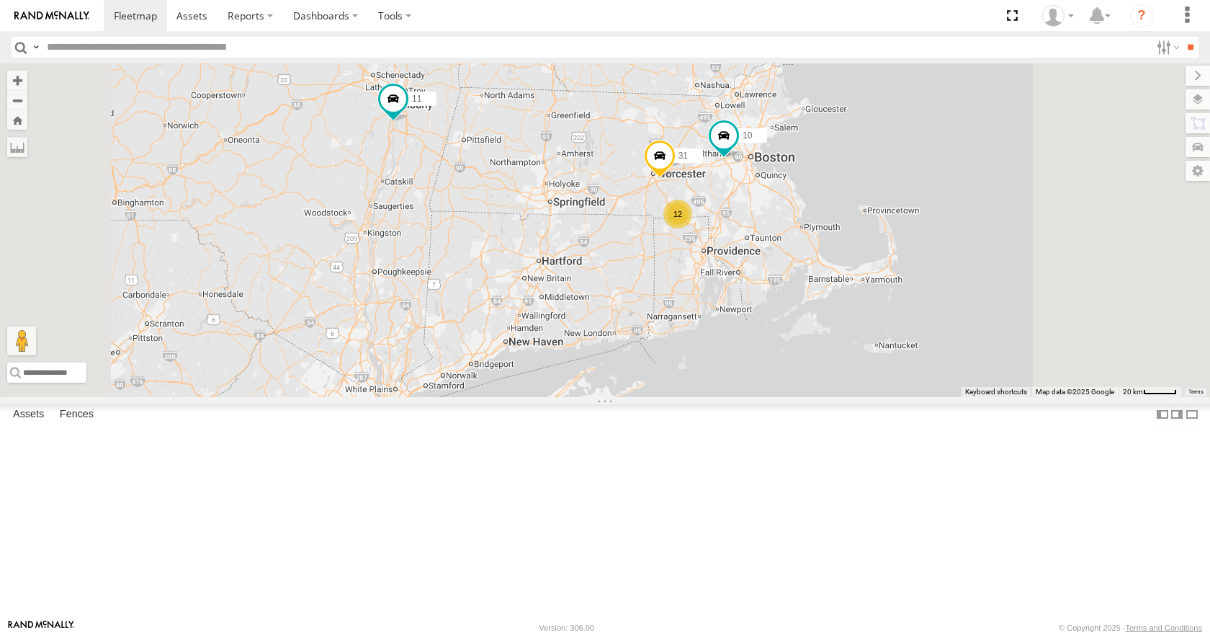
drag, startPoint x: 809, startPoint y: 426, endPoint x: 793, endPoint y: 385, distance: 44.3
click at [793, 385] on div "11 35 08 03 10 31 12" at bounding box center [605, 229] width 1210 height 333
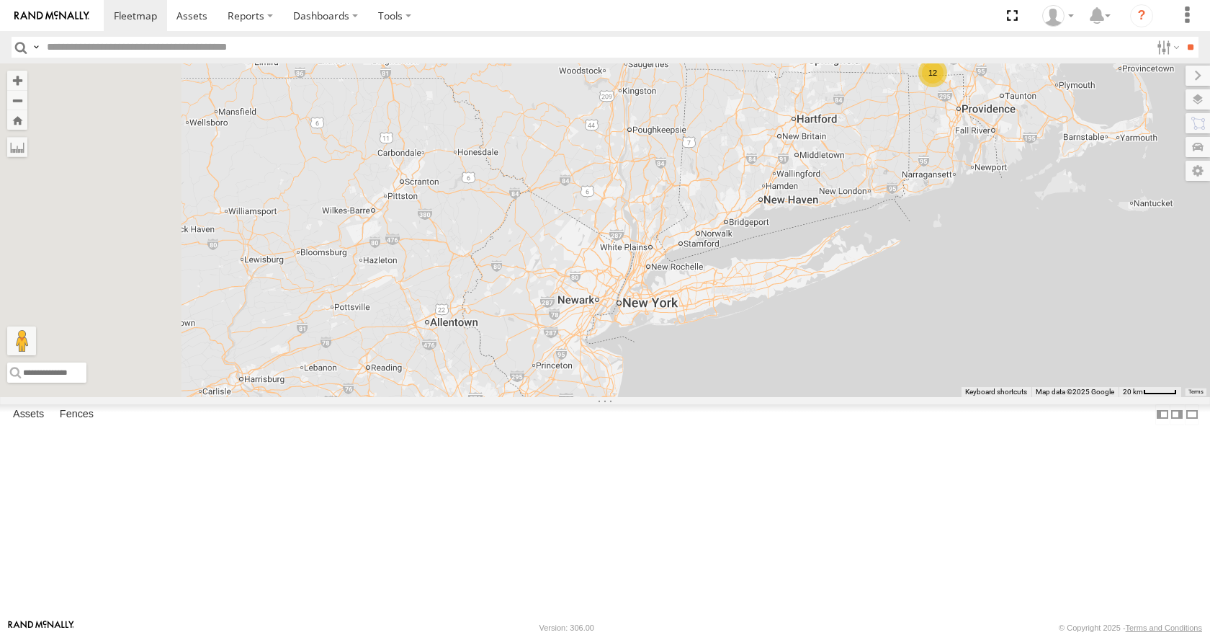
drag, startPoint x: 647, startPoint y: 373, endPoint x: 905, endPoint y: 231, distance: 294.4
click at [905, 231] on div "11 35 08 03 10 31 12" at bounding box center [605, 229] width 1210 height 333
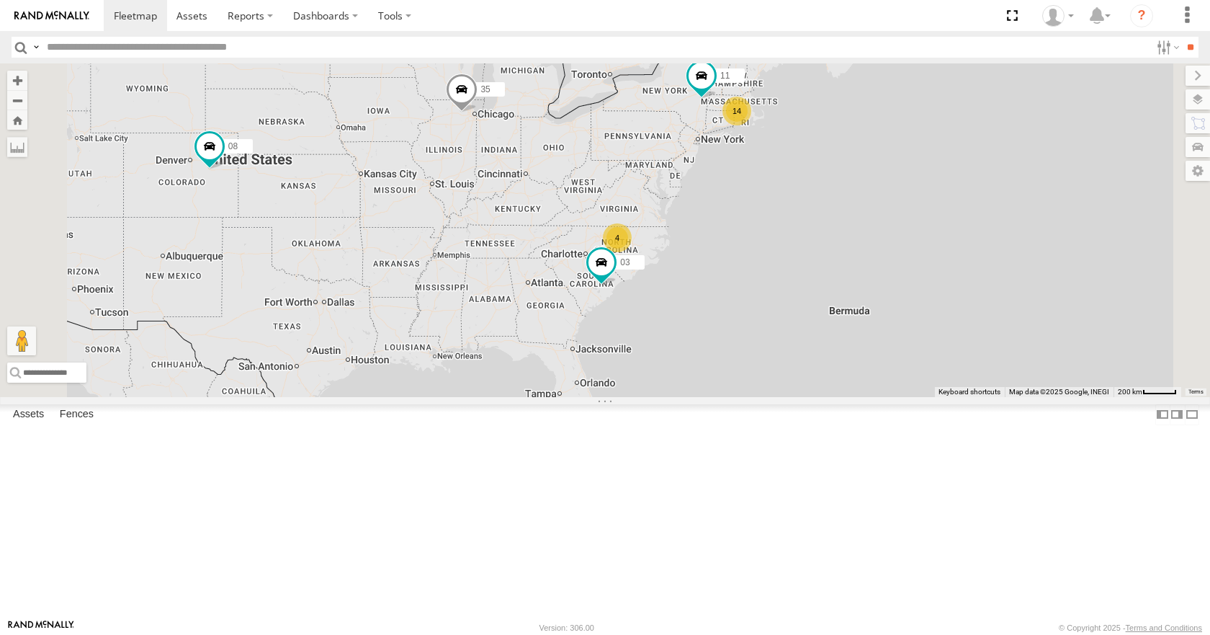
drag, startPoint x: 777, startPoint y: 308, endPoint x: 823, endPoint y: 278, distance: 54.2
click at [823, 278] on div "11 35 08 03 14 4" at bounding box center [605, 229] width 1210 height 333
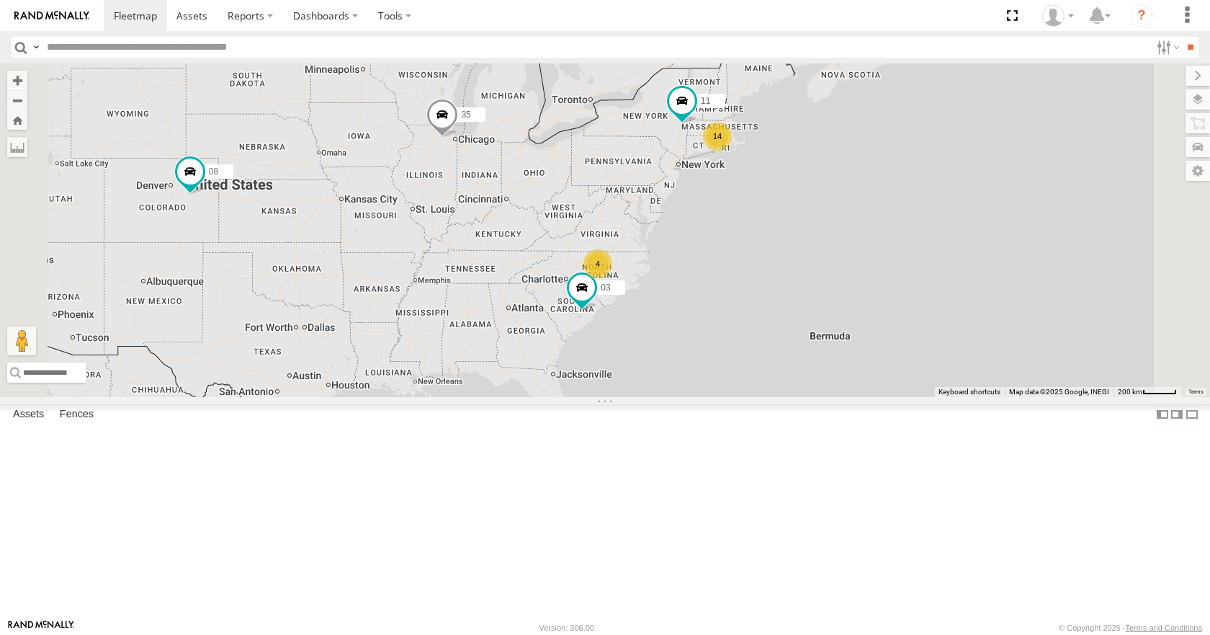
drag, startPoint x: 767, startPoint y: 334, endPoint x: 746, endPoint y: 358, distance: 32.2
click at [746, 358] on div "11 35 08 03 14 4" at bounding box center [605, 229] width 1210 height 333
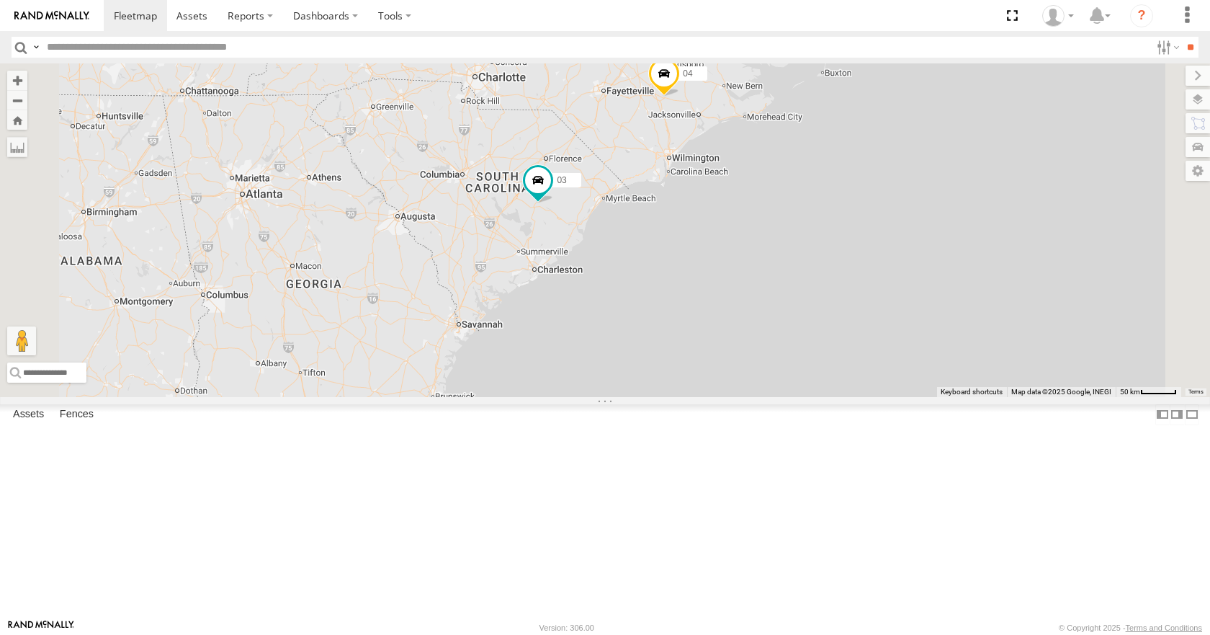
drag, startPoint x: 795, startPoint y: 357, endPoint x: 801, endPoint y: 363, distance: 8.2
click at [801, 363] on div "11 35 08 03 14 04 2" at bounding box center [605, 229] width 1210 height 333
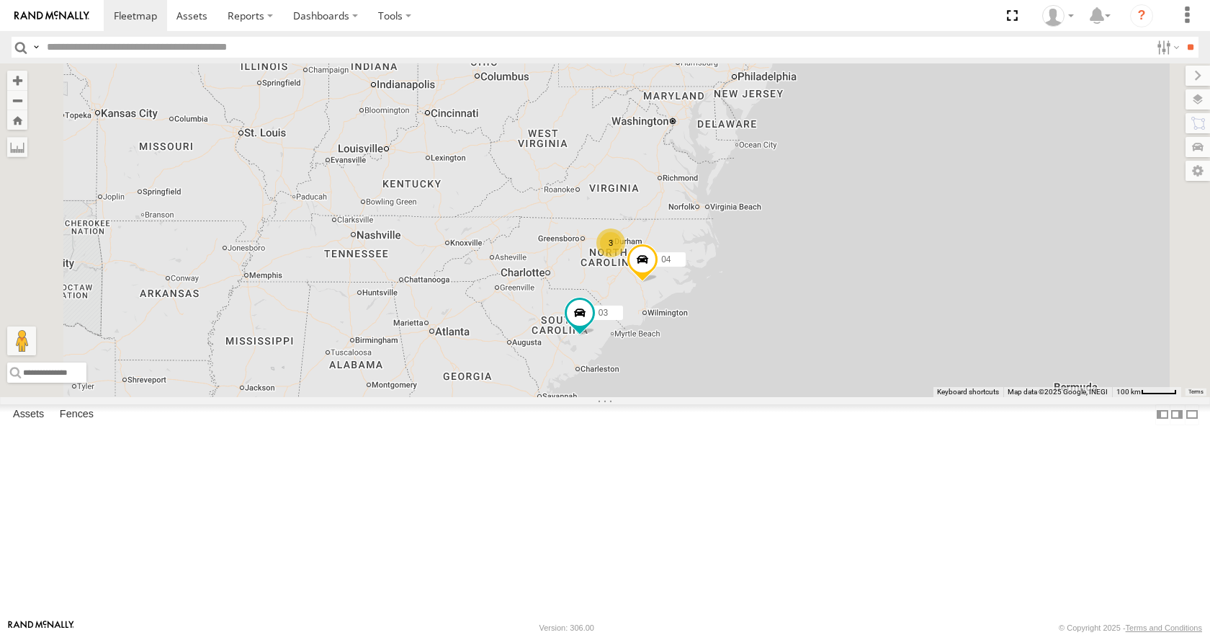
drag, startPoint x: 909, startPoint y: 224, endPoint x: 909, endPoint y: 334, distance: 109.5
click at [909, 334] on div "11 35 08 03 04 3" at bounding box center [605, 229] width 1210 height 333
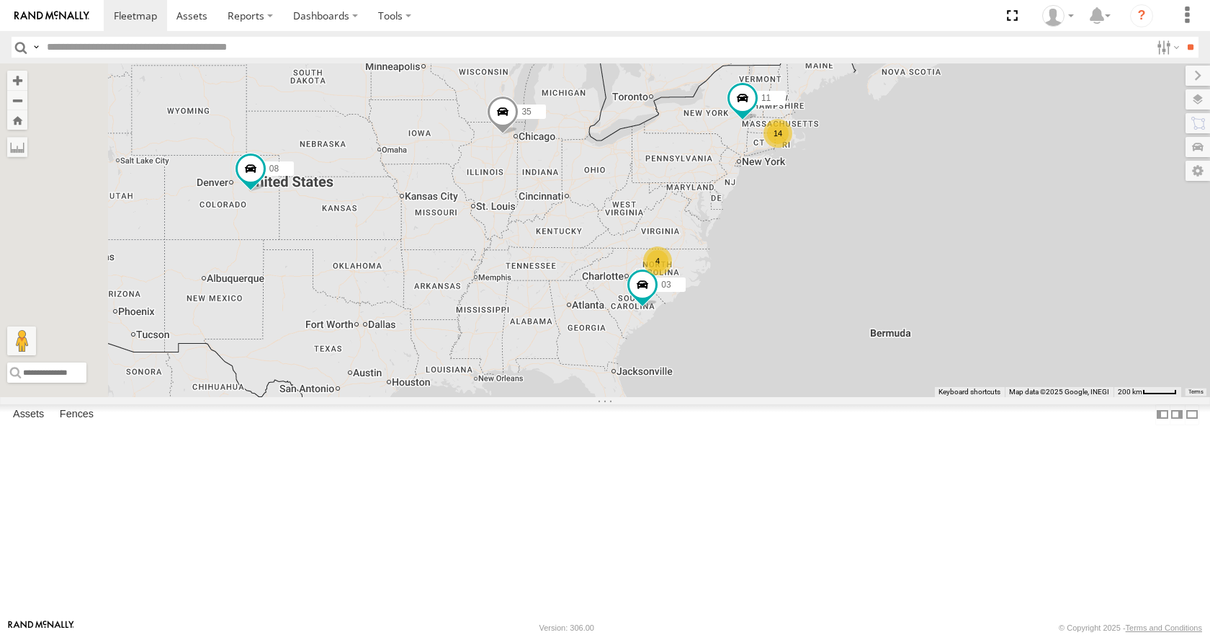
drag, startPoint x: 886, startPoint y: 241, endPoint x: 873, endPoint y: 270, distance: 32.3
click at [873, 270] on div "11 35 08 03 14 4" at bounding box center [605, 229] width 1210 height 333
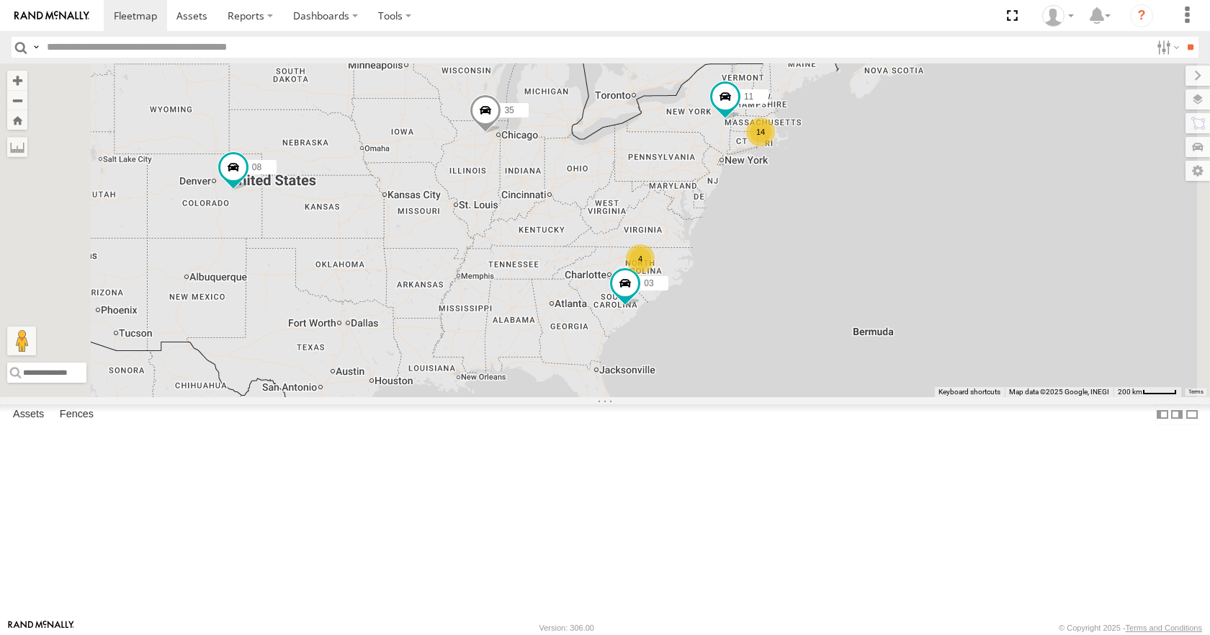
drag, startPoint x: 842, startPoint y: 311, endPoint x: 776, endPoint y: 301, distance: 66.3
click at [776, 301] on div "11 35 08 03 14 4" at bounding box center [605, 229] width 1210 height 333
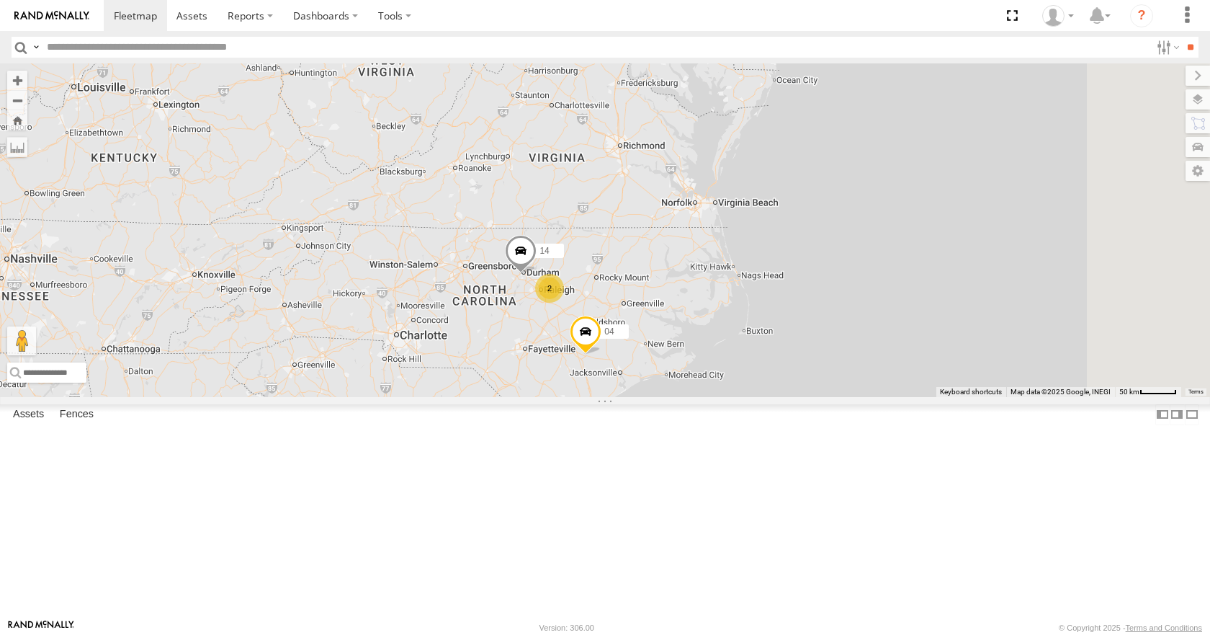
drag, startPoint x: 736, startPoint y: 206, endPoint x: 682, endPoint y: 294, distance: 103.2
click at [682, 294] on div "11 35 08 03 04 14 2" at bounding box center [605, 229] width 1210 height 333
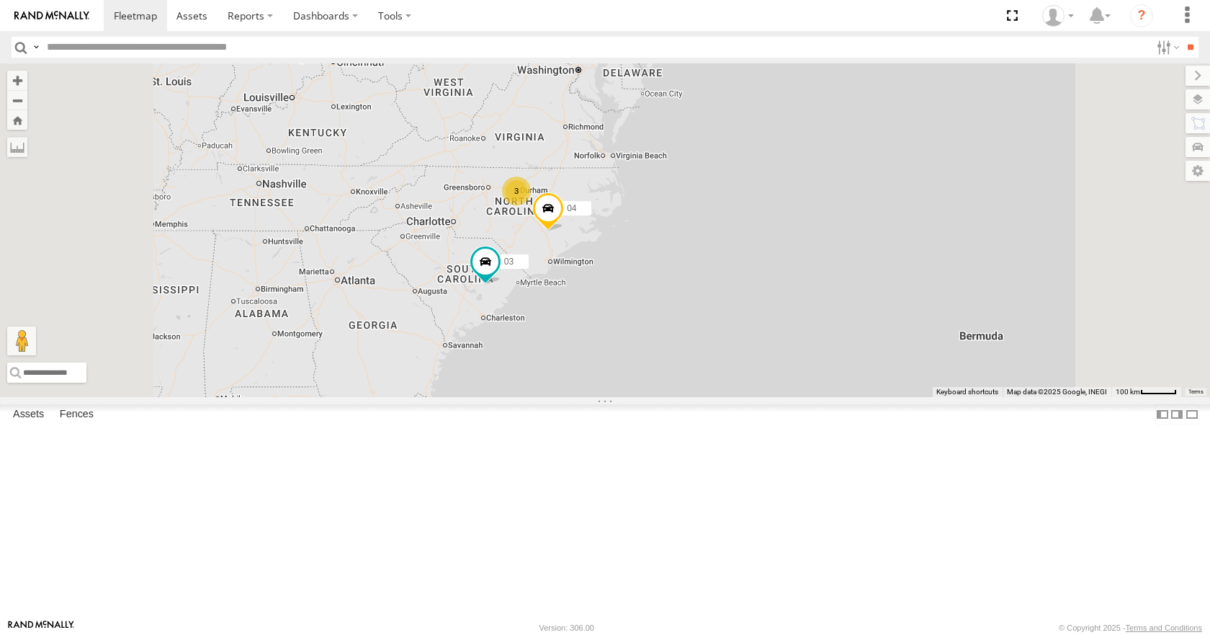
drag, startPoint x: 558, startPoint y: 414, endPoint x: 603, endPoint y: 351, distance: 78.0
click at [603, 351] on div "11 35 08 03 14 3 04" at bounding box center [605, 229] width 1210 height 333
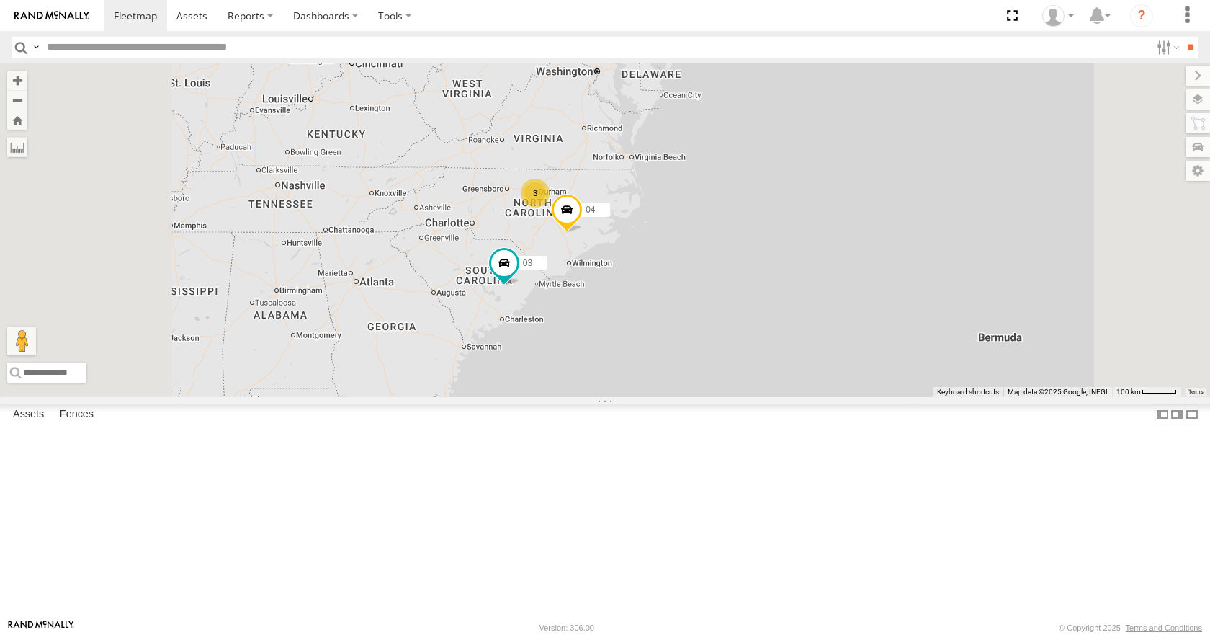
drag, startPoint x: 603, startPoint y: 351, endPoint x: 626, endPoint y: 353, distance: 23.2
click at [626, 353] on div "11 35 08 03 14 3 04" at bounding box center [605, 229] width 1210 height 333
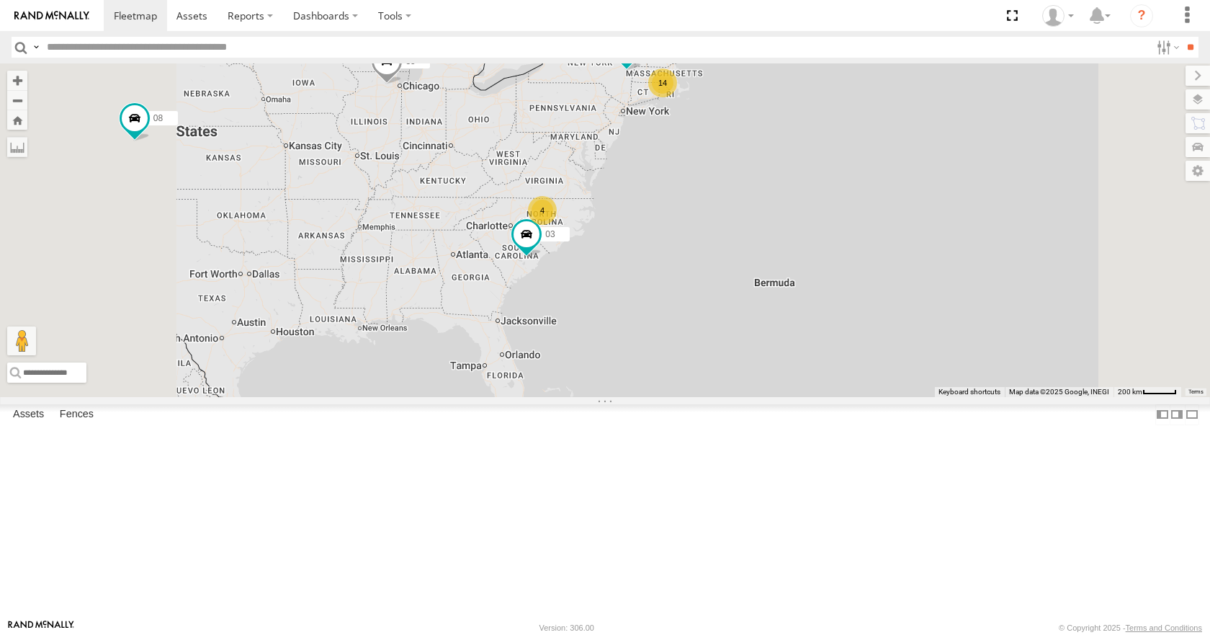
drag, startPoint x: 610, startPoint y: 316, endPoint x: 664, endPoint y: 308, distance: 53.9
click at [664, 308] on div "11 35 08 03 14 4" at bounding box center [605, 229] width 1210 height 333
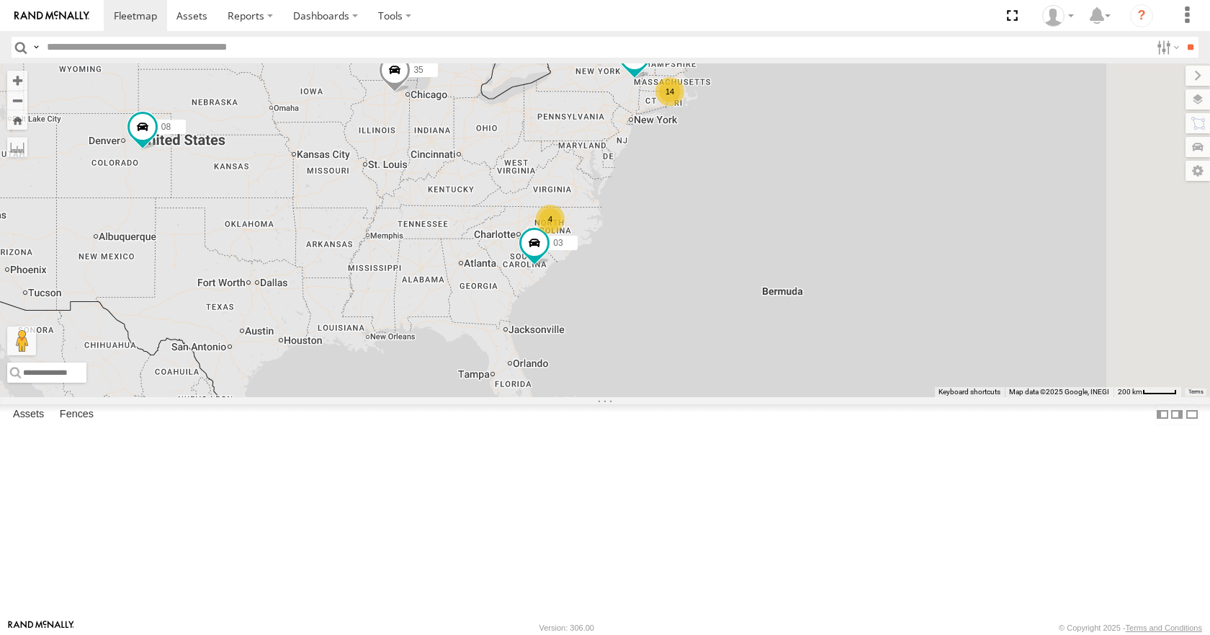
drag, startPoint x: 774, startPoint y: 231, endPoint x: 784, endPoint y: 239, distance: 13.3
click at [784, 239] on div "11 35 08 03 14 4" at bounding box center [605, 229] width 1210 height 333
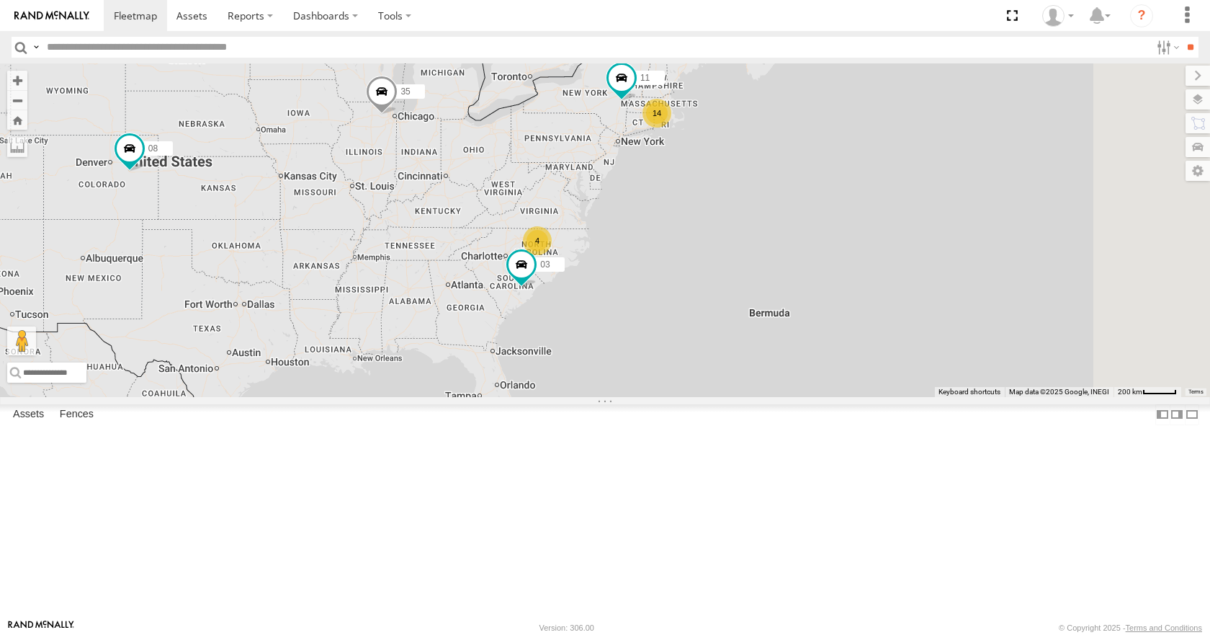
drag, startPoint x: 766, startPoint y: 202, endPoint x: 746, endPoint y: 232, distance: 36.0
click at [746, 232] on div "11 35 08 03 14 4" at bounding box center [605, 229] width 1210 height 333
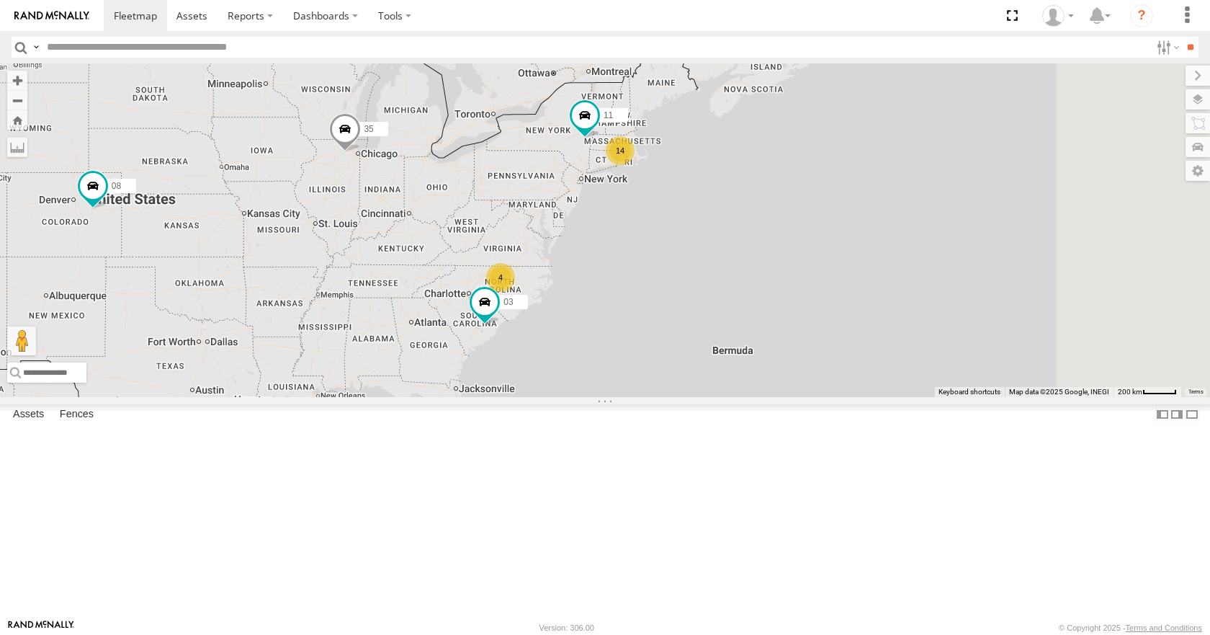
drag, startPoint x: 768, startPoint y: 181, endPoint x: 723, endPoint y: 224, distance: 62.7
click at [723, 224] on div "11 35 08 03 14 4" at bounding box center [605, 229] width 1210 height 333
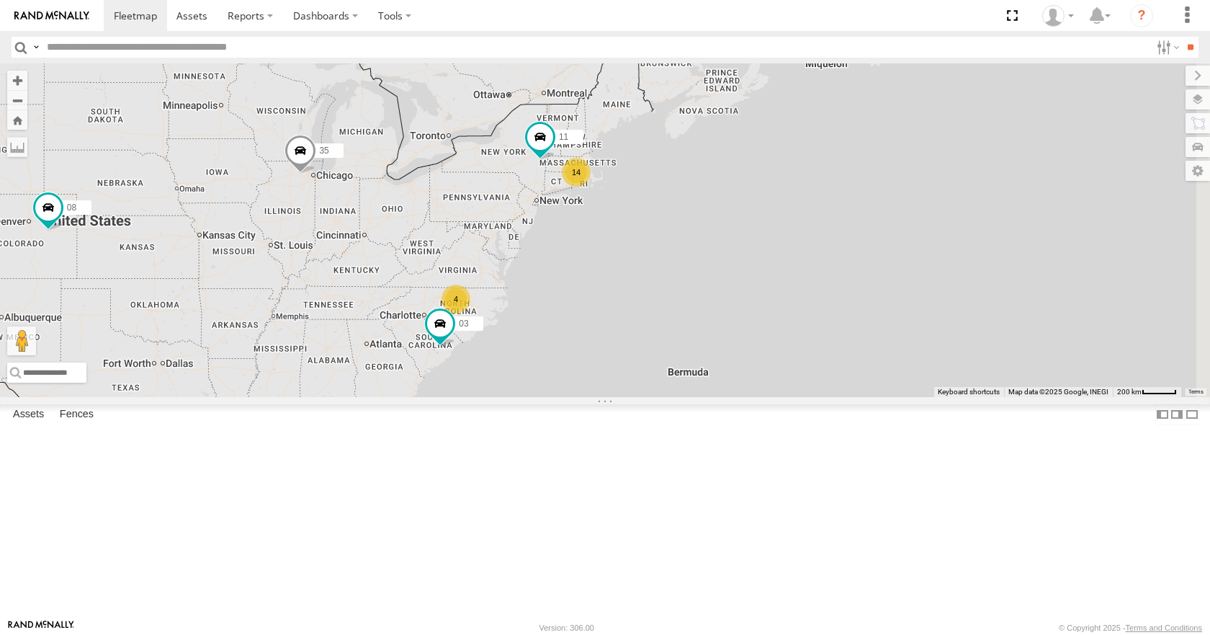
drag, startPoint x: 798, startPoint y: 166, endPoint x: 759, endPoint y: 184, distance: 42.6
click at [759, 184] on div "11 35 08 03 14 4" at bounding box center [605, 229] width 1210 height 333
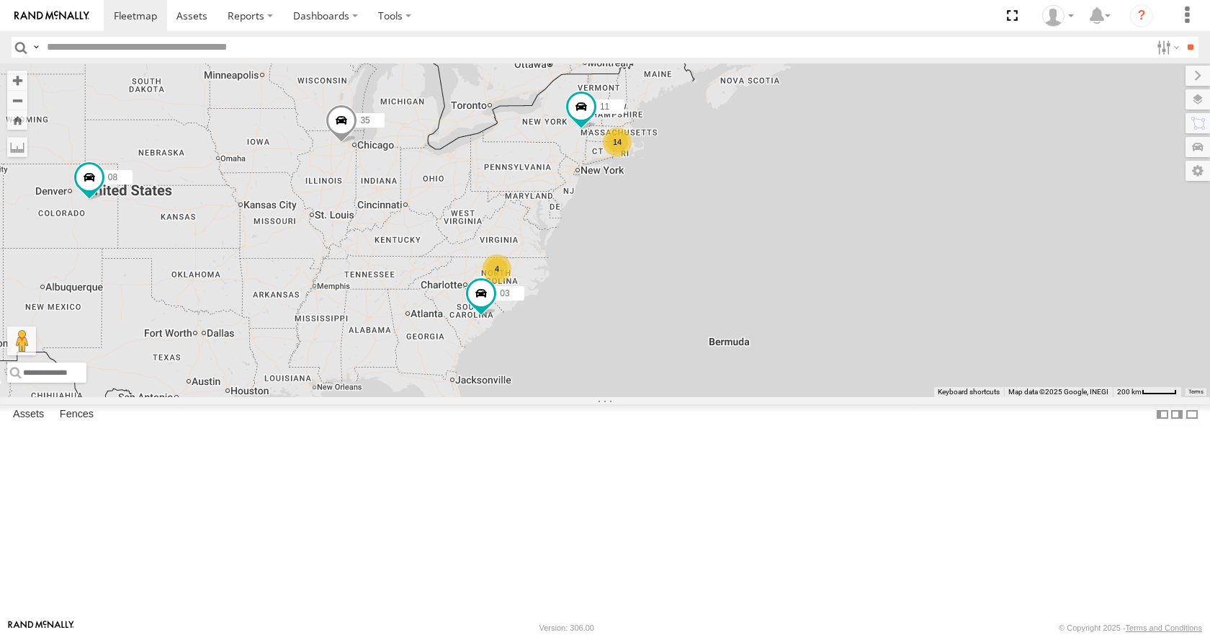
drag, startPoint x: 792, startPoint y: 201, endPoint x: 834, endPoint y: 171, distance: 52.2
click at [834, 171] on div "11 35 08 03 14 4" at bounding box center [605, 229] width 1210 height 333
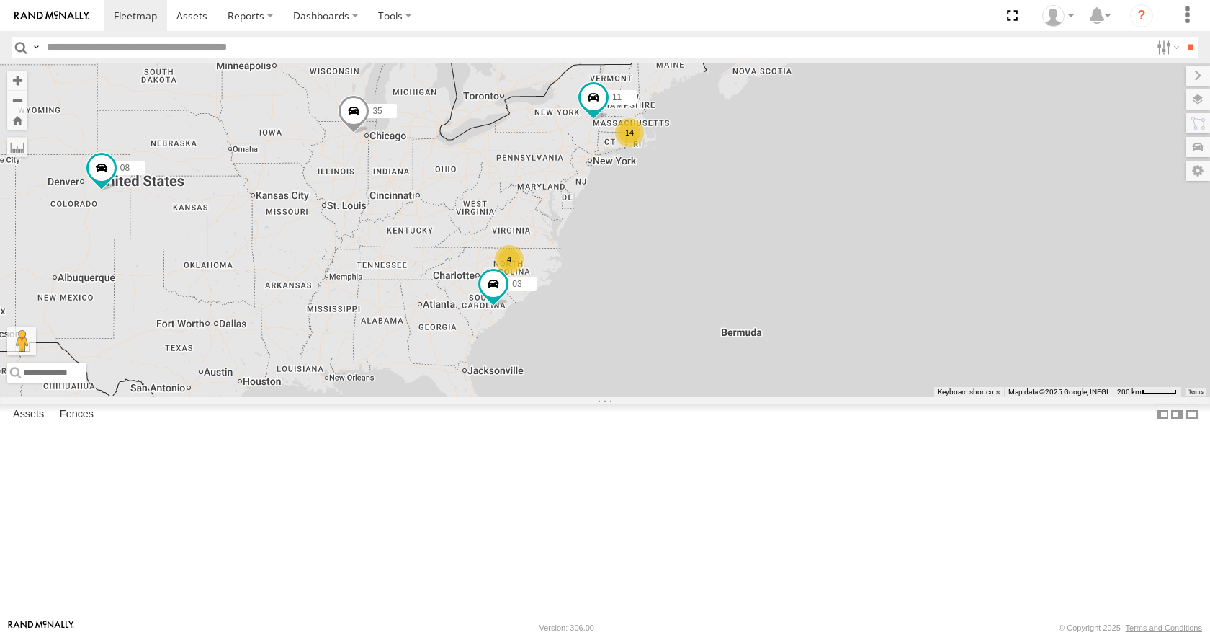
drag, startPoint x: 834, startPoint y: 208, endPoint x: 849, endPoint y: 198, distance: 17.2
click at [849, 198] on div "11 35 08 03 14 4" at bounding box center [605, 229] width 1210 height 333
drag, startPoint x: 891, startPoint y: 114, endPoint x: 893, endPoint y: 94, distance: 20.2
click at [893, 94] on div "11 35 08 03 14 4" at bounding box center [605, 229] width 1210 height 333
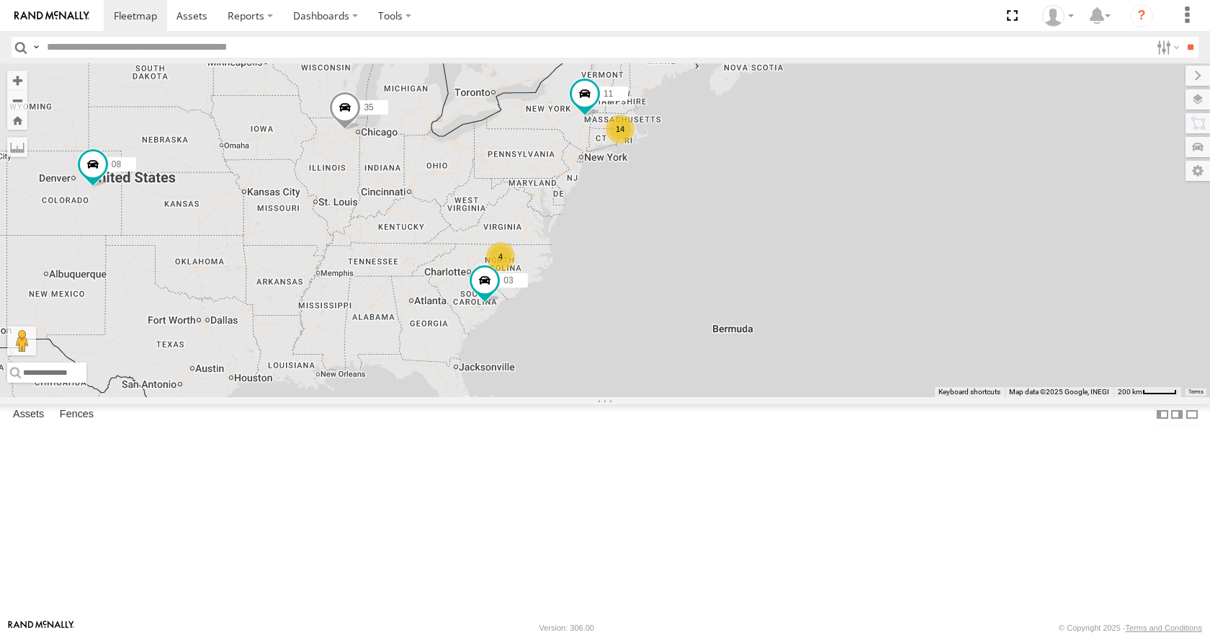
drag, startPoint x: 909, startPoint y: 140, endPoint x: 898, endPoint y: 154, distance: 17.4
click at [898, 154] on div "11 35 08 03 14 4" at bounding box center [605, 229] width 1210 height 333
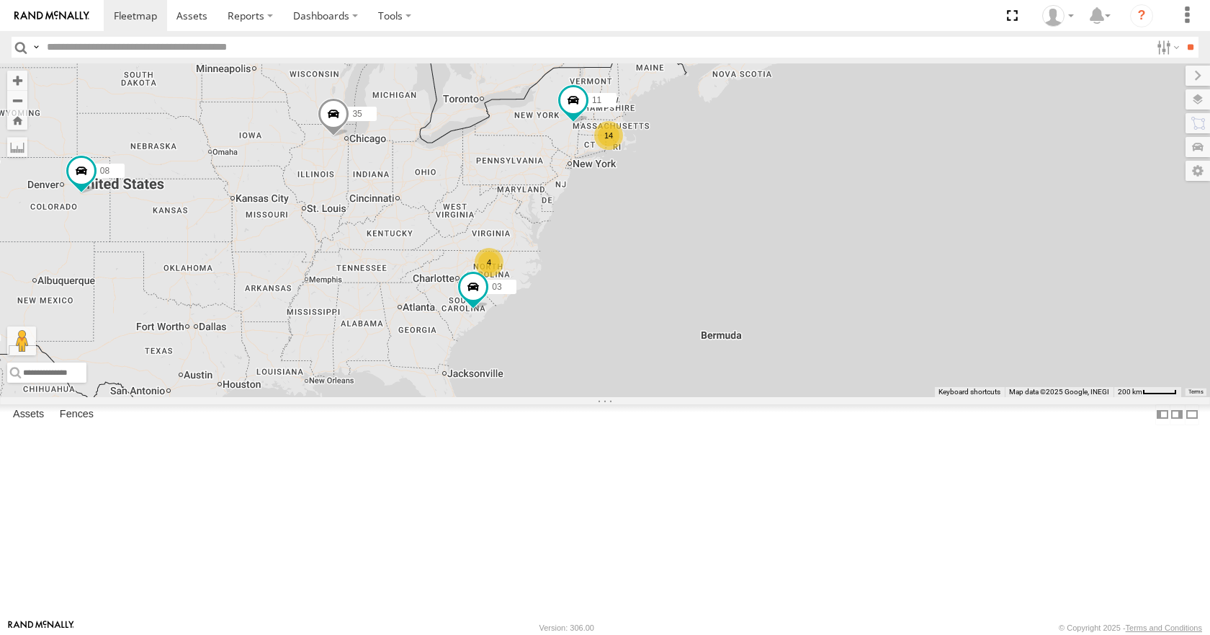
drag, startPoint x: 901, startPoint y: 100, endPoint x: 893, endPoint y: 116, distance: 17.7
click at [886, 107] on div "11 35 08 03 14 4" at bounding box center [605, 229] width 1210 height 333
drag, startPoint x: 937, startPoint y: 130, endPoint x: 949, endPoint y: 117, distance: 17.4
click at [949, 117] on div "11 35 08 03 14 4" at bounding box center [605, 229] width 1210 height 333
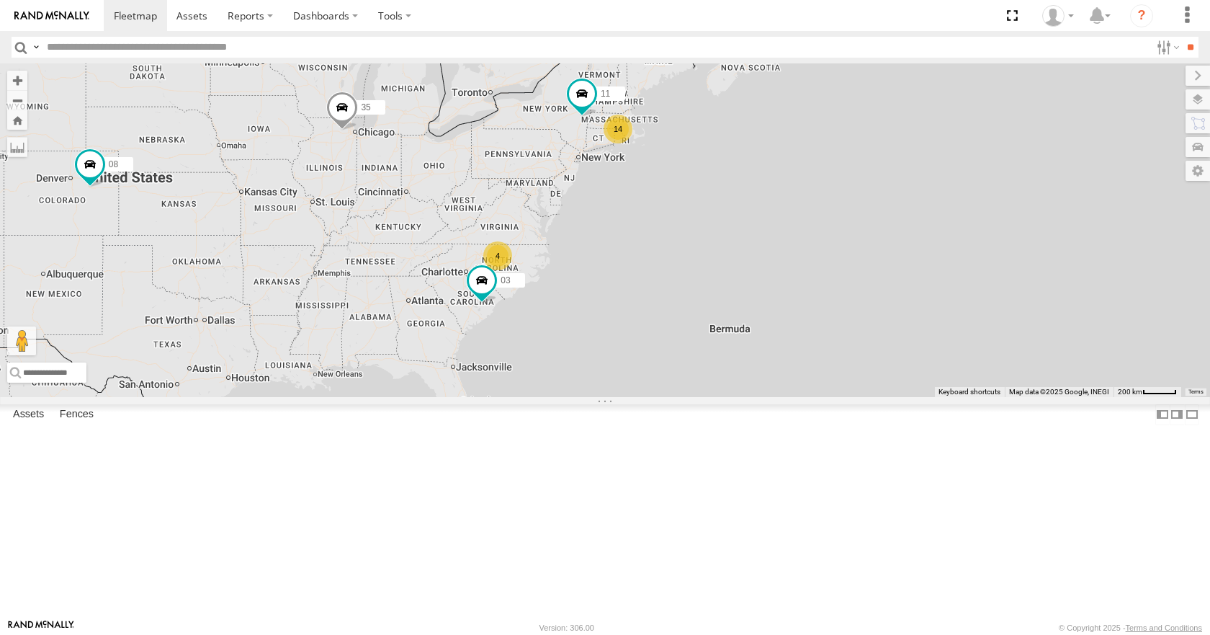
drag, startPoint x: 945, startPoint y: 165, endPoint x: 943, endPoint y: 172, distance: 7.5
click at [943, 172] on div "11 35 08 03 14 4" at bounding box center [605, 229] width 1210 height 333
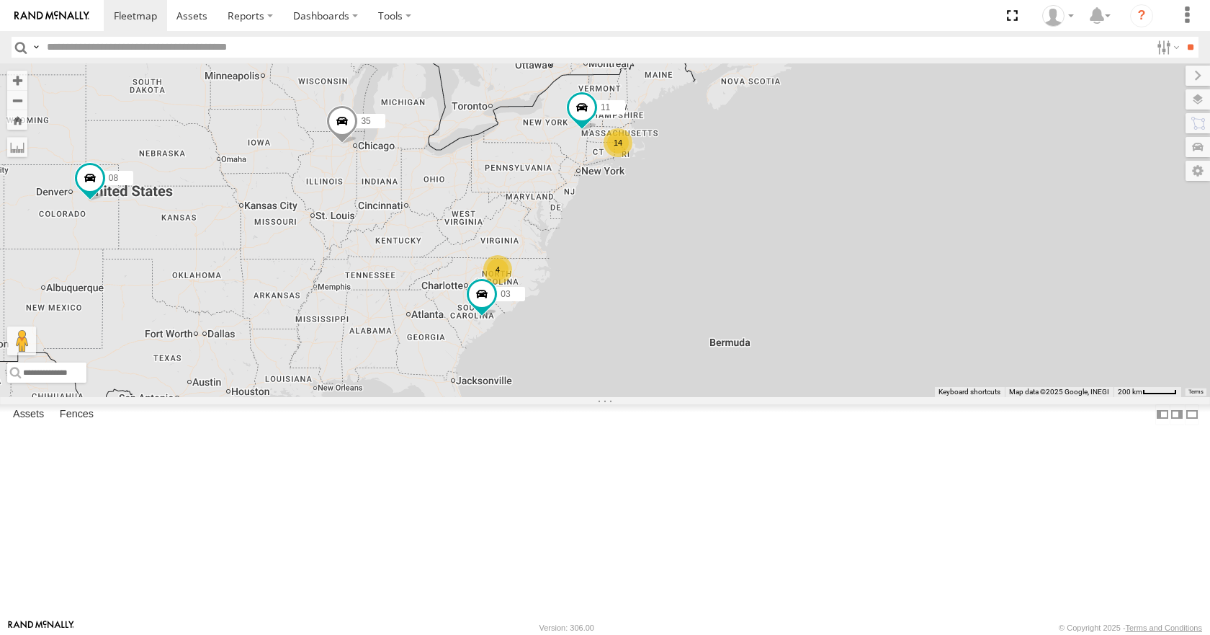
drag, startPoint x: 937, startPoint y: 200, endPoint x: 936, endPoint y: 215, distance: 15.1
click at [936, 215] on div "11 35 08 03 14 4" at bounding box center [605, 229] width 1210 height 333
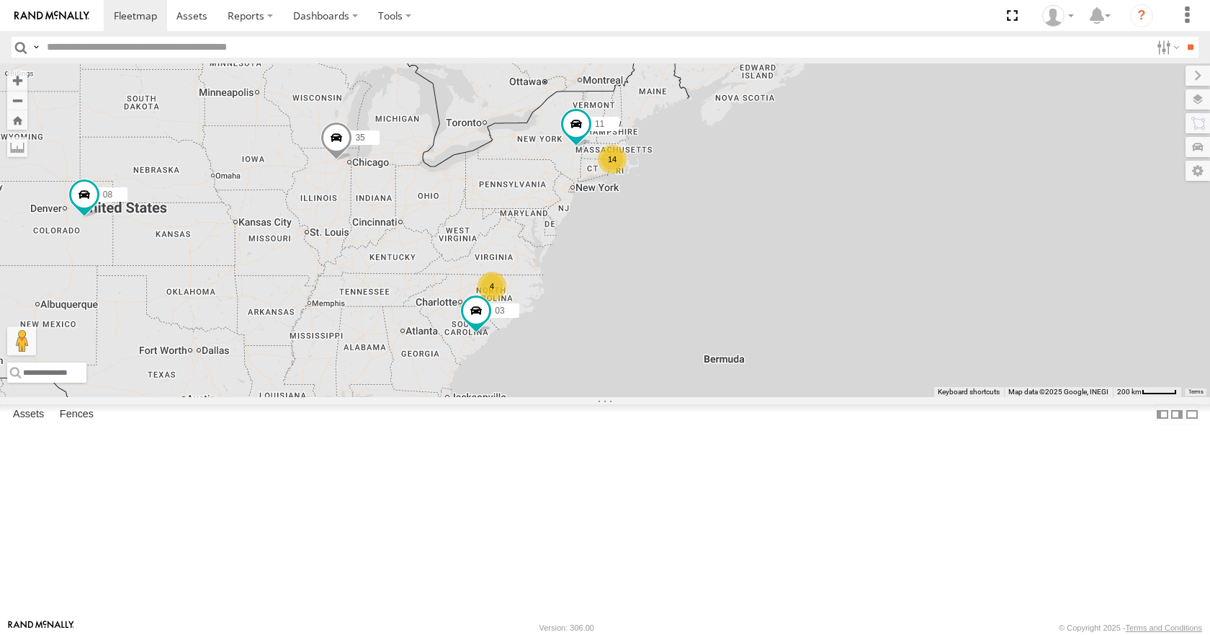
drag, startPoint x: 940, startPoint y: 184, endPoint x: 936, endPoint y: 198, distance: 14.4
click at [936, 198] on div "11 35 08 03 14 4" at bounding box center [605, 229] width 1210 height 333
drag, startPoint x: 940, startPoint y: 146, endPoint x: 932, endPoint y: 153, distance: 10.7
click at [932, 153] on div "11 35 08 03 14 4" at bounding box center [605, 229] width 1210 height 333
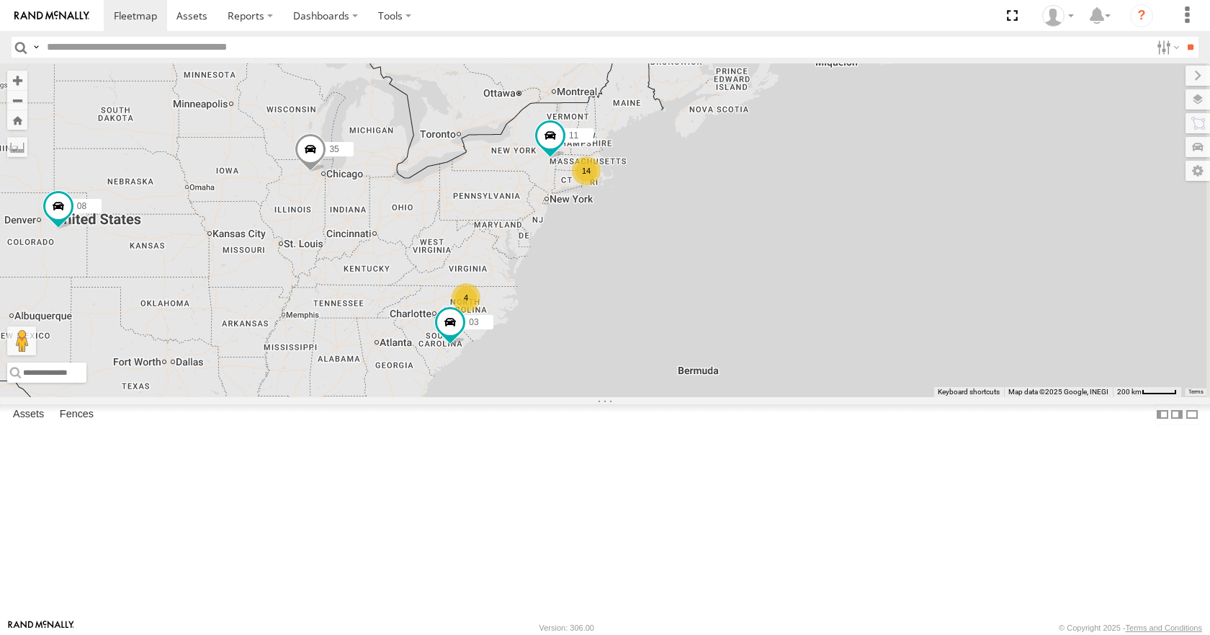
drag, startPoint x: 1042, startPoint y: 135, endPoint x: 1021, endPoint y: 143, distance: 22.3
click at [1021, 143] on div "11 35 08 03 14 4" at bounding box center [605, 229] width 1210 height 333
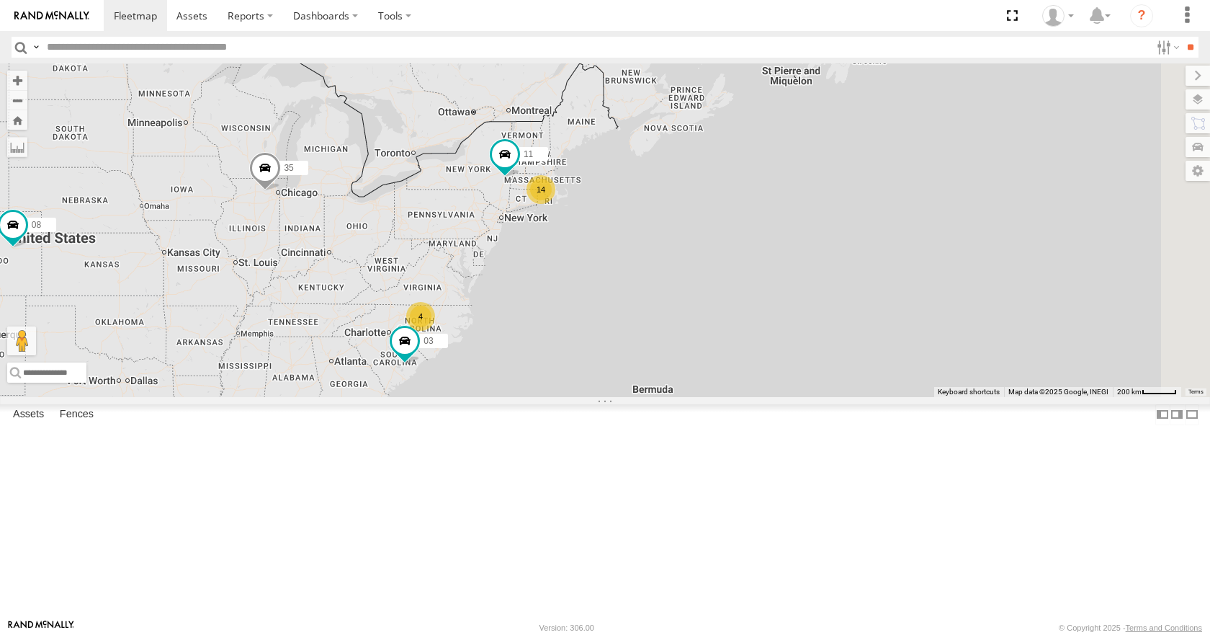
drag, startPoint x: 986, startPoint y: 215, endPoint x: 947, endPoint y: 233, distance: 43.2
click at [947, 233] on div "11 35 08 03 14 4" at bounding box center [605, 229] width 1210 height 333
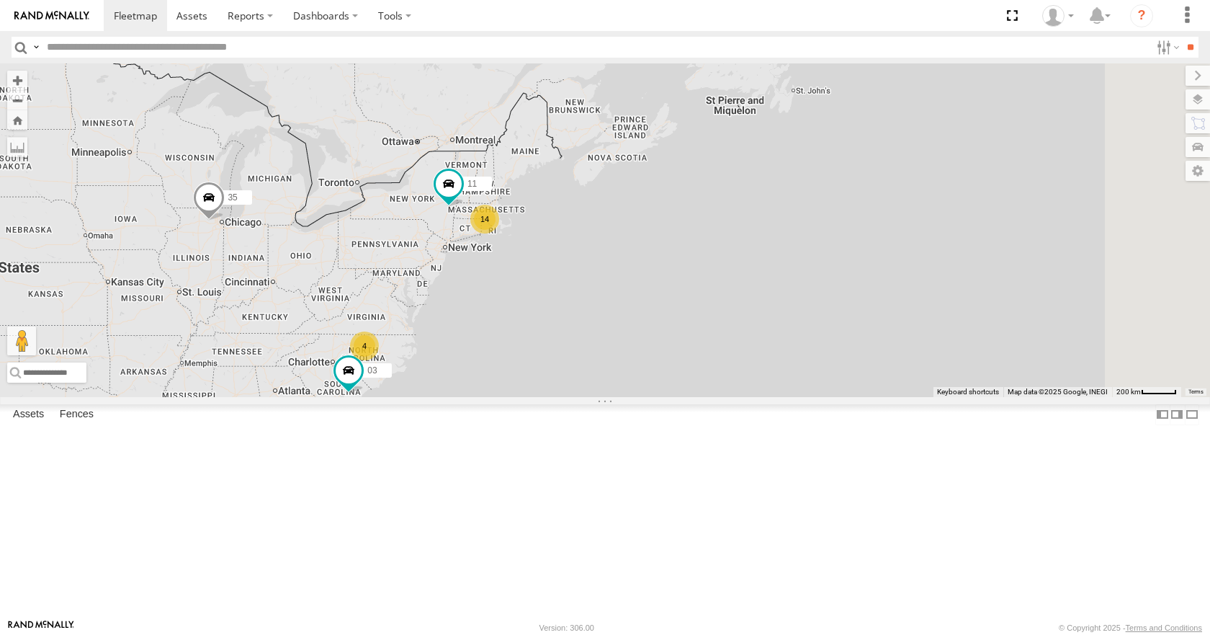
drag, startPoint x: 997, startPoint y: 168, endPoint x: 981, endPoint y: 177, distance: 18.4
click at [981, 177] on div "11 35 08 03 14 4" at bounding box center [605, 229] width 1210 height 333
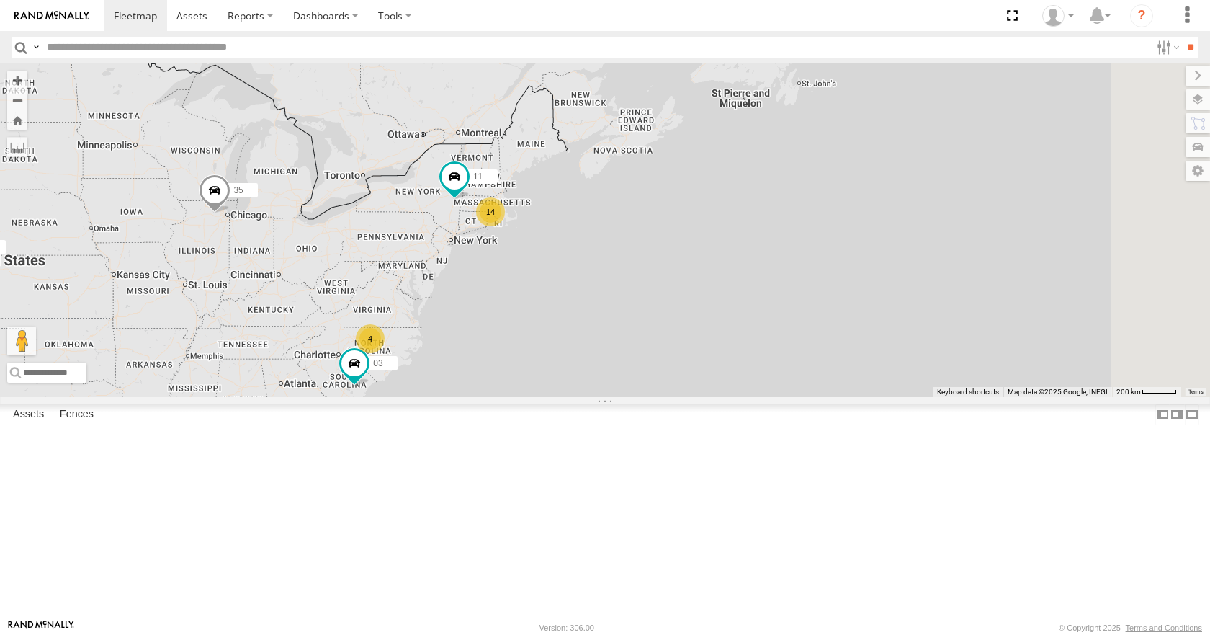
drag, startPoint x: 967, startPoint y: 246, endPoint x: 999, endPoint y: 222, distance: 40.2
click at [999, 222] on div "11 35 08 03 14 4" at bounding box center [605, 229] width 1210 height 333
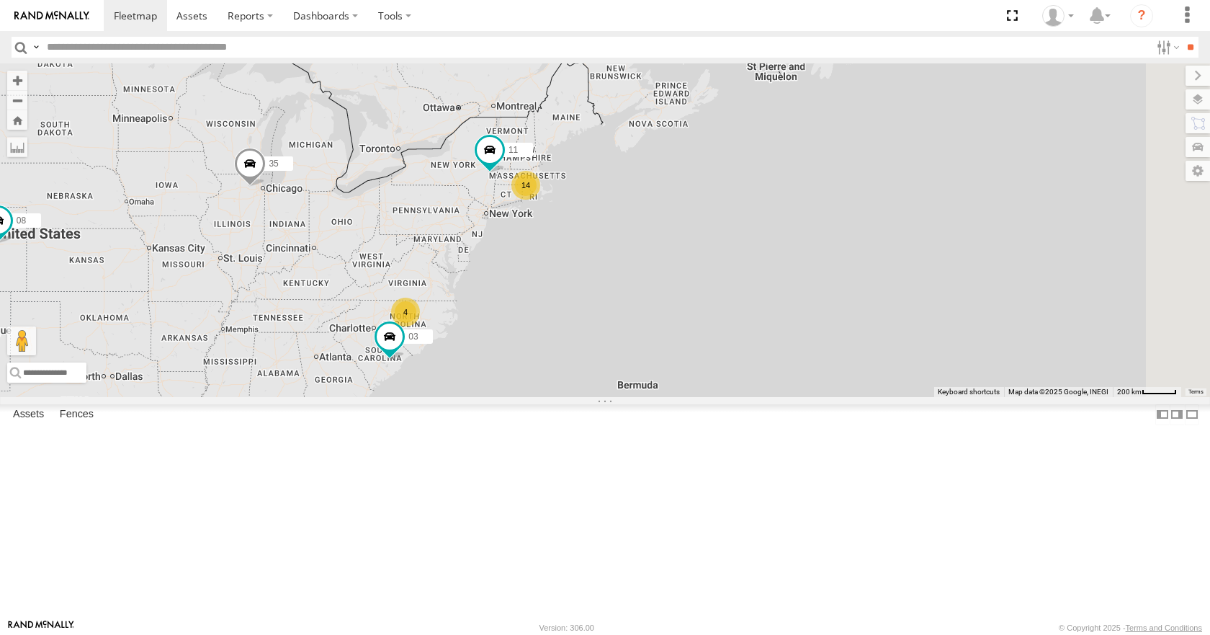
drag, startPoint x: 962, startPoint y: 157, endPoint x: 984, endPoint y: 141, distance: 27.4
click at [984, 141] on div "11 35 08 03 14 4" at bounding box center [605, 229] width 1210 height 333
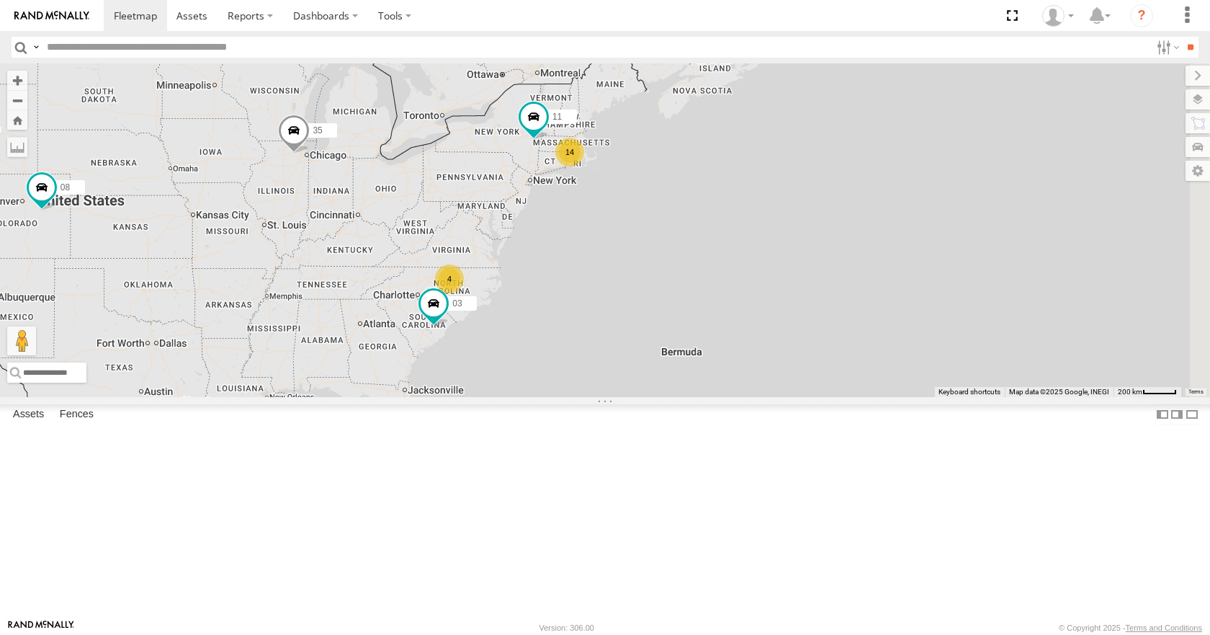
drag, startPoint x: 1030, startPoint y: 173, endPoint x: 1000, endPoint y: 206, distance: 44.9
click at [1001, 205] on div "11 35 08 03 14 4" at bounding box center [605, 229] width 1210 height 333
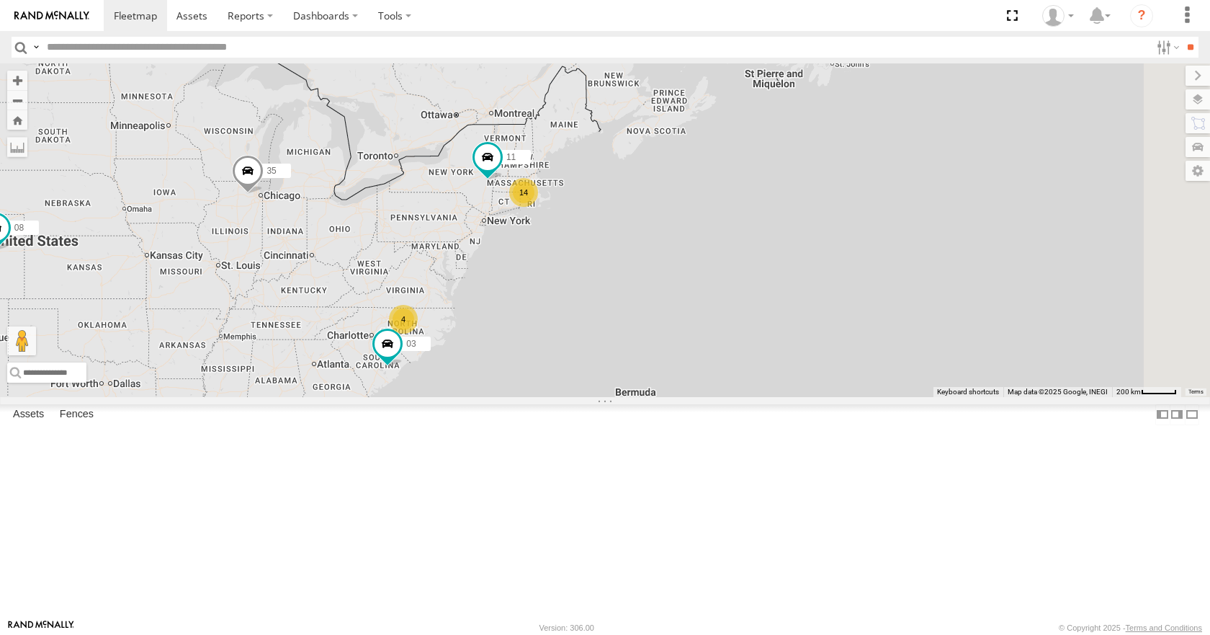
drag, startPoint x: 854, startPoint y: 187, endPoint x: 864, endPoint y: 169, distance: 20.6
click at [864, 169] on div "11 35 08 03 14 4" at bounding box center [605, 229] width 1210 height 333
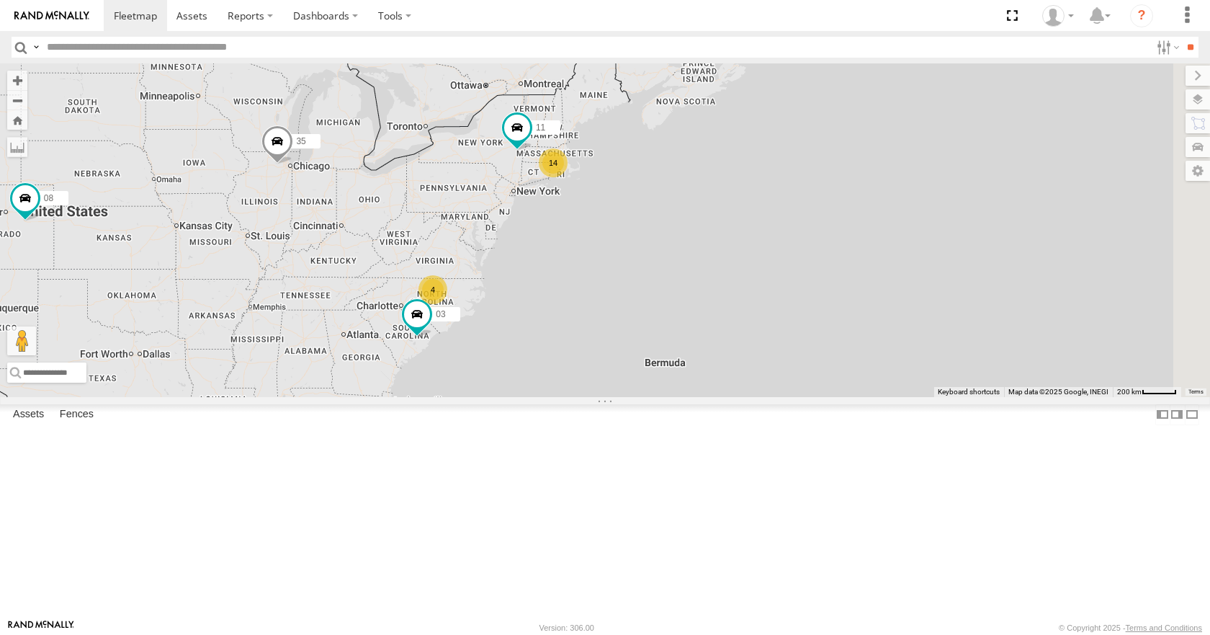
drag, startPoint x: 870, startPoint y: 204, endPoint x: 878, endPoint y: 201, distance: 9.1
click at [878, 201] on div "11 35 08 03 14 4" at bounding box center [605, 229] width 1210 height 333
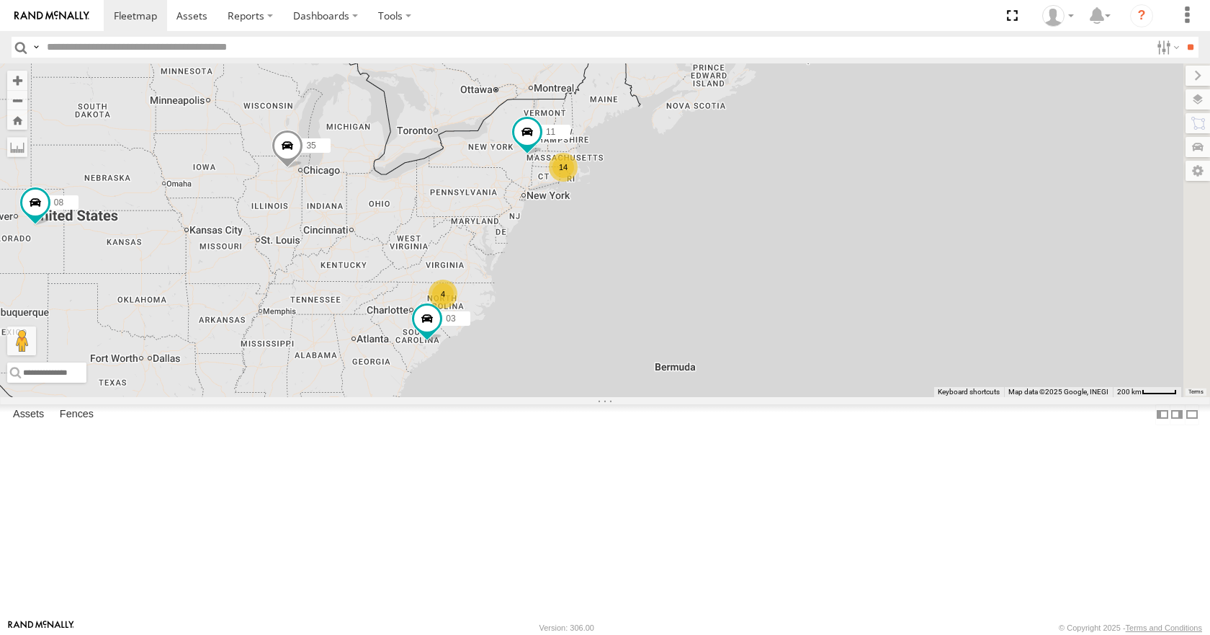
drag, startPoint x: 867, startPoint y: 226, endPoint x: 876, endPoint y: 234, distance: 12.7
click at [876, 234] on div "11 35 08 03 14 4" at bounding box center [605, 229] width 1210 height 333
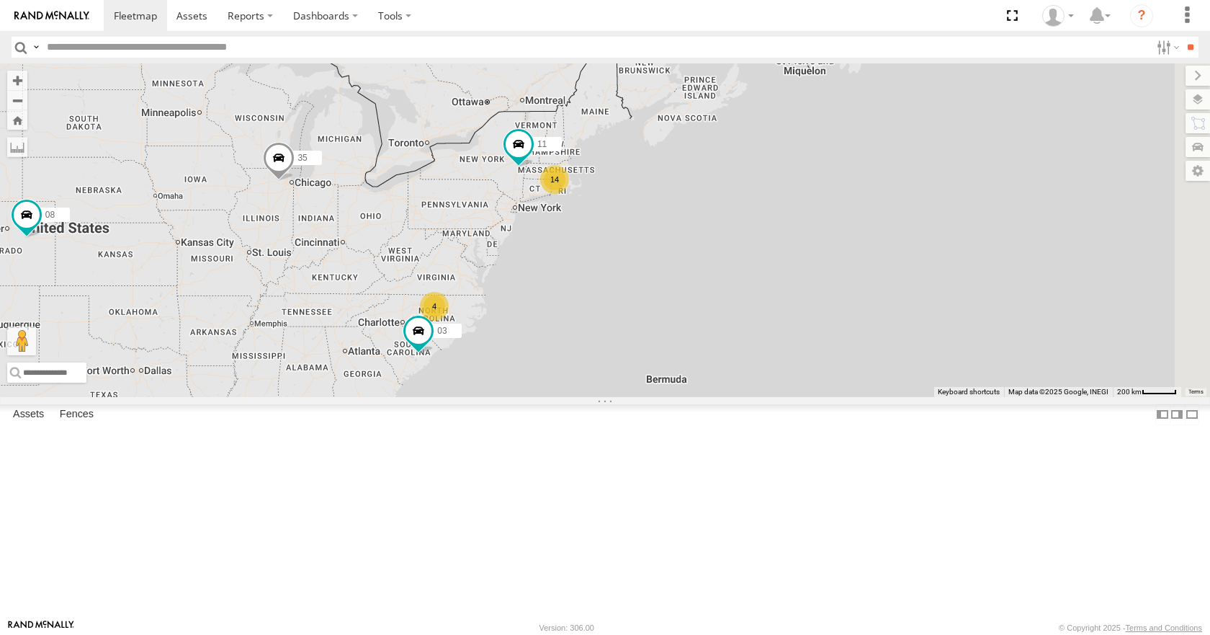
drag, startPoint x: 885, startPoint y: 209, endPoint x: 871, endPoint y: 219, distance: 17.0
click at [871, 219] on div "11 35 08 03 14 4" at bounding box center [605, 229] width 1210 height 333
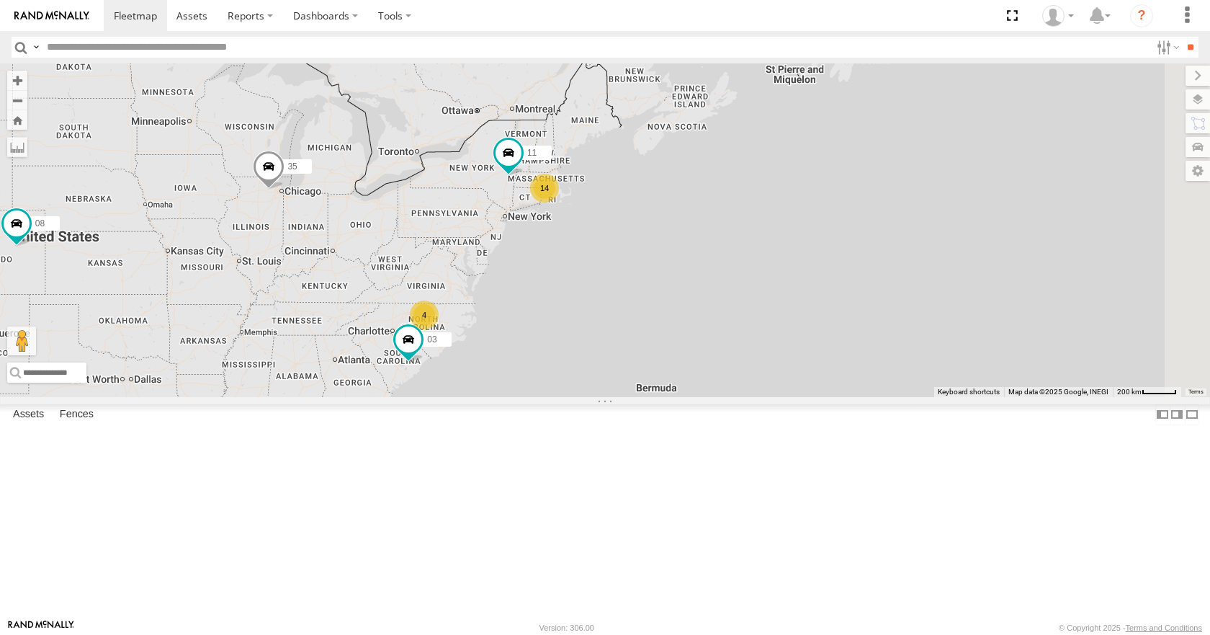
drag, startPoint x: 881, startPoint y: 162, endPoint x: 873, endPoint y: 171, distance: 12.2
click at [873, 171] on div "11 35 08 03 14 4" at bounding box center [605, 229] width 1210 height 333
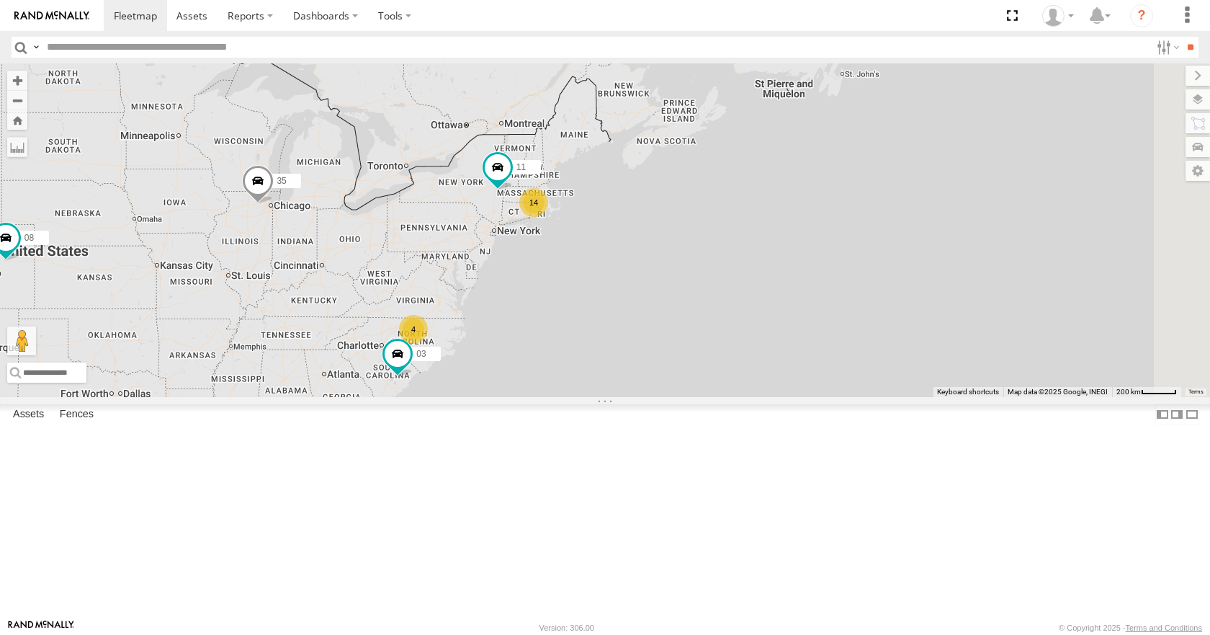
drag, startPoint x: 801, startPoint y: 174, endPoint x: 818, endPoint y: 132, distance: 45.2
click at [818, 132] on div "11 35 08 03 14 4" at bounding box center [605, 229] width 1210 height 333
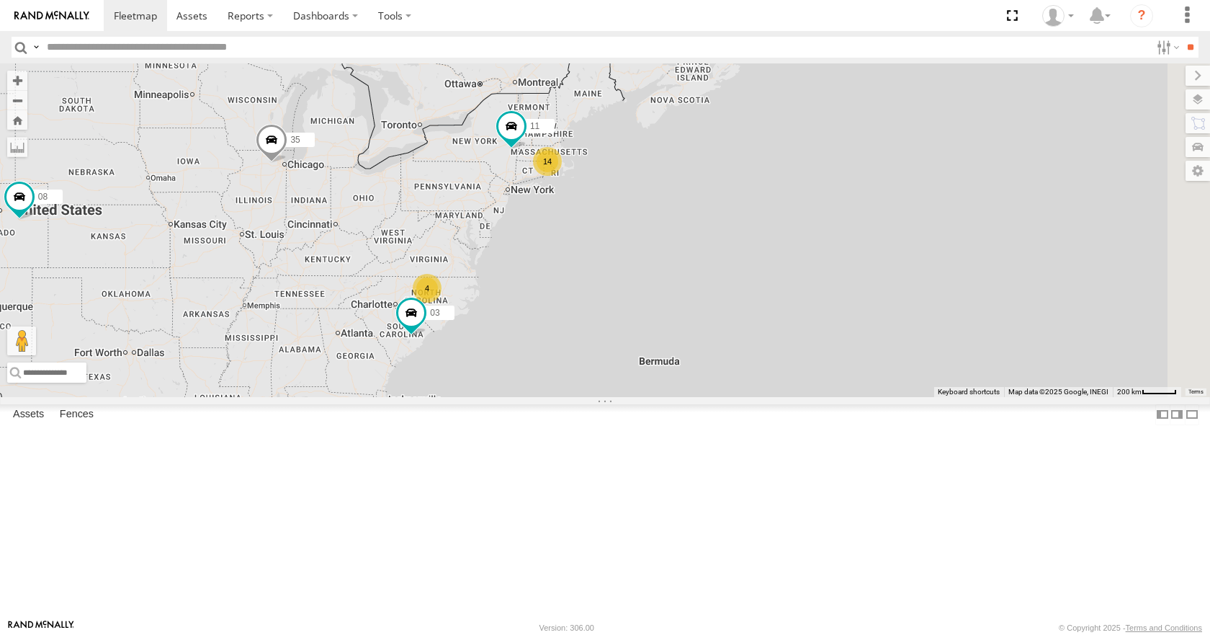
drag, startPoint x: 822, startPoint y: 182, endPoint x: 849, endPoint y: 183, distance: 27.4
click at [849, 183] on div "11 35 08 03 14 4" at bounding box center [605, 229] width 1210 height 333
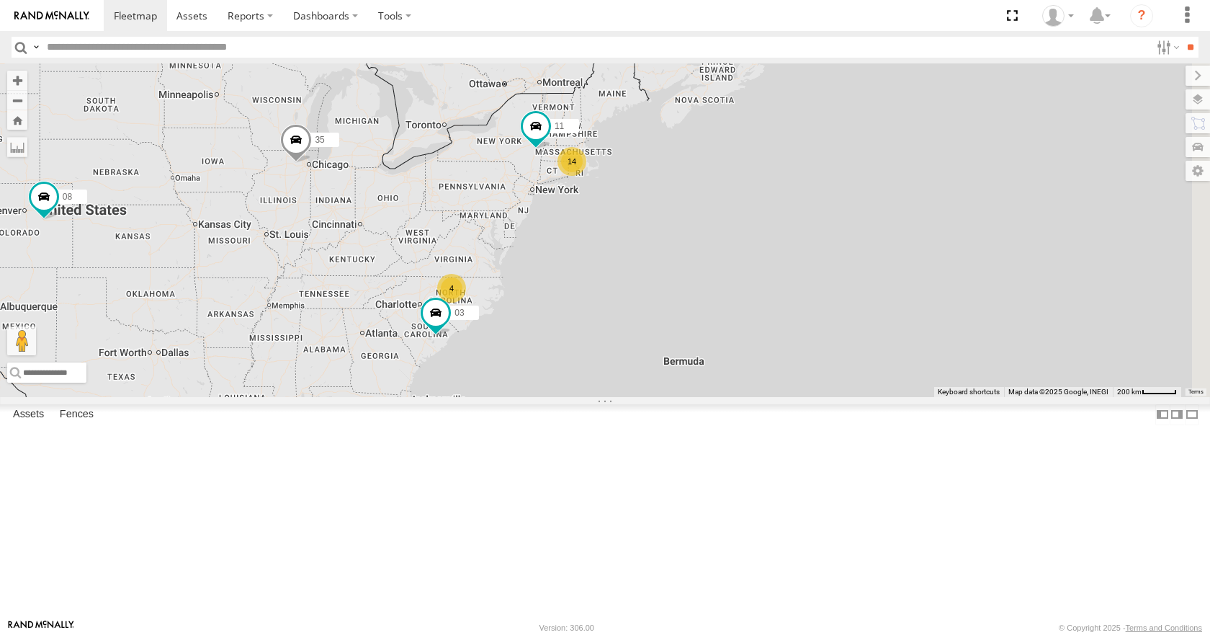
drag
click at [831, 152] on div "11 35 08 03 14 4" at bounding box center [605, 229] width 1210 height 333
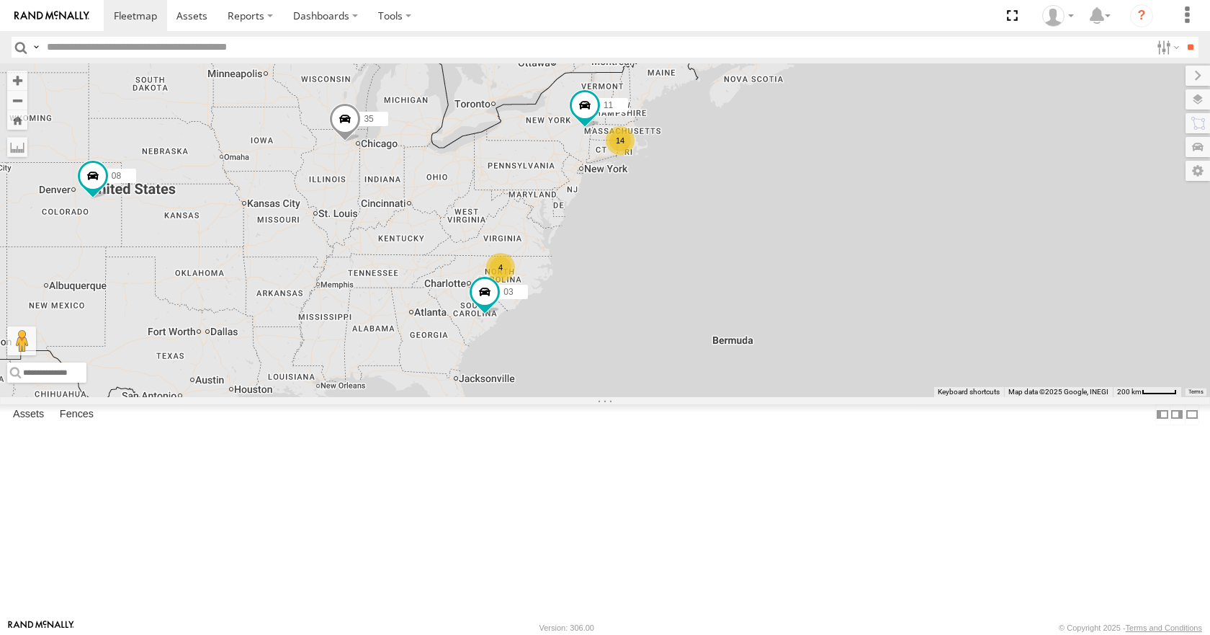
click at [835, 110] on div "11 35 08 03 14 4" at bounding box center [605, 229] width 1210 height 333
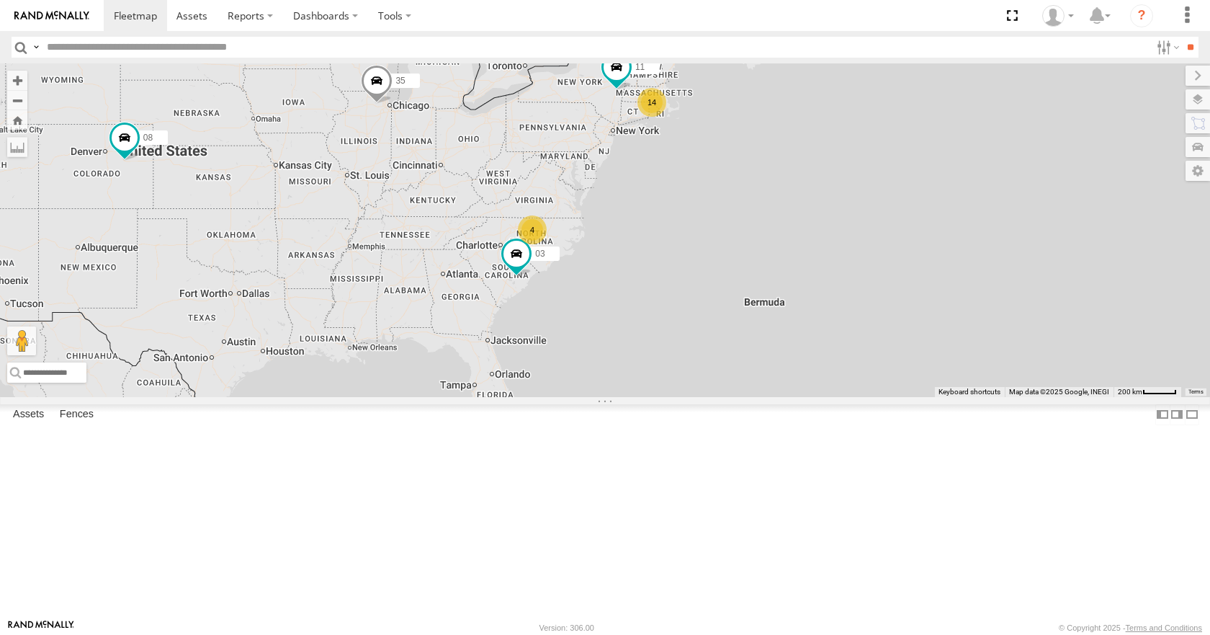
click at [782, 255] on div "11 35 08 03 14 4" at bounding box center [605, 229] width 1210 height 333
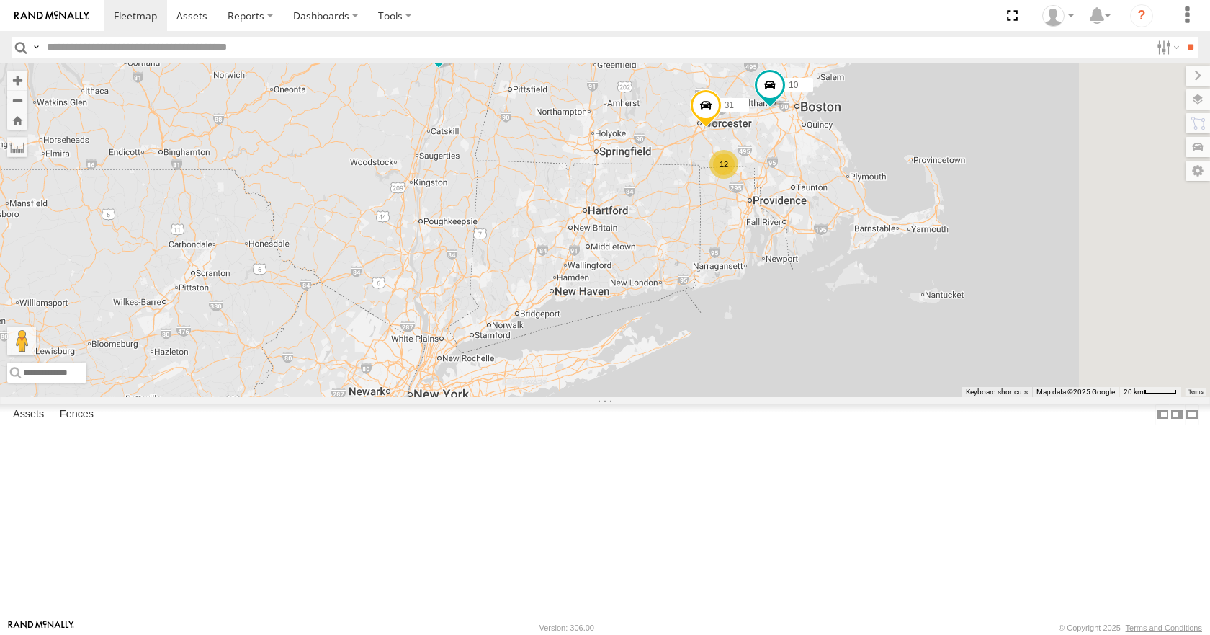
click at [739, 307] on div "11 35 08 03 12 10 31" at bounding box center [605, 229] width 1210 height 333
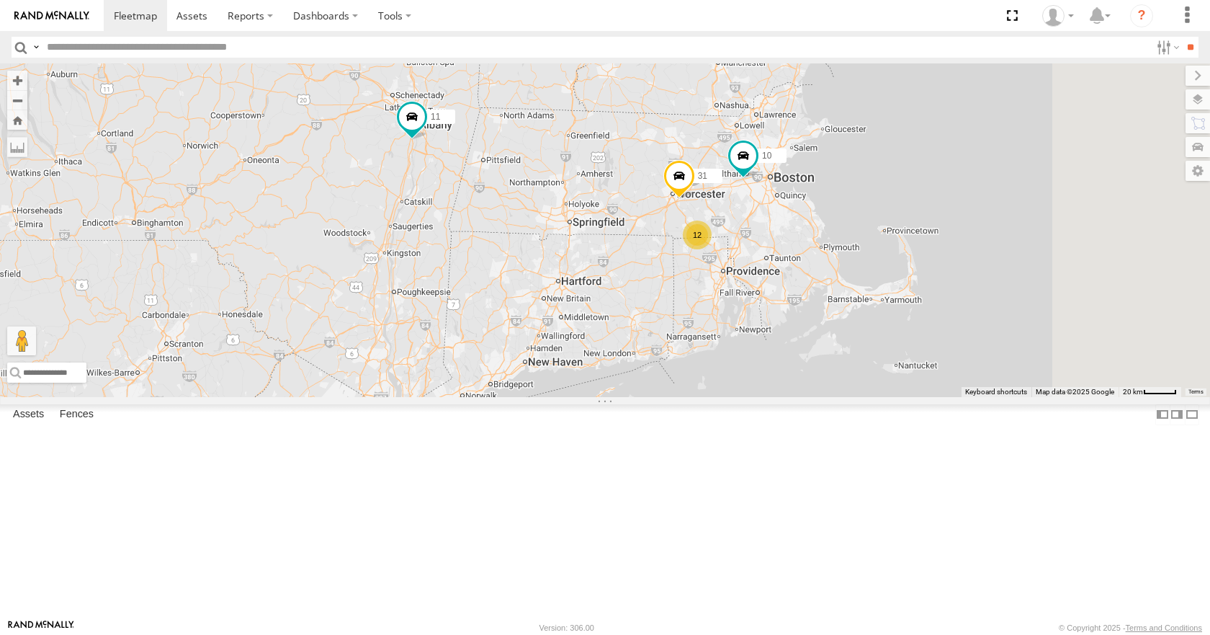
click at [774, 268] on div "11 35 08 03 12 10 31" at bounding box center [605, 229] width 1210 height 333
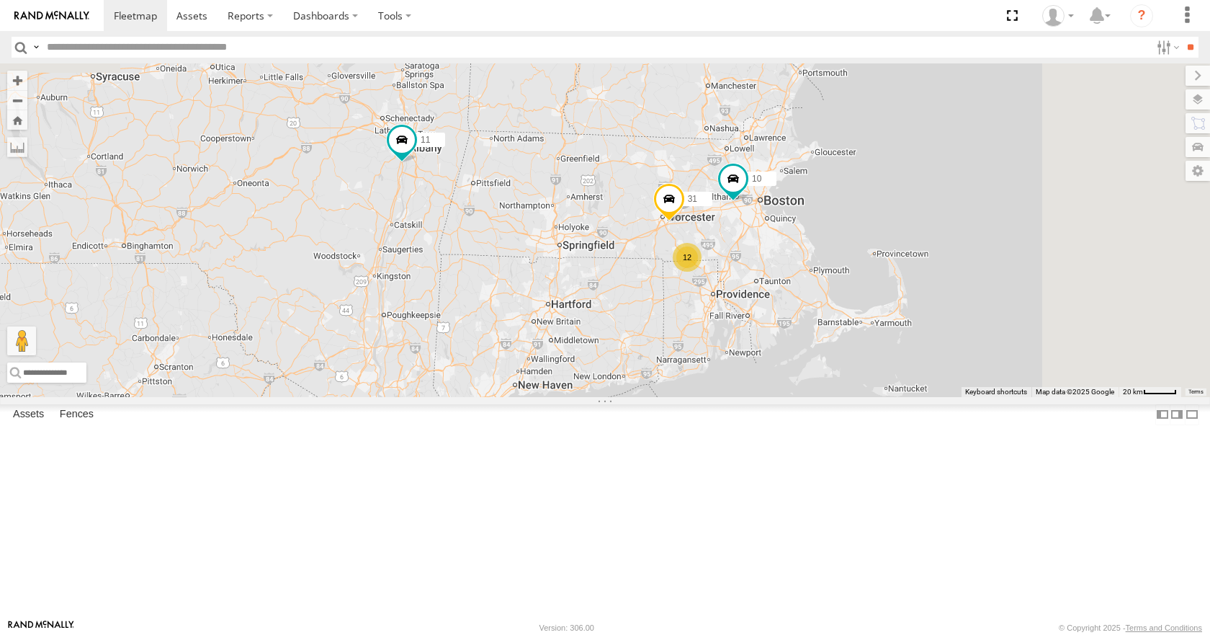
click at [761, 262] on div "11 35 08 03 12 10 31" at bounding box center [605, 229] width 1210 height 333
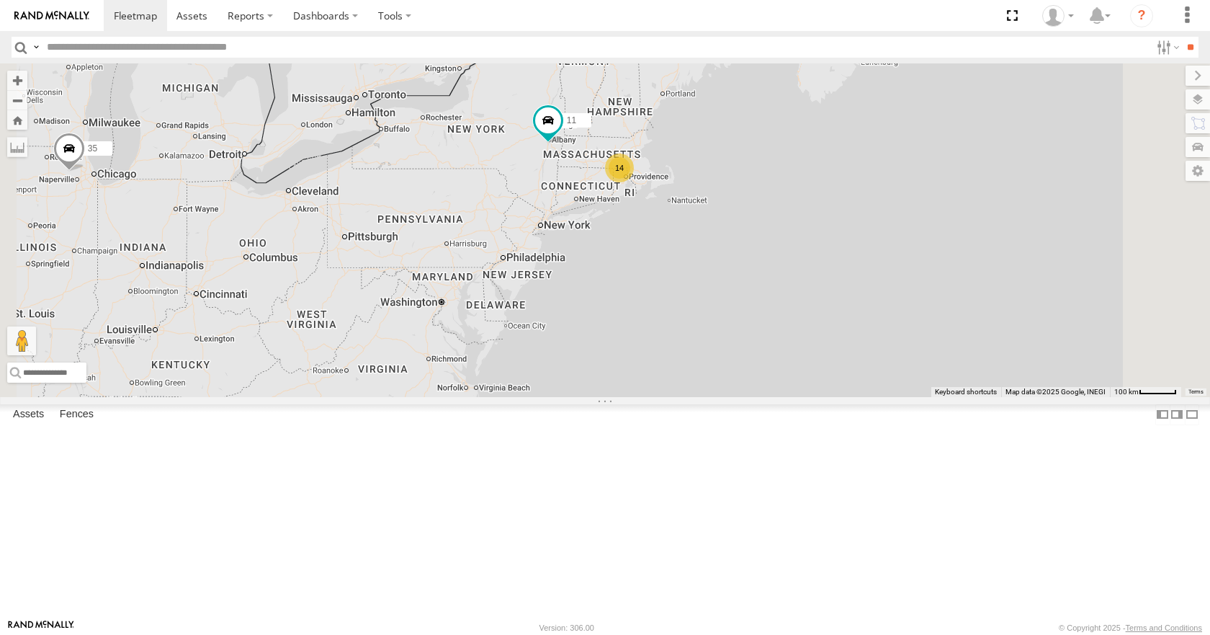
click at [795, 210] on div "35 08 03 11 14 3 04" at bounding box center [605, 229] width 1210 height 333
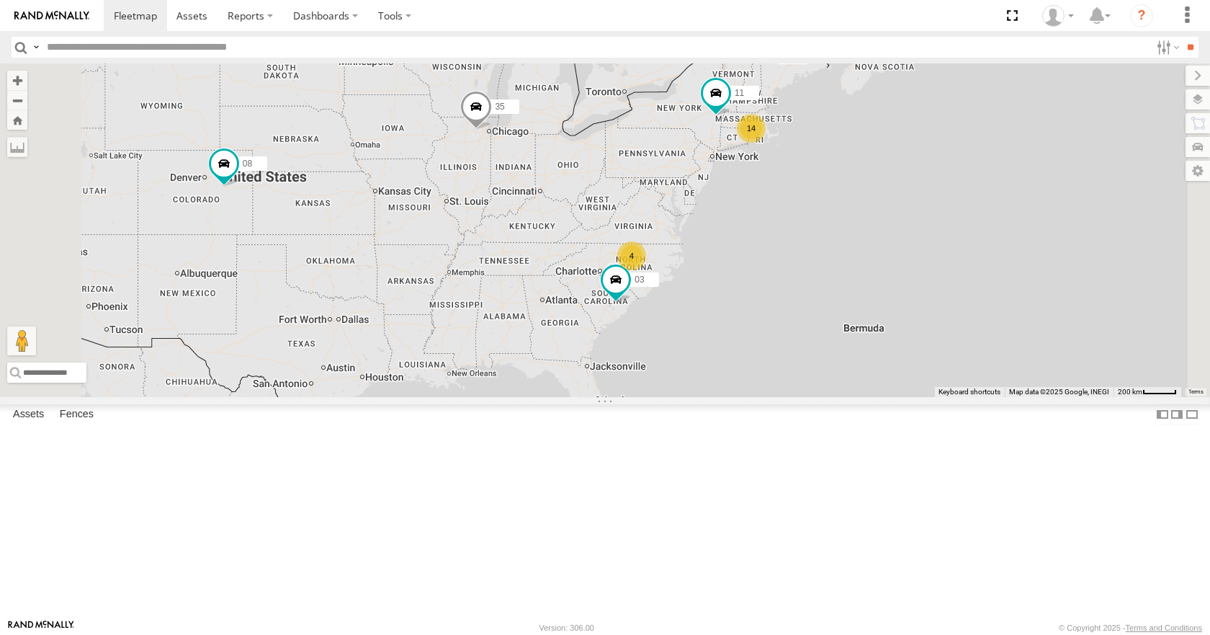
click at [862, 208] on div "35 08 03 11 14 4" at bounding box center [605, 229] width 1210 height 333
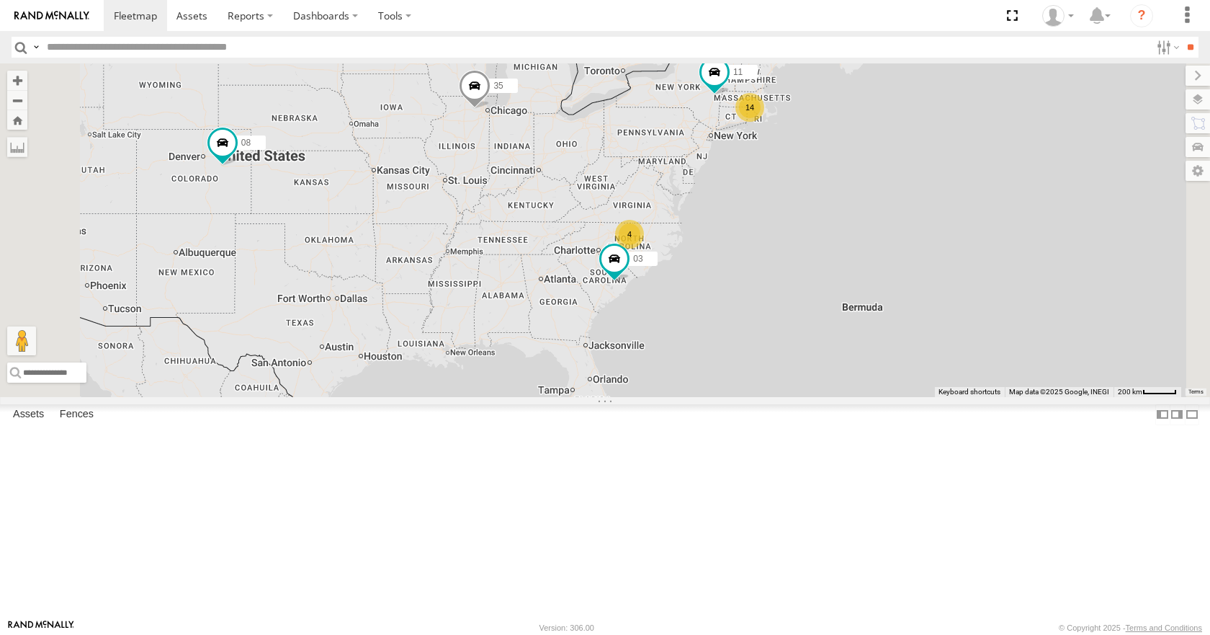
click at [847, 123] on div "35 08 03 11 14 4" at bounding box center [605, 229] width 1210 height 333
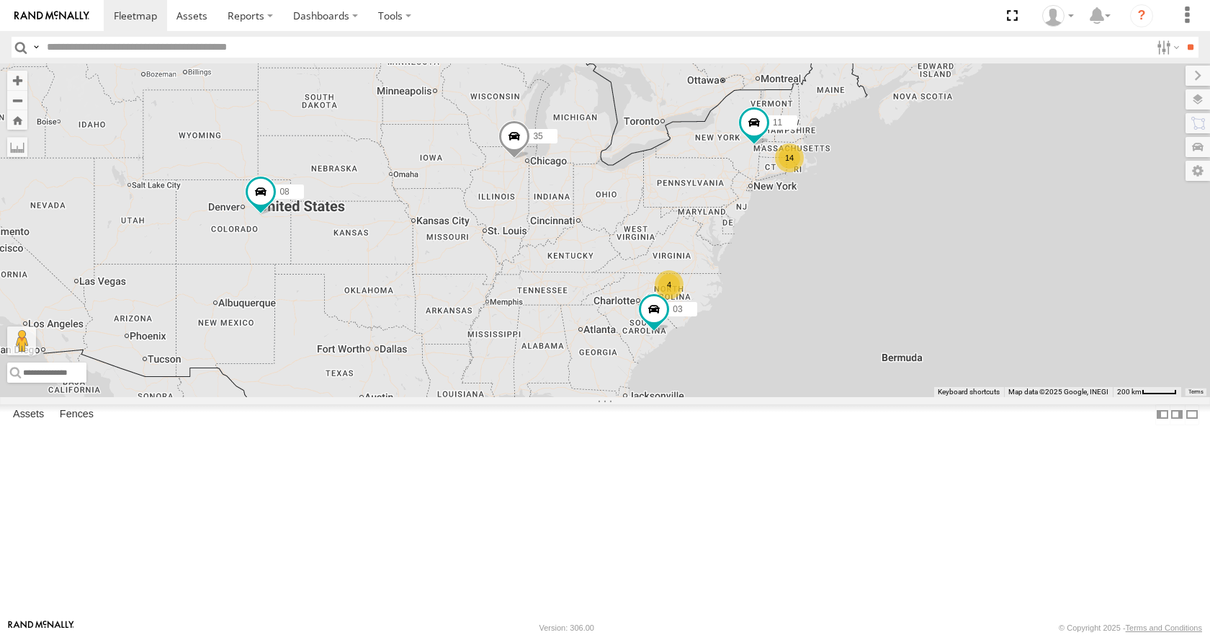
drag, startPoint x: 937, startPoint y: 309, endPoint x: 858, endPoint y: 318, distance: 79.8
click at [858, 318] on div "14 35 4 08 11 03" at bounding box center [605, 229] width 1210 height 333
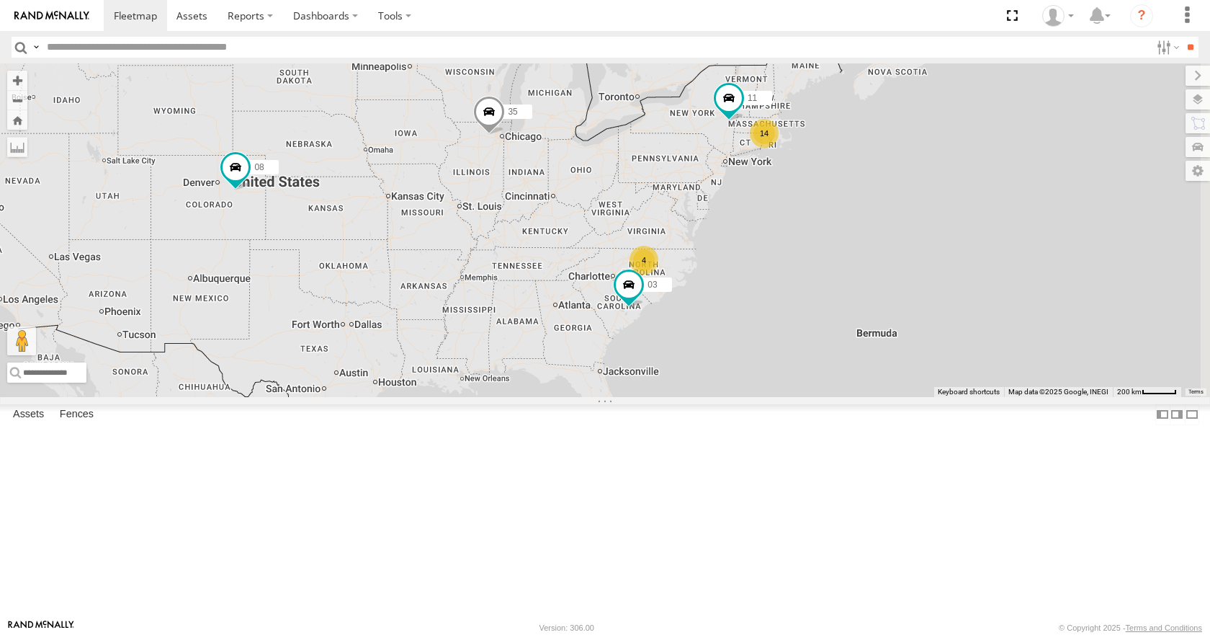
drag, startPoint x: 770, startPoint y: 471, endPoint x: 741, endPoint y: 443, distance: 40.3
click at [741, 396] on div "14 35 4 08 11 03" at bounding box center [605, 229] width 1210 height 333
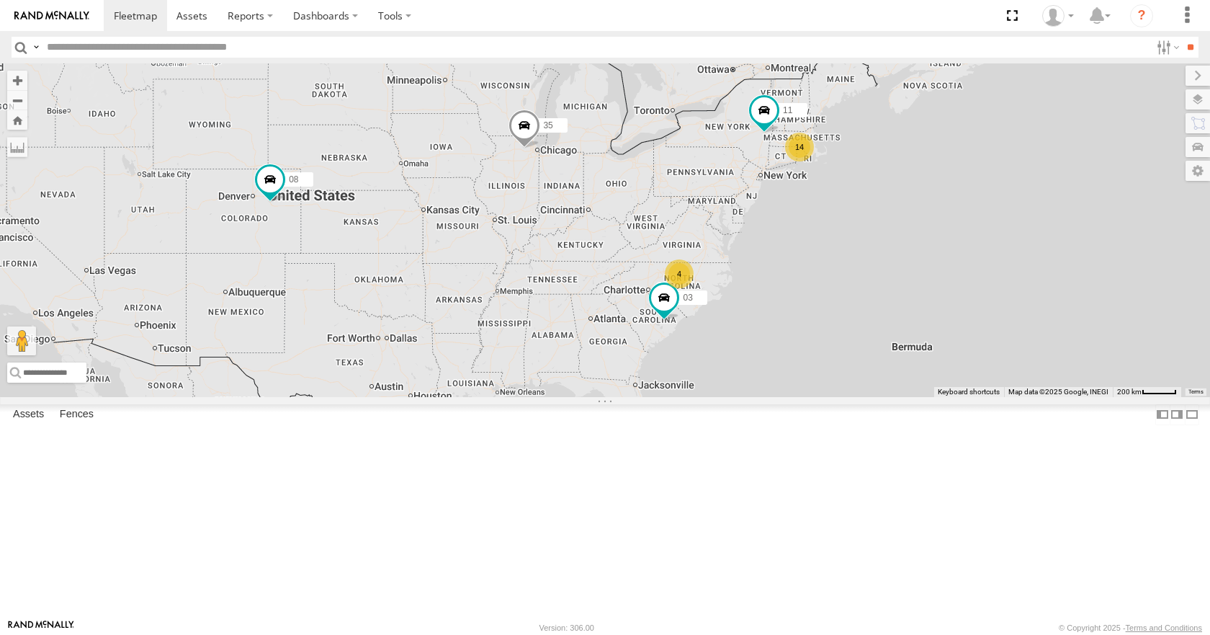
drag, startPoint x: 870, startPoint y: 254, endPoint x: 800, endPoint y: 251, distance: 69.9
click at [800, 251] on div "14 35 4 08 11 03" at bounding box center [605, 229] width 1210 height 333
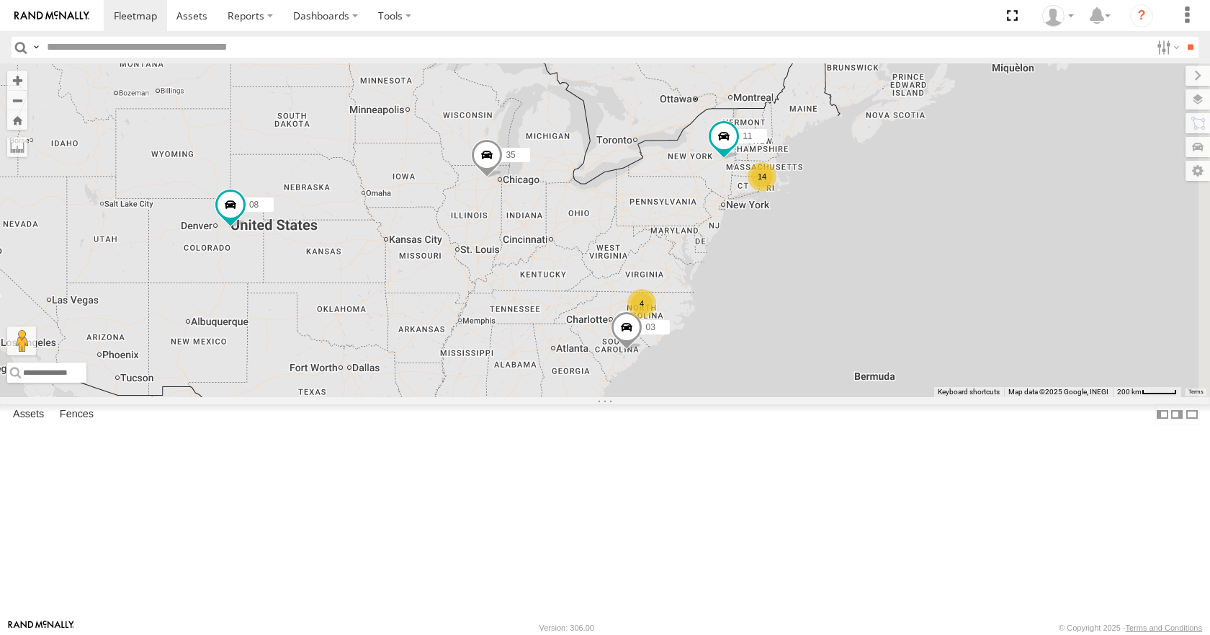
drag, startPoint x: 857, startPoint y: 266, endPoint x: 749, endPoint y: 293, distance: 110.6
click at [749, 293] on div "14 35 4 08 11 03" at bounding box center [605, 229] width 1210 height 333
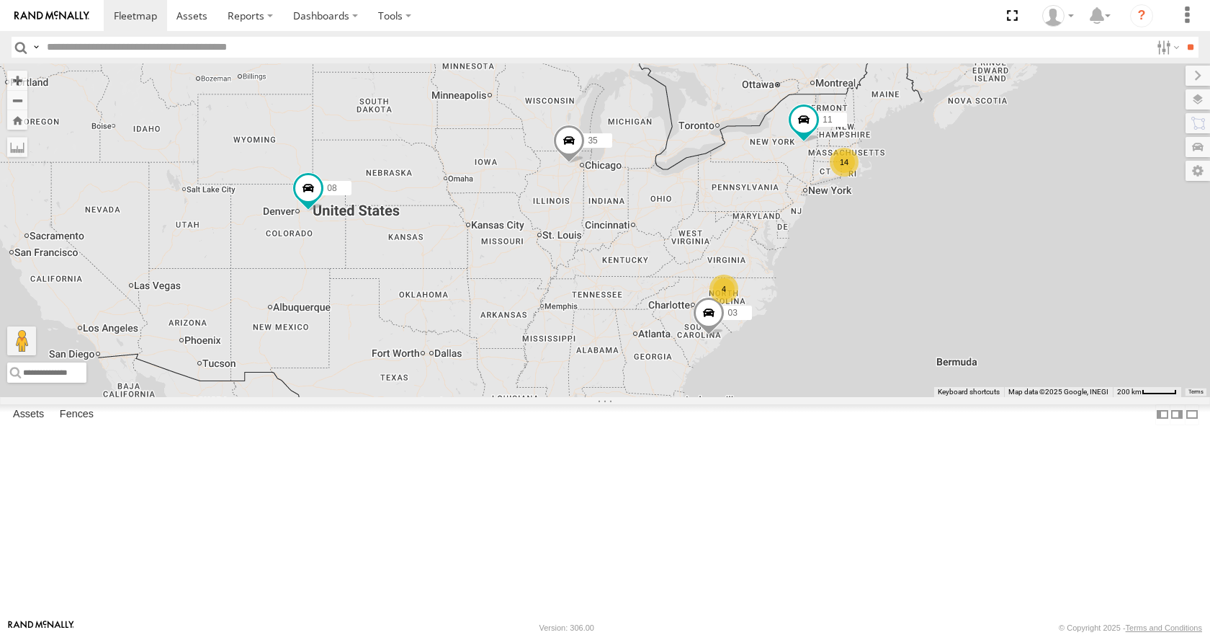
drag, startPoint x: 950, startPoint y: 269, endPoint x: 795, endPoint y: 316, distance: 161.4
click at [795, 316] on div "14 35 4 08 11 03" at bounding box center [605, 229] width 1210 height 333
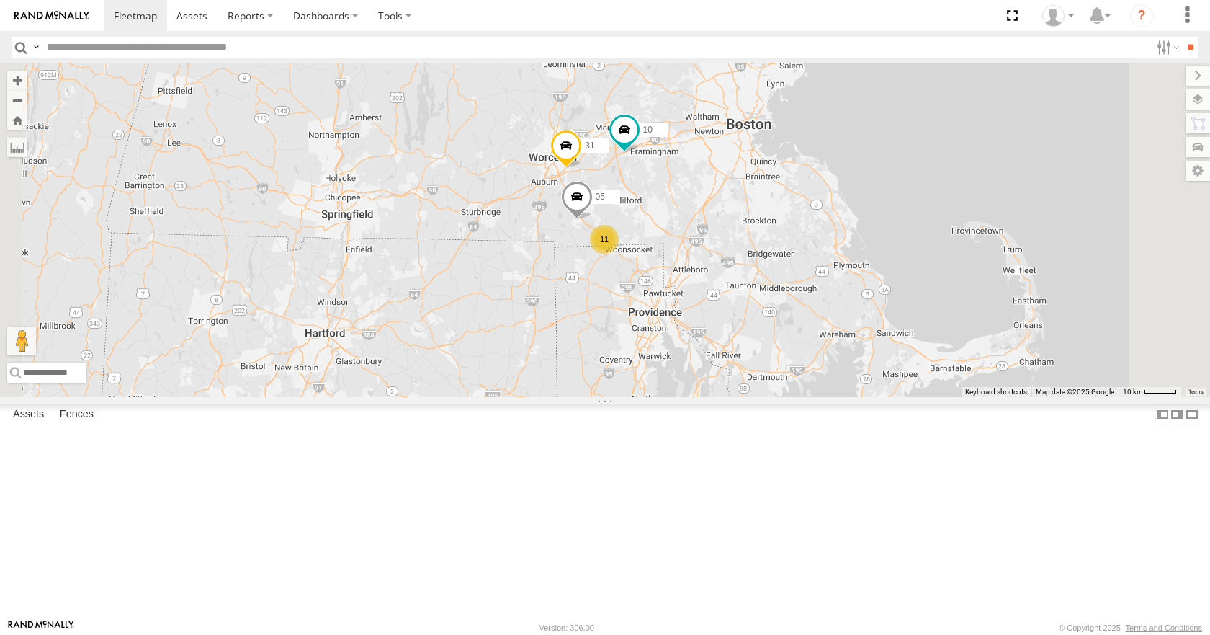
drag, startPoint x: 654, startPoint y: 228, endPoint x: 695, endPoint y: 300, distance: 82.0
click at [695, 300] on div "35 08 11 03 10 31 11 05" at bounding box center [605, 229] width 1210 height 333
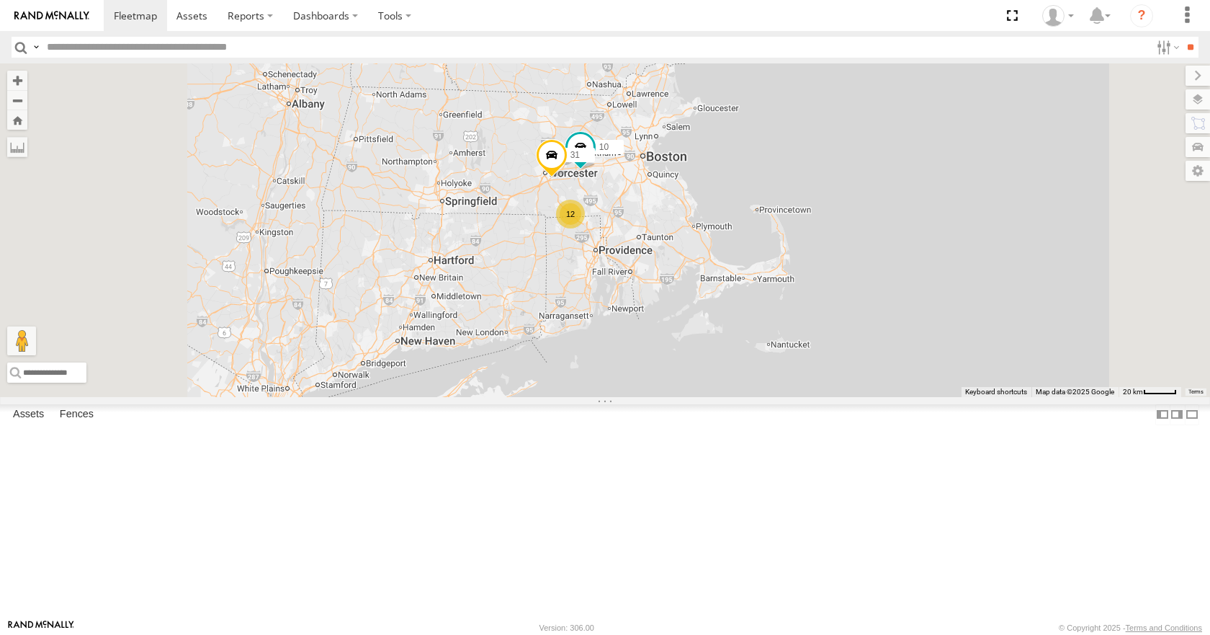
drag, startPoint x: 638, startPoint y: 257, endPoint x: 664, endPoint y: 258, distance: 25.9
click at [664, 258] on div "35 08 11 03 12 10 31" at bounding box center [605, 229] width 1210 height 333
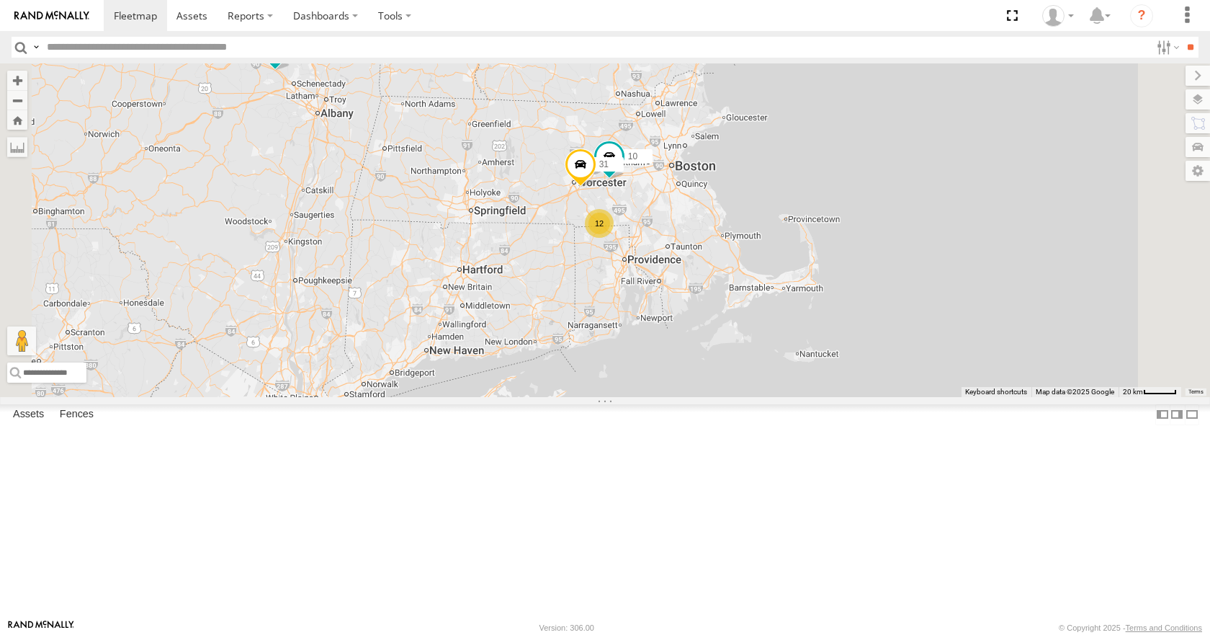
drag, startPoint x: 653, startPoint y: 223, endPoint x: 681, endPoint y: 232, distance: 28.9
click at [681, 232] on div "35 08 11 03 12 10 31" at bounding box center [605, 229] width 1210 height 333
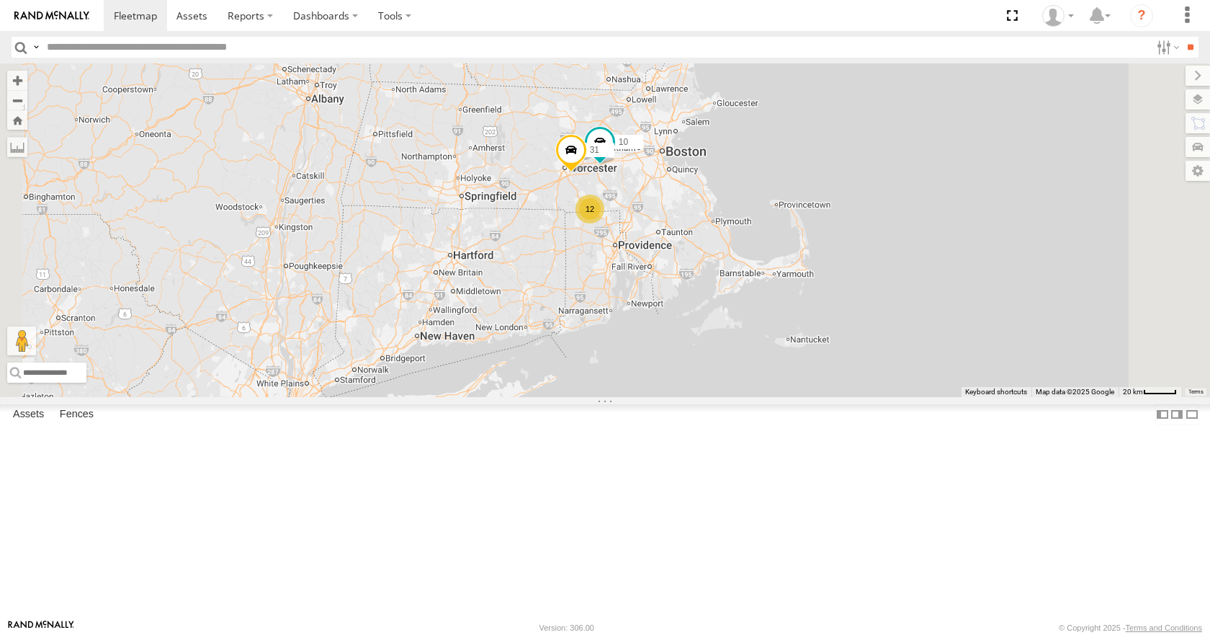
drag, startPoint x: 715, startPoint y: 200, endPoint x: 704, endPoint y: 184, distance: 19.2
click at [704, 184] on div "35 08 11 03 12 10 31" at bounding box center [605, 229] width 1210 height 333
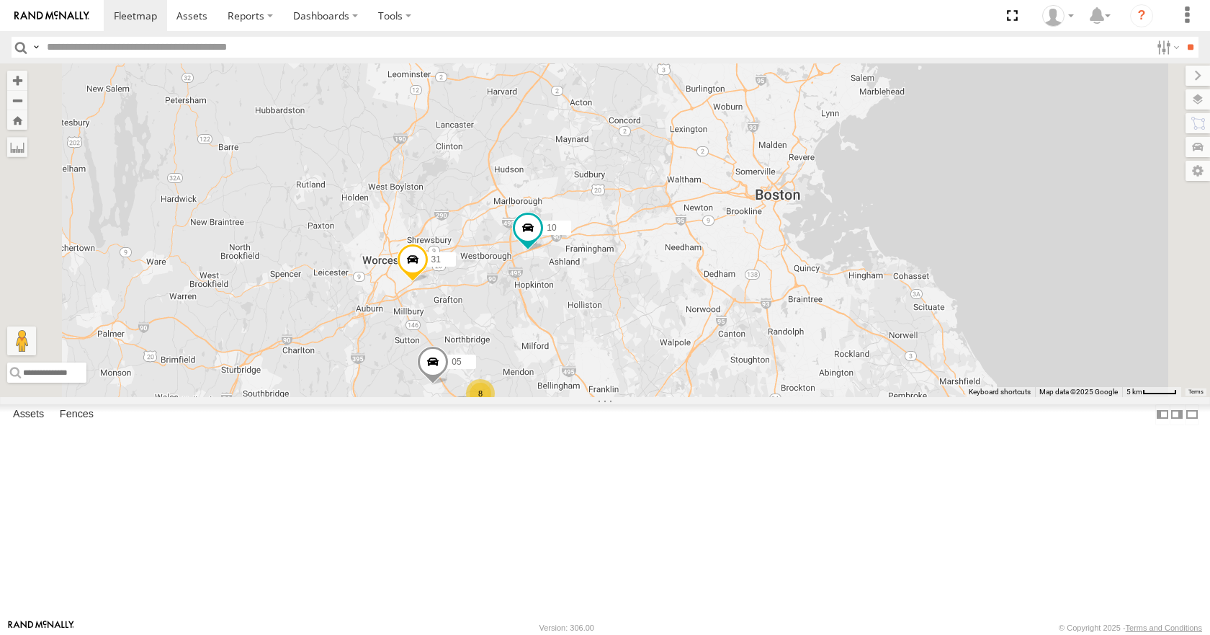
drag, startPoint x: 969, startPoint y: 311, endPoint x: 939, endPoint y: 254, distance: 65.1
click at [939, 254] on div "11 35 08 03 10 05 31 3 8" at bounding box center [605, 229] width 1210 height 333
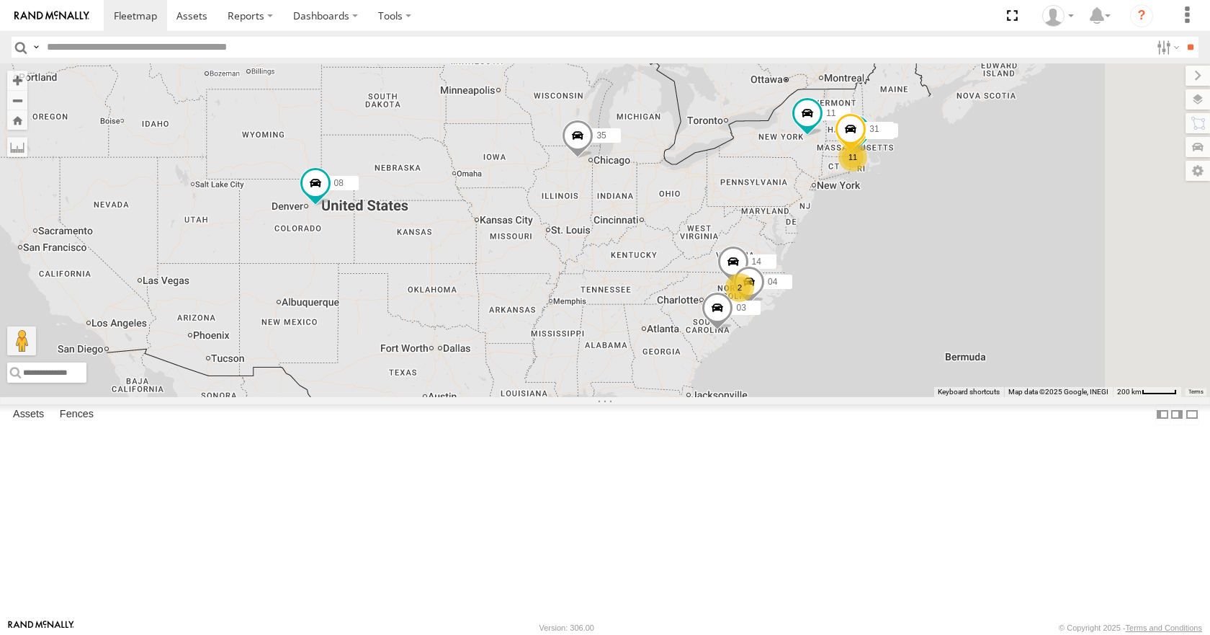
drag, startPoint x: 893, startPoint y: 317, endPoint x: 756, endPoint y: 329, distance: 138.2
click at [756, 329] on div "11 35 10 14 08 05 04 11 2 31 03" at bounding box center [605, 229] width 1210 height 333
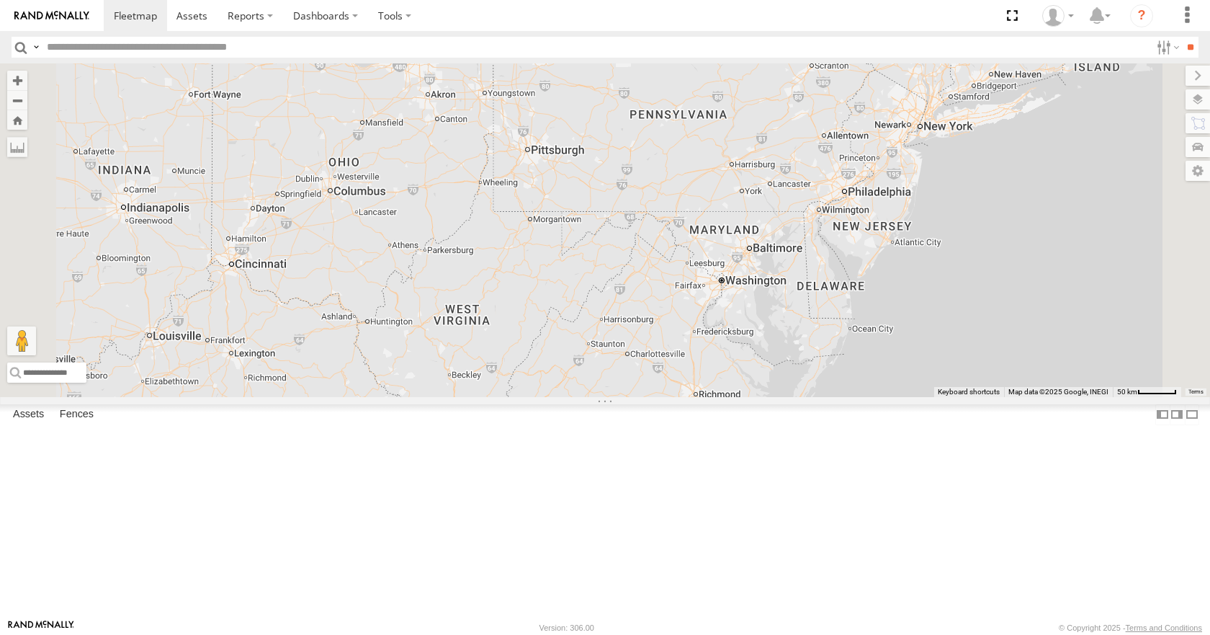
drag, startPoint x: 875, startPoint y: 324, endPoint x: 718, endPoint y: 246, distance: 175.3
click at [718, 246] on div "35 08 04 11 03" at bounding box center [605, 229] width 1210 height 333
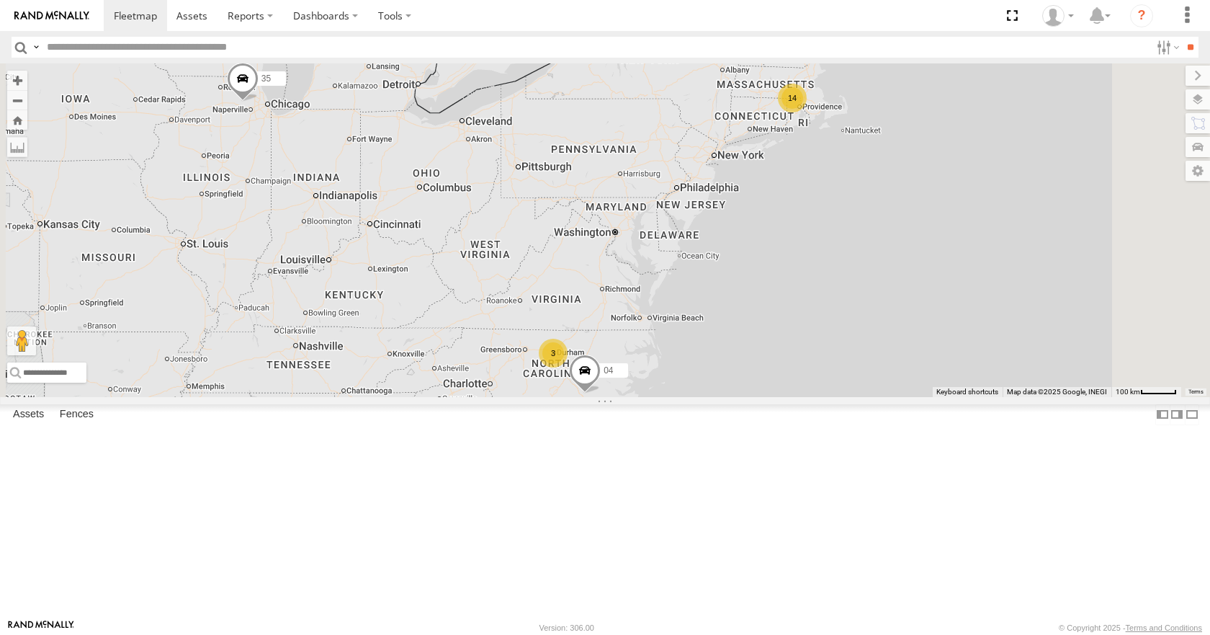
drag, startPoint x: 717, startPoint y: 251, endPoint x: 785, endPoint y: 290, distance: 78.7
click at [785, 290] on div "35 08 04 11 03 14 3" at bounding box center [605, 229] width 1210 height 333
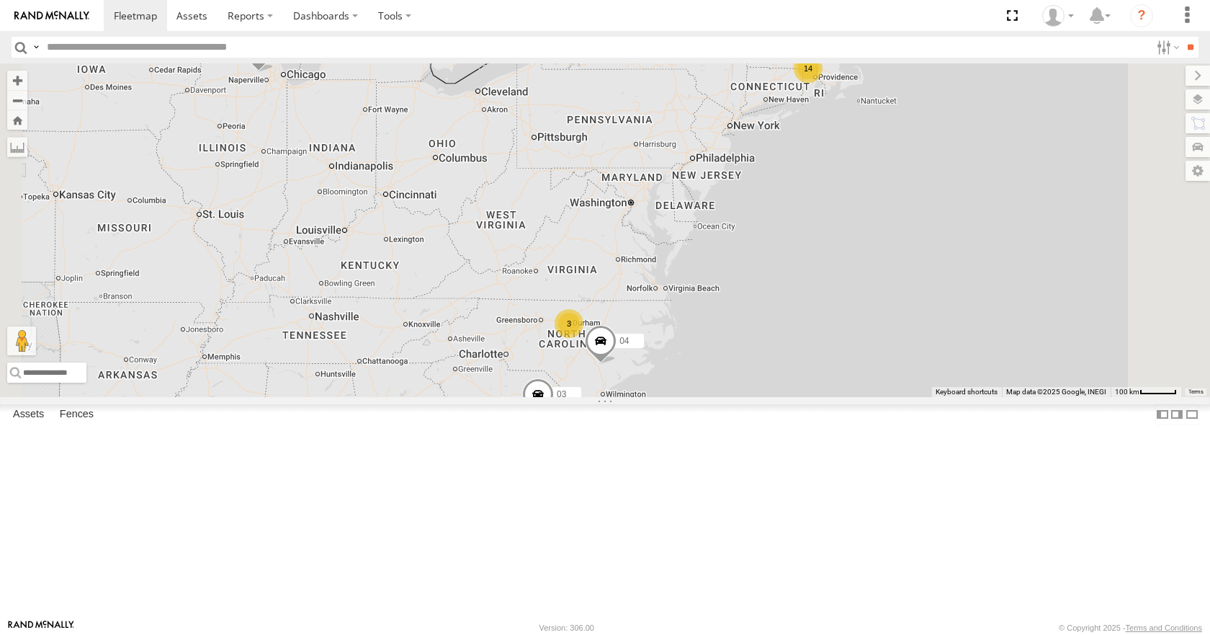
drag, startPoint x: 784, startPoint y: 290, endPoint x: 801, endPoint y: 287, distance: 17.7
click at [801, 287] on div "35 08 11 03 14 3 04" at bounding box center [605, 229] width 1210 height 333
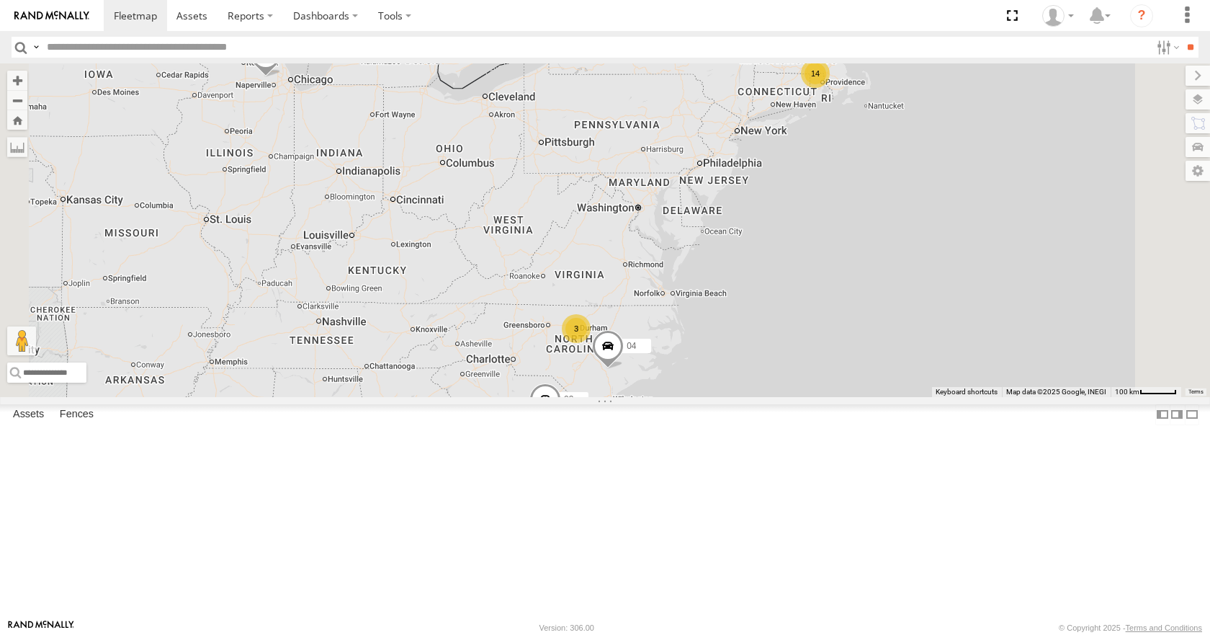
click at [838, 259] on div "35 08 11 03 14 3 04" at bounding box center [605, 229] width 1210 height 333
click at [790, 243] on div "35 08 11 03 14 3 04" at bounding box center [605, 229] width 1210 height 333
